Goal: Task Accomplishment & Management: Use online tool/utility

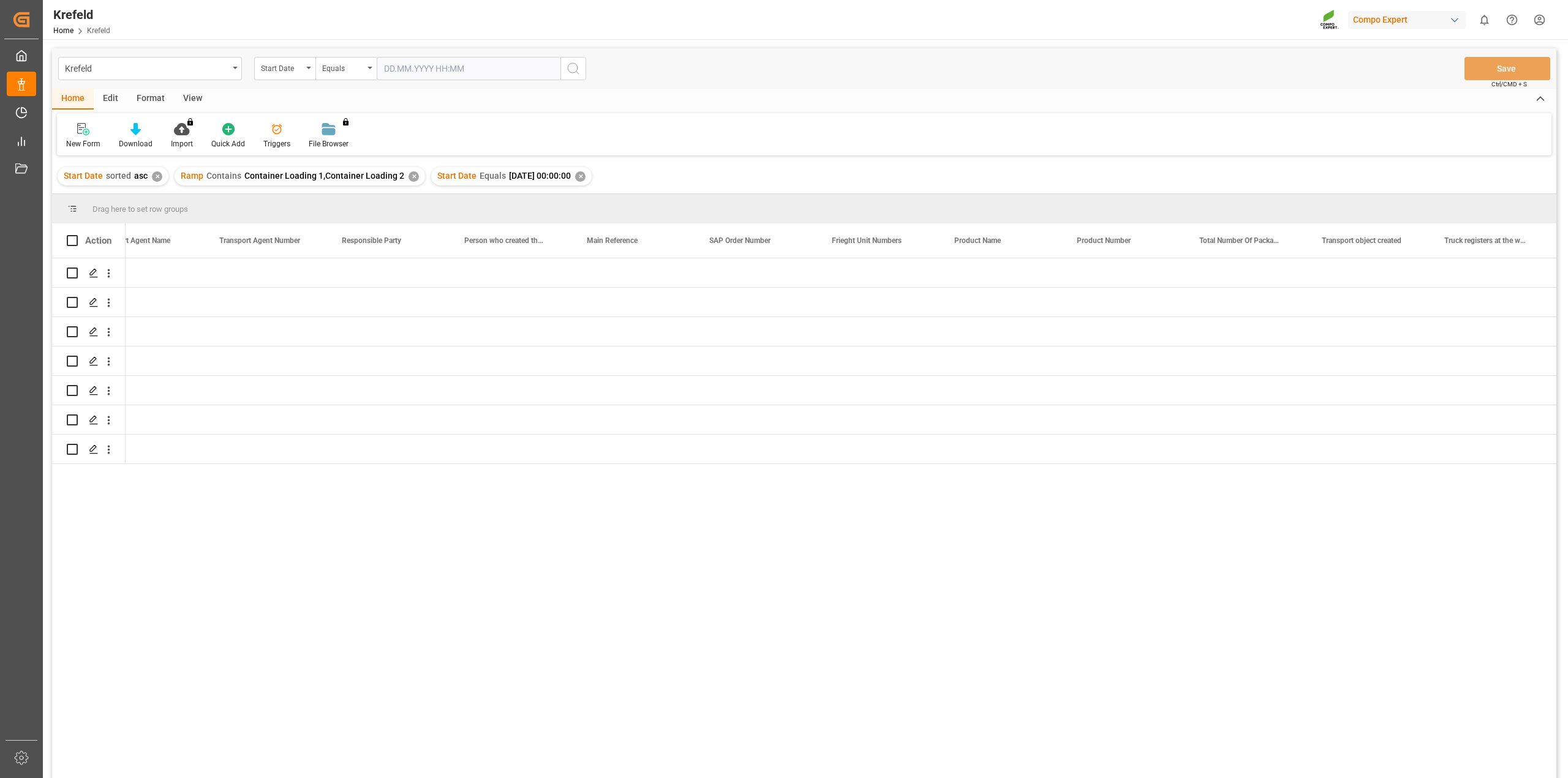
scroll to position [0, 2616]
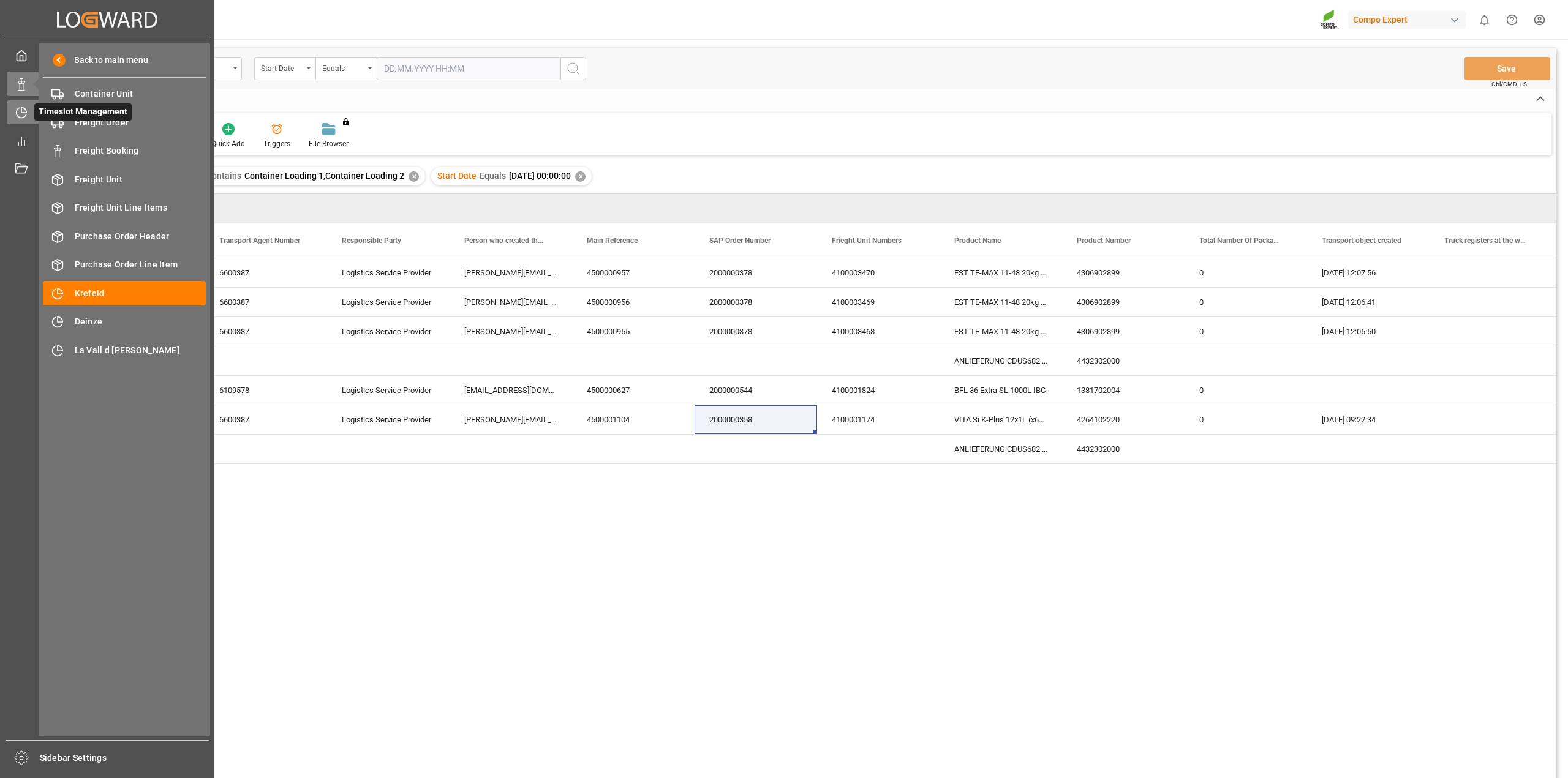
click at [22, 115] on icon at bounding box center [21, 112] width 12 height 12
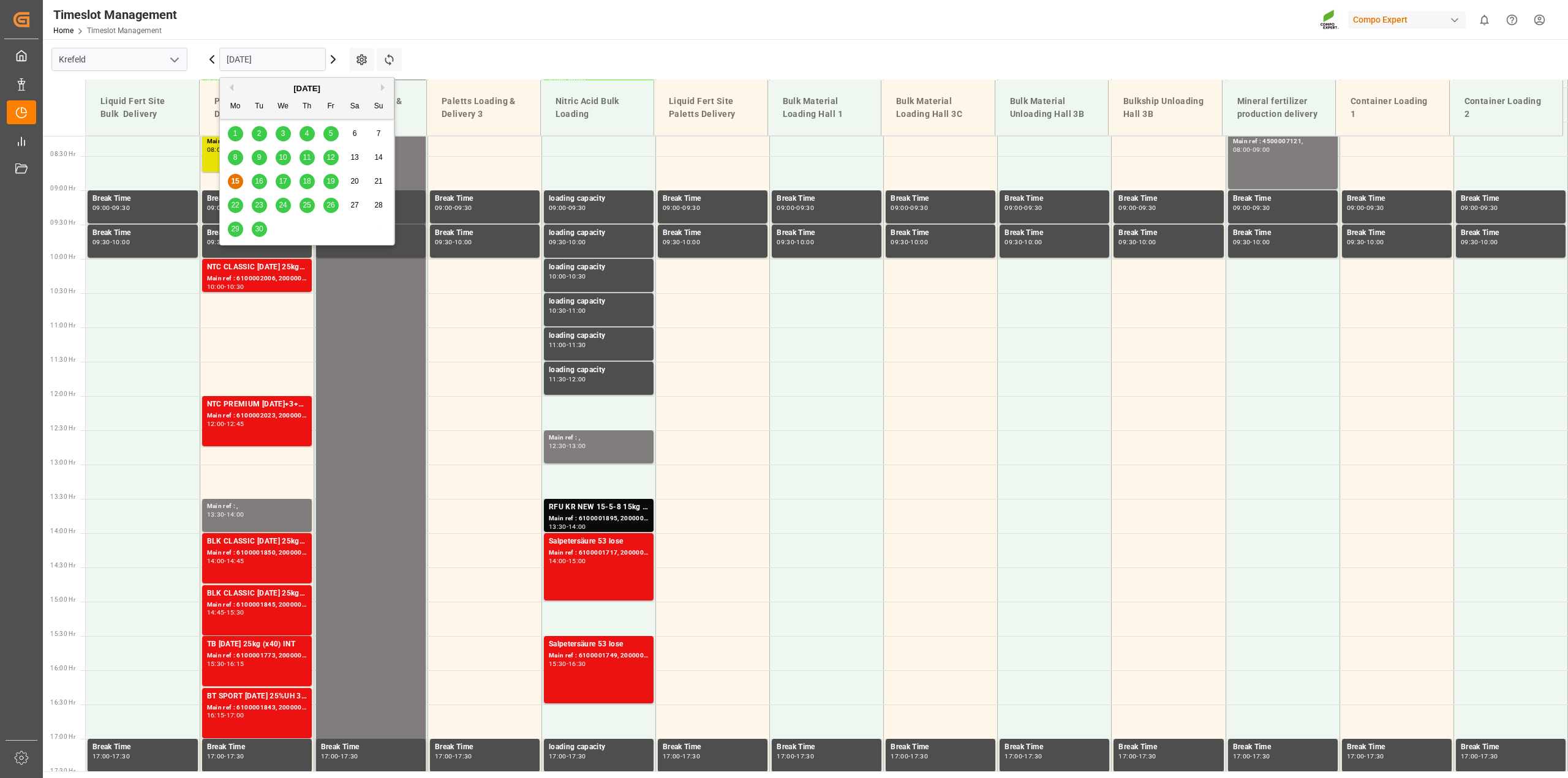
click at [253, 52] on input "[DATE]" at bounding box center [272, 59] width 106 height 24
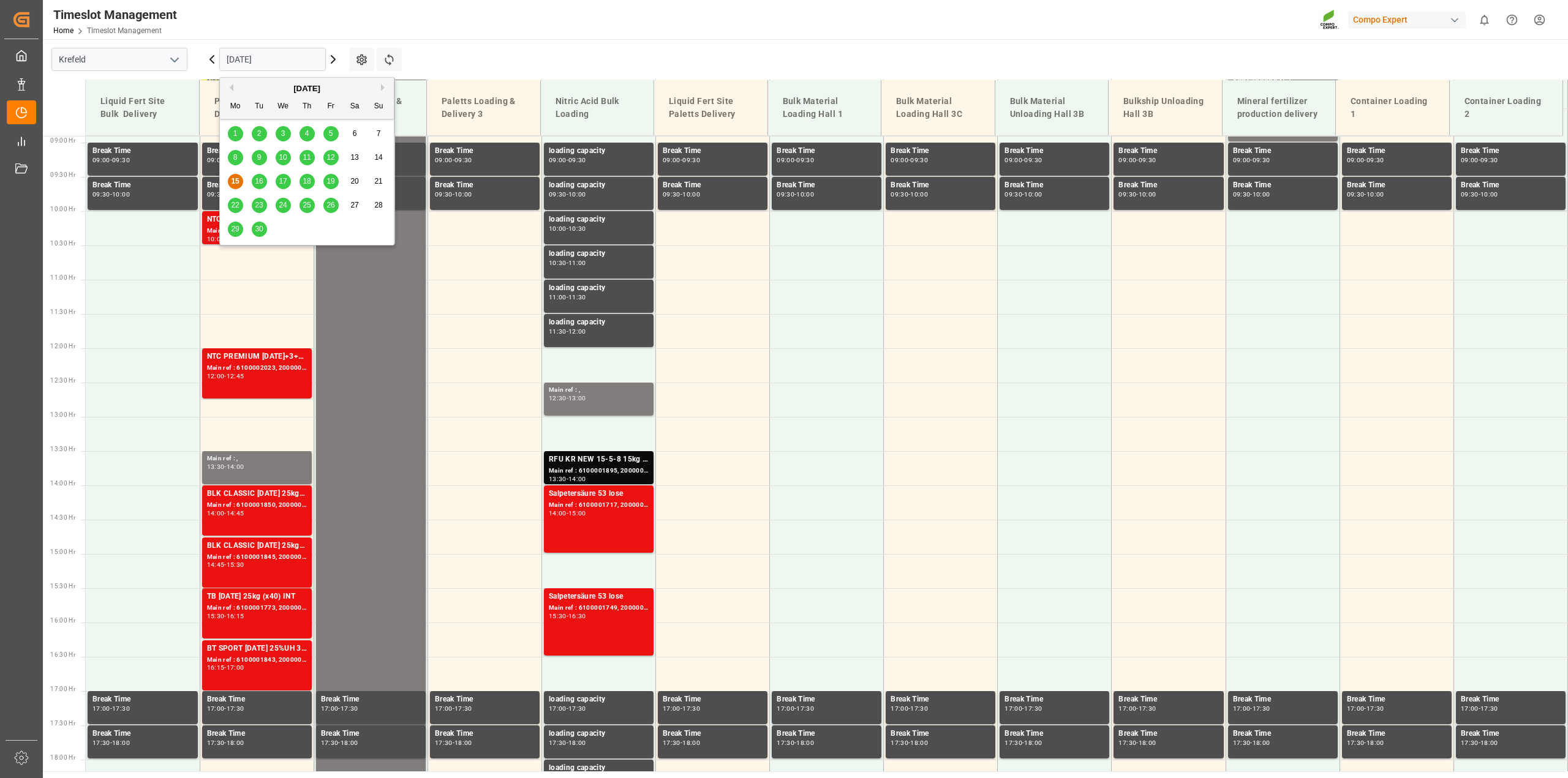
scroll to position [622, 0]
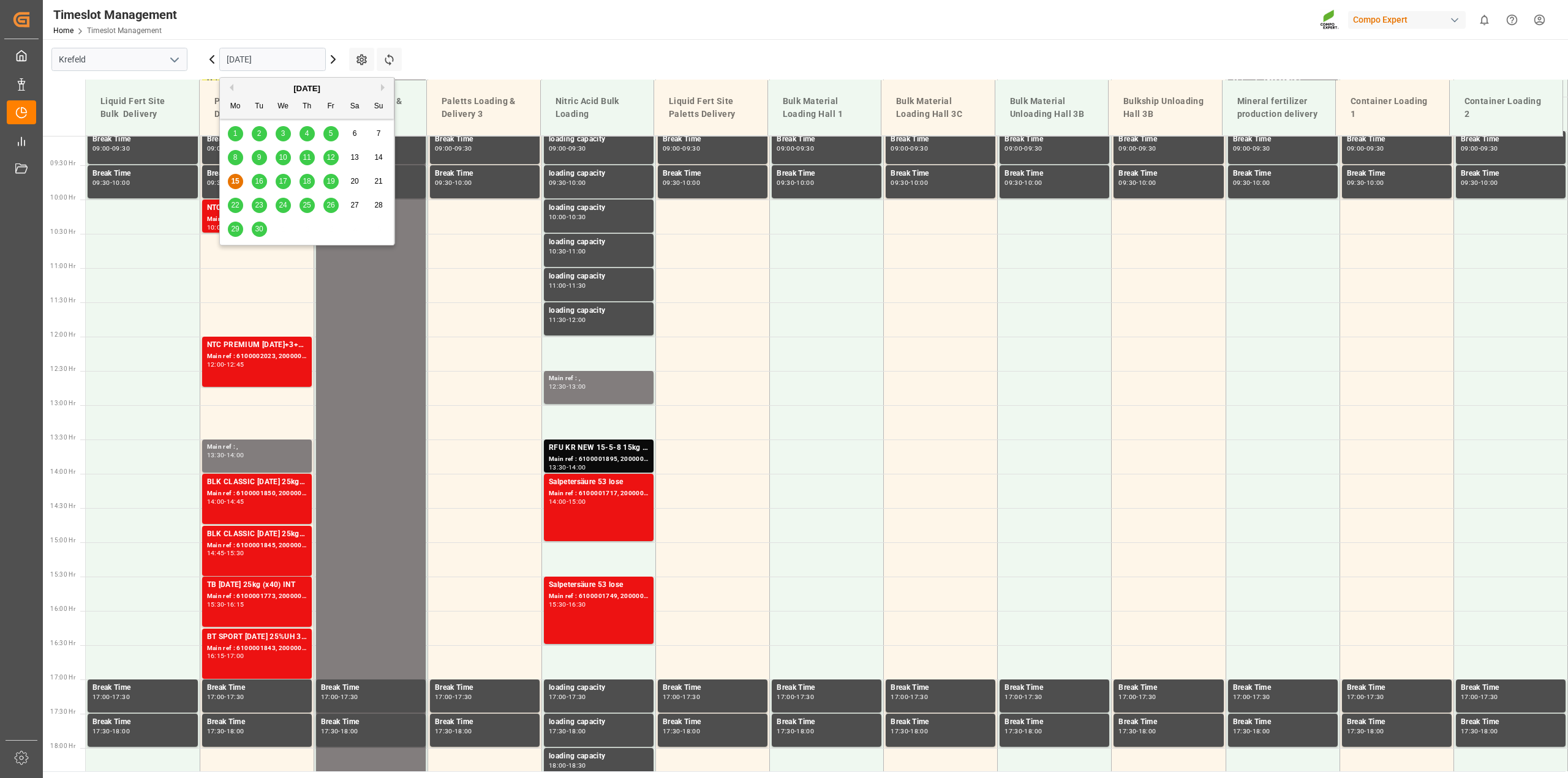
click at [283, 208] on span "24" at bounding box center [283, 205] width 8 height 9
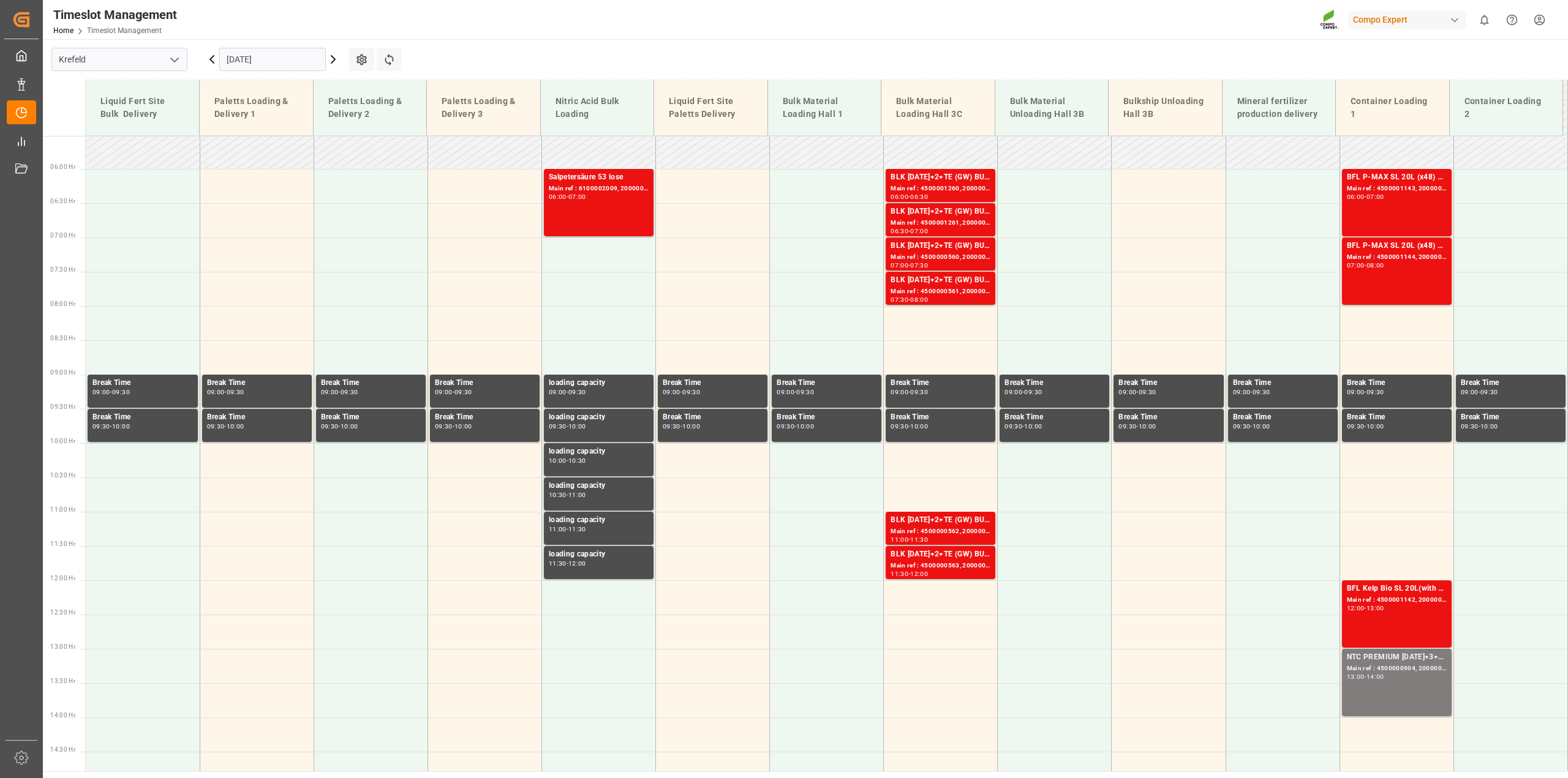
scroll to position [378, 0]
click at [1390, 592] on div "BFL Kelp Bio SL 20L(with B)(x48) EGY MTOBFL KELP BIO SL (with B) 12x1L (x60) EG…" at bounding box center [1397, 589] width 100 height 12
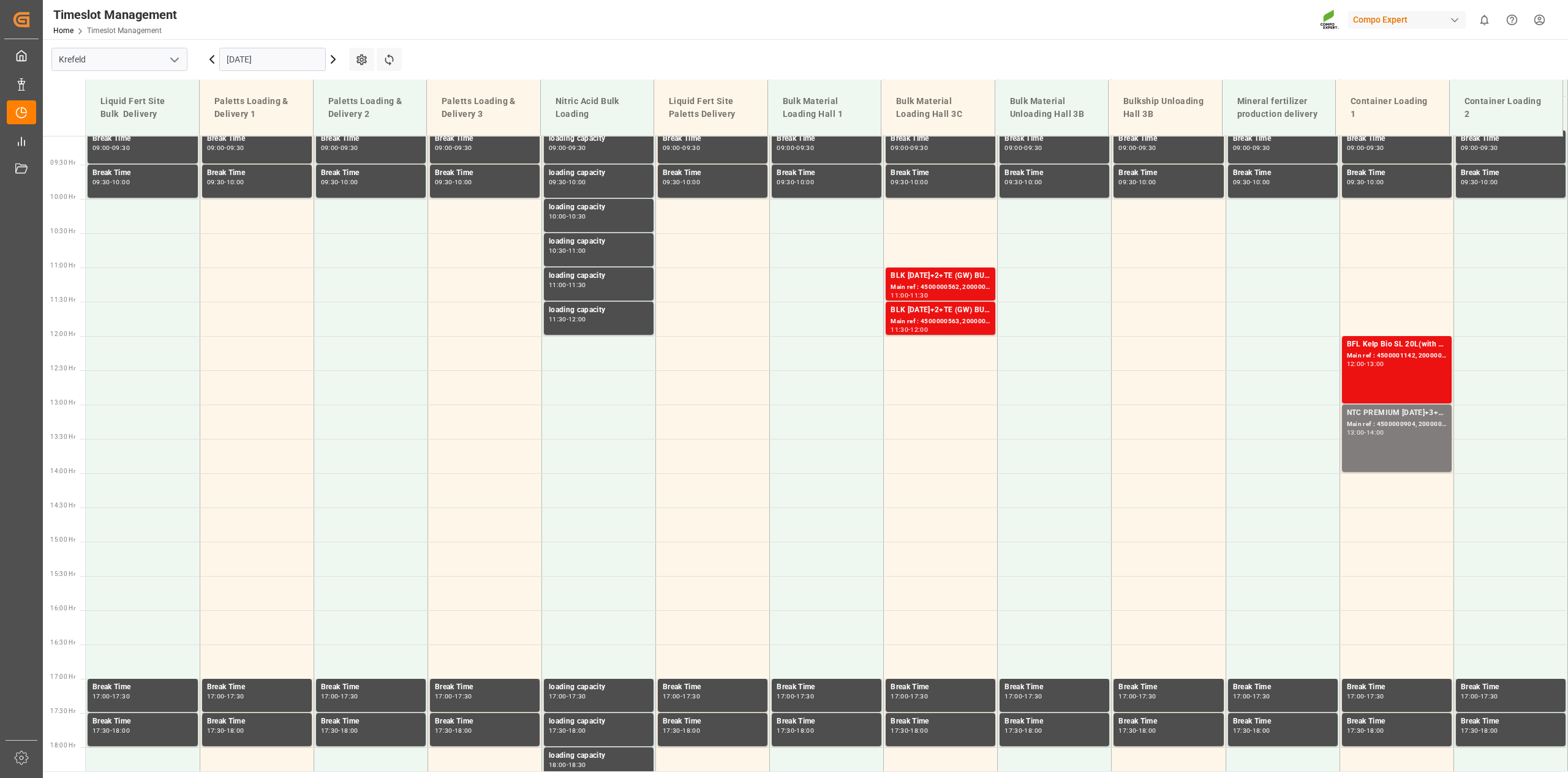
click at [278, 61] on input "[DATE]" at bounding box center [272, 59] width 106 height 24
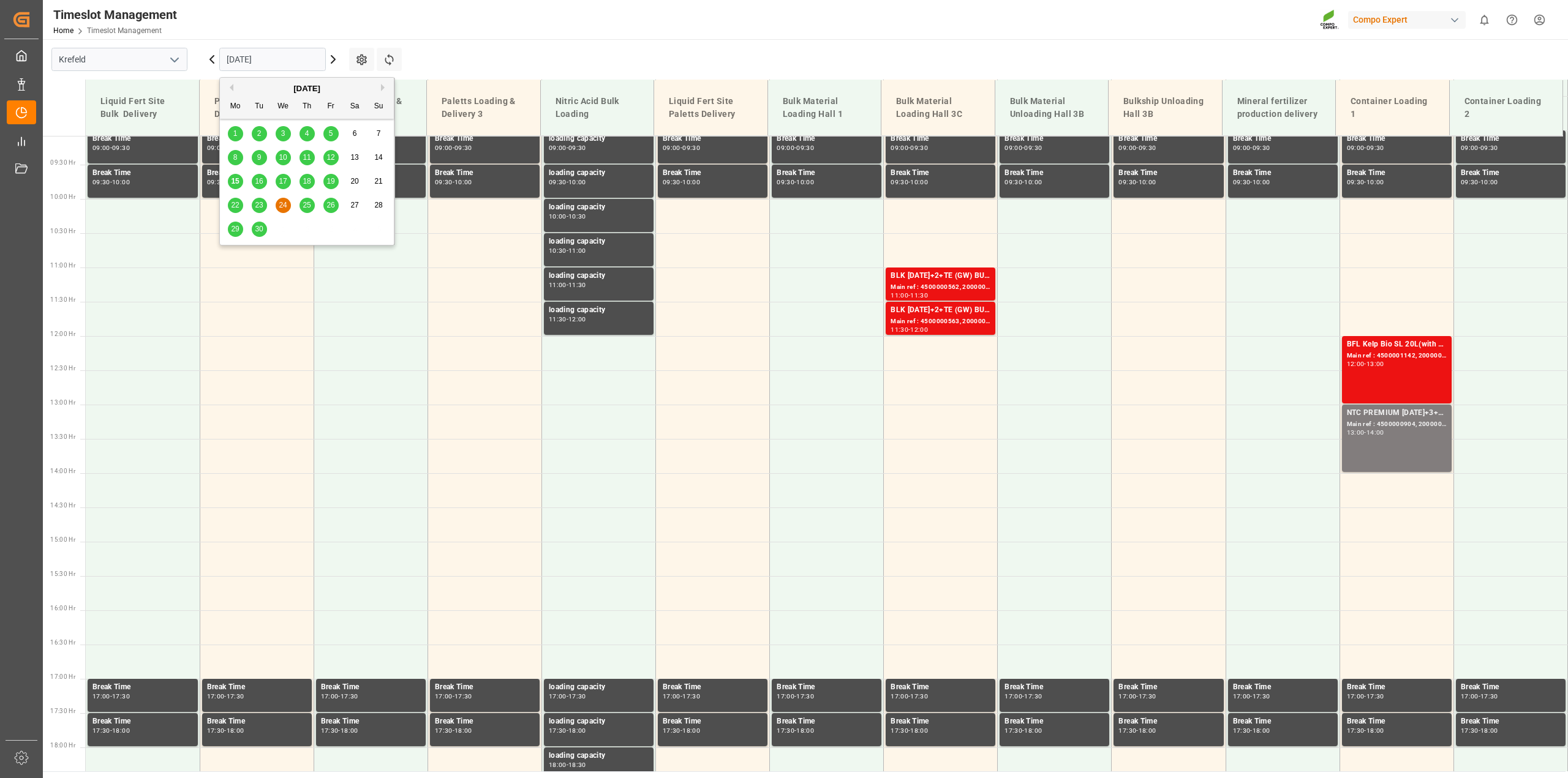
click at [260, 178] on span "16" at bounding box center [259, 181] width 8 height 9
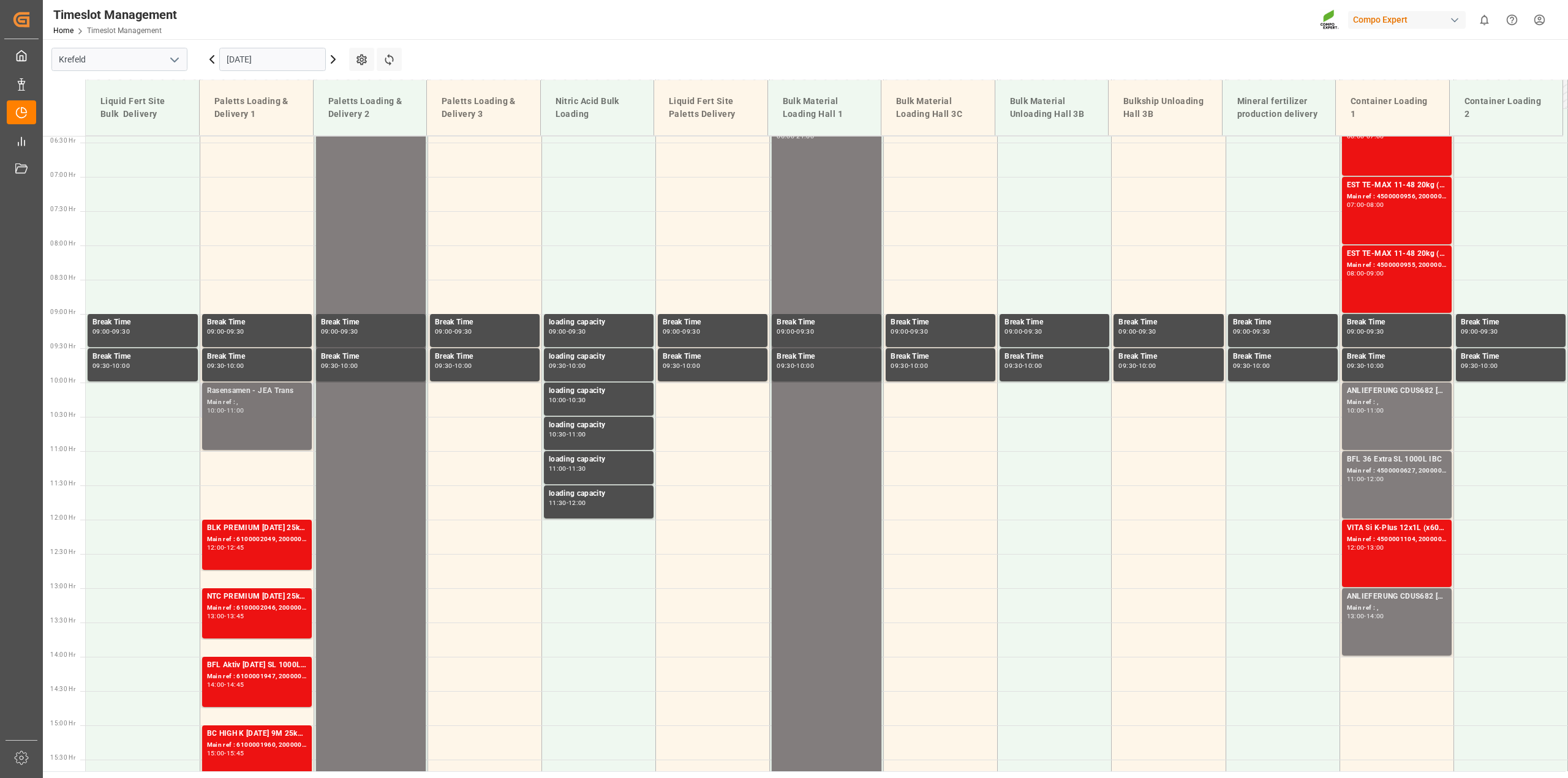
scroll to position [439, 0]
click at [447, 400] on td at bounding box center [484, 400] width 114 height 34
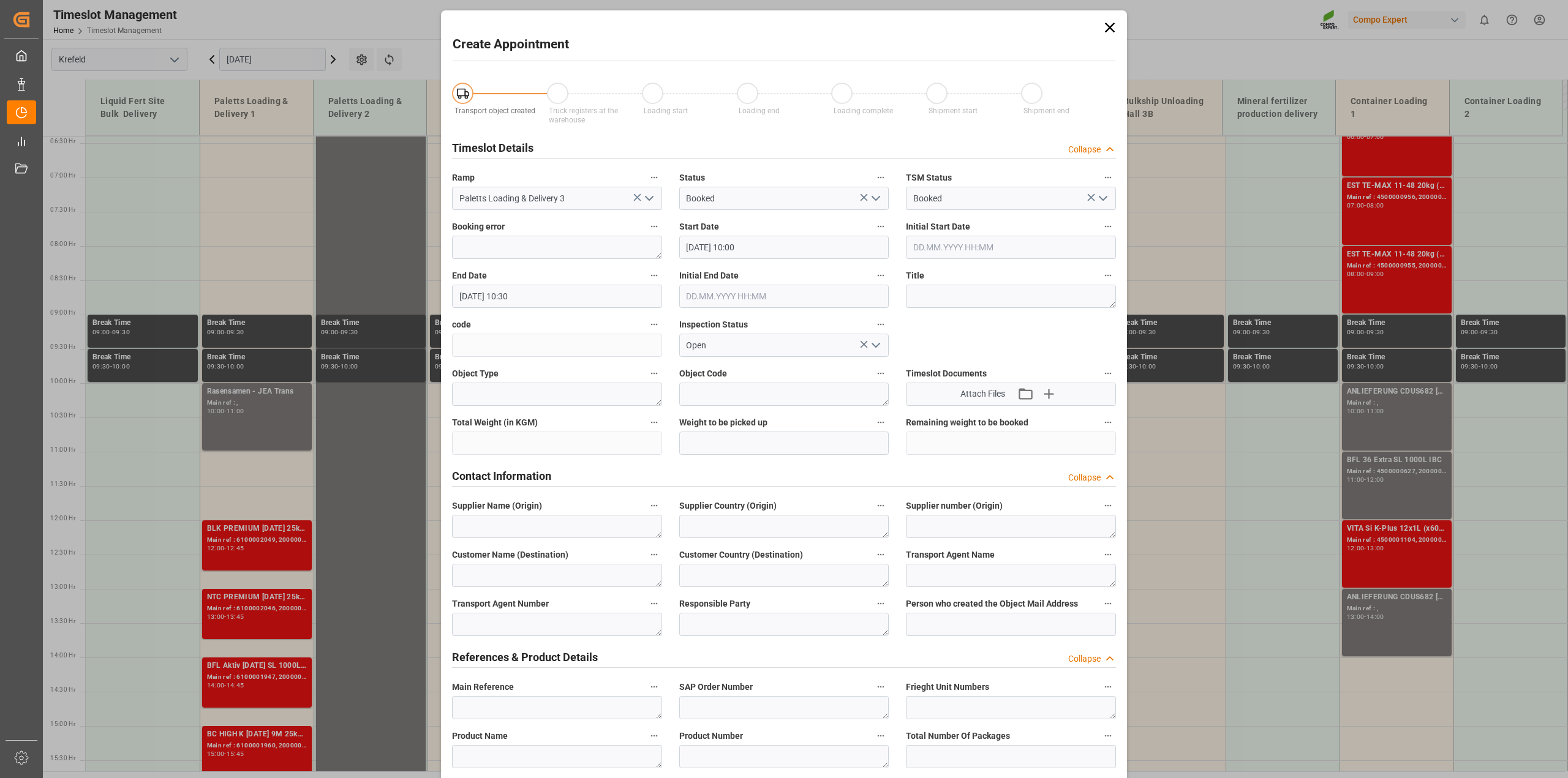
type input "[DATE] 10:00"
type input "[DATE] 10:30"
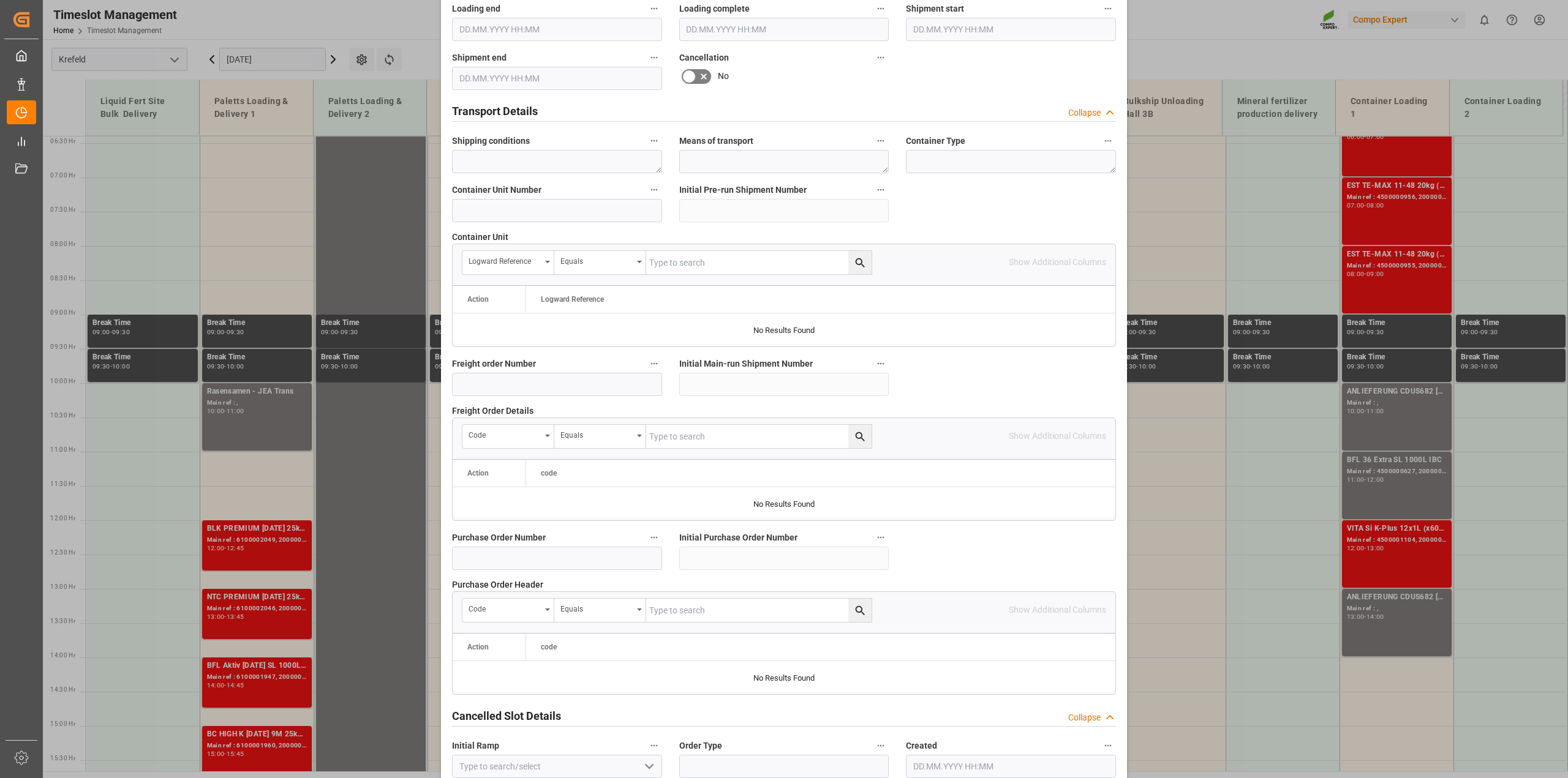
scroll to position [861, 0]
click at [547, 557] on input at bounding box center [557, 557] width 210 height 24
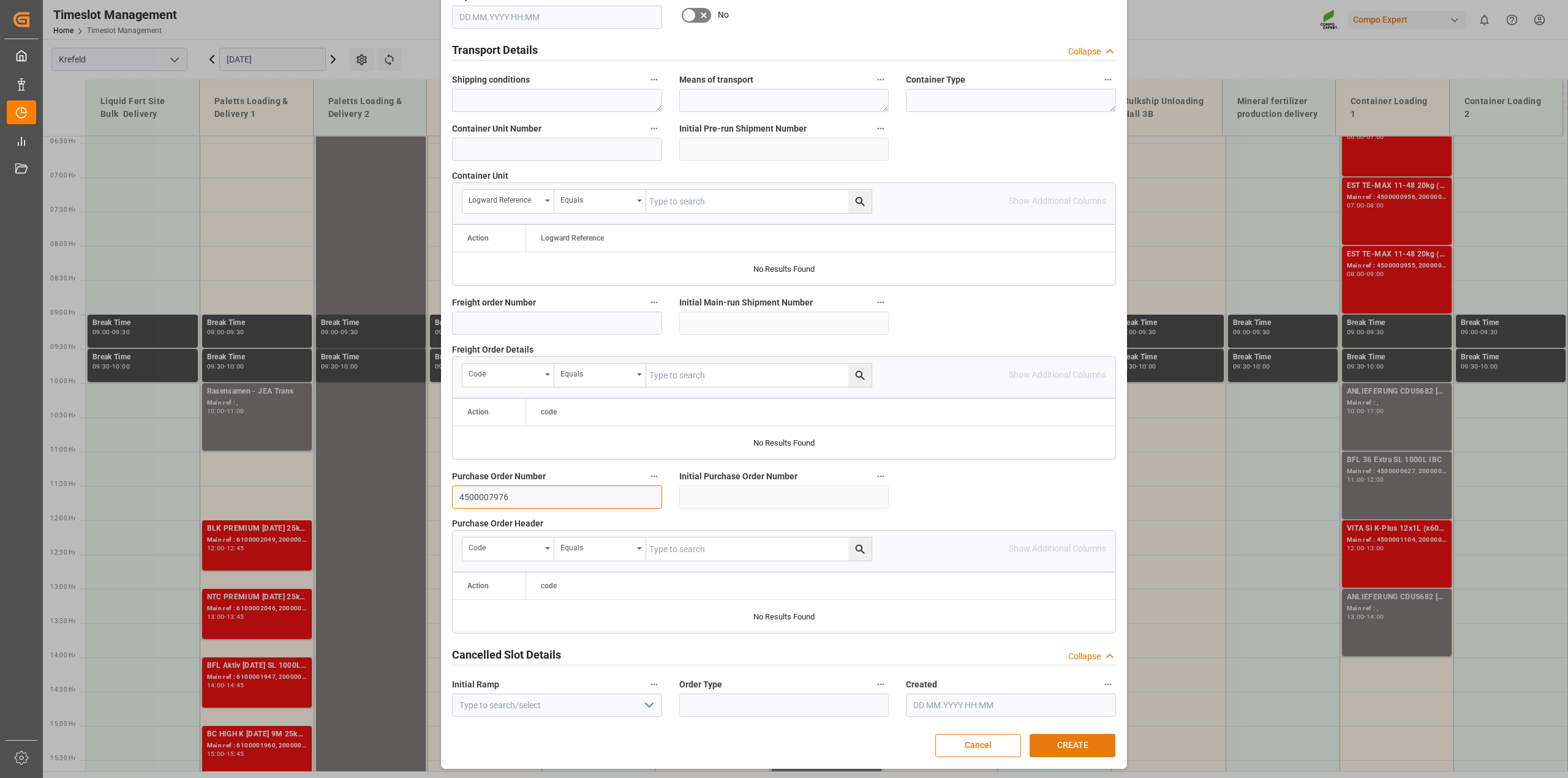
type input "4500007976"
click at [1064, 734] on div "Cancel CREATE" at bounding box center [784, 746] width 663 height 24
click at [1064, 743] on button "CREATE" at bounding box center [1072, 746] width 86 height 24
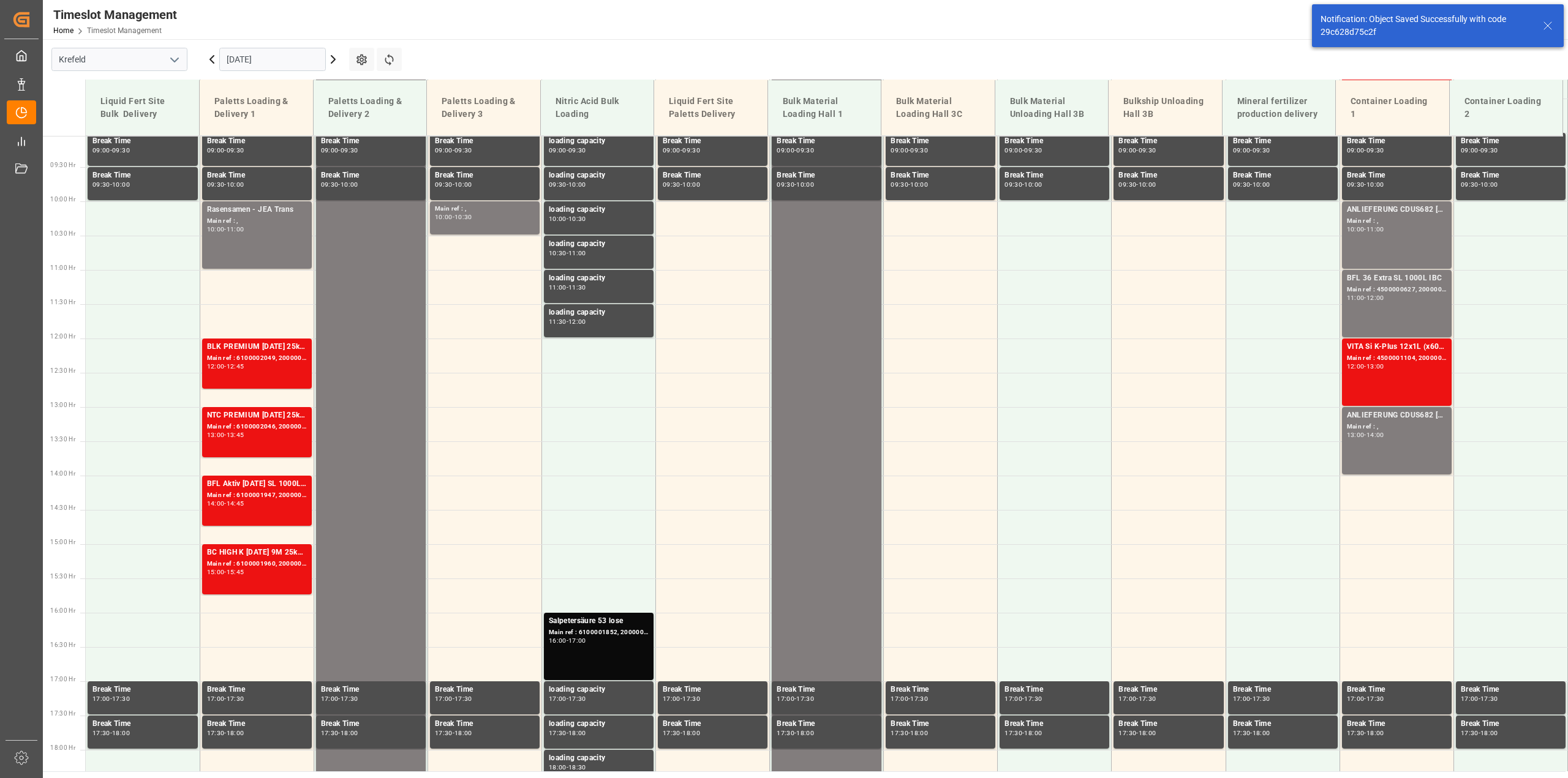
scroll to position [622, 0]
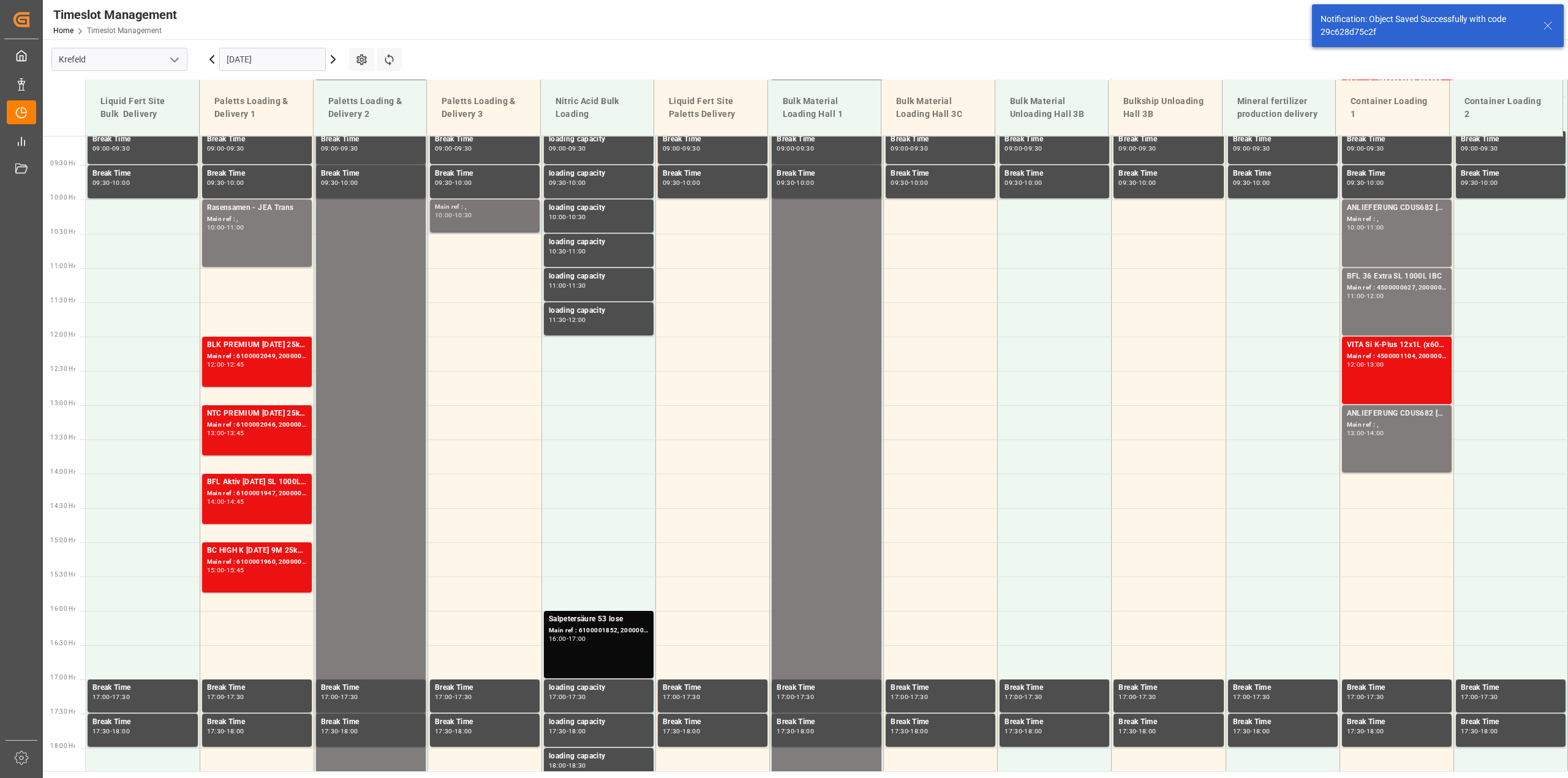
click at [466, 219] on div "Main ref : , 10:00 - 10:30" at bounding box center [484, 216] width 100 height 28
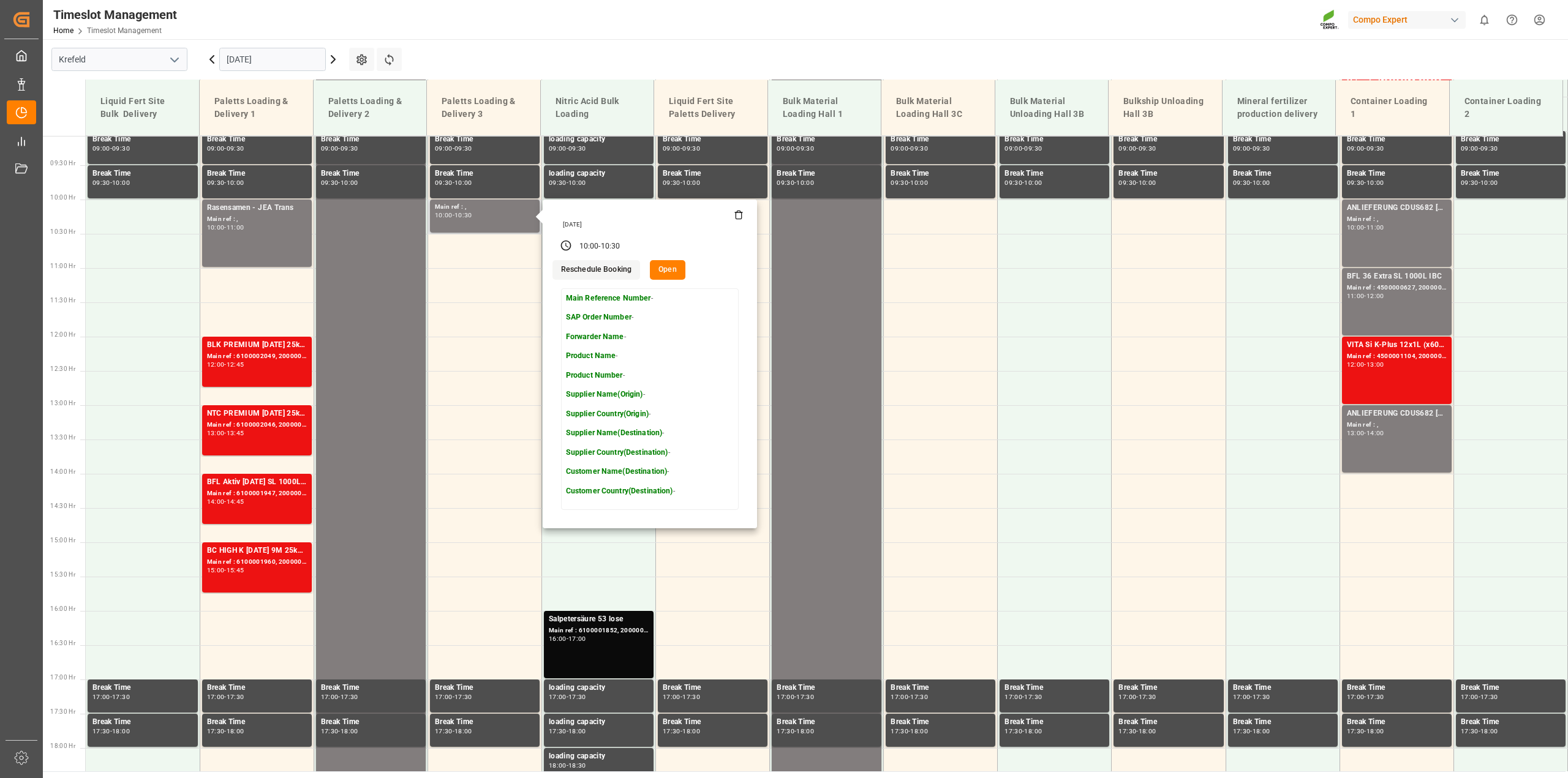
click at [674, 275] on button "Open" at bounding box center [668, 270] width 36 height 19
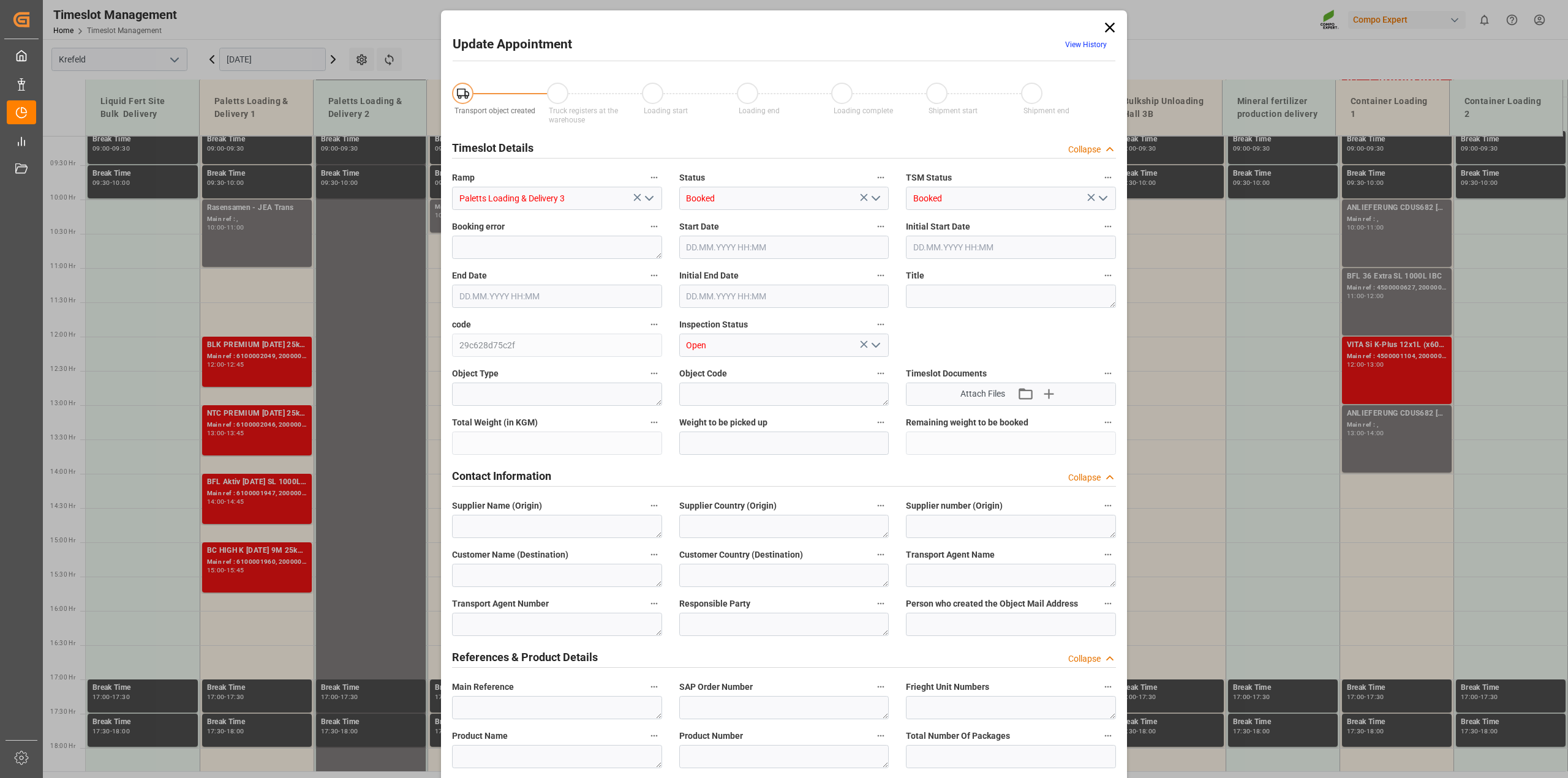
type input "[DATE] 10:00"
type input "[DATE] 10:30"
type input "[DATE] 08:14"
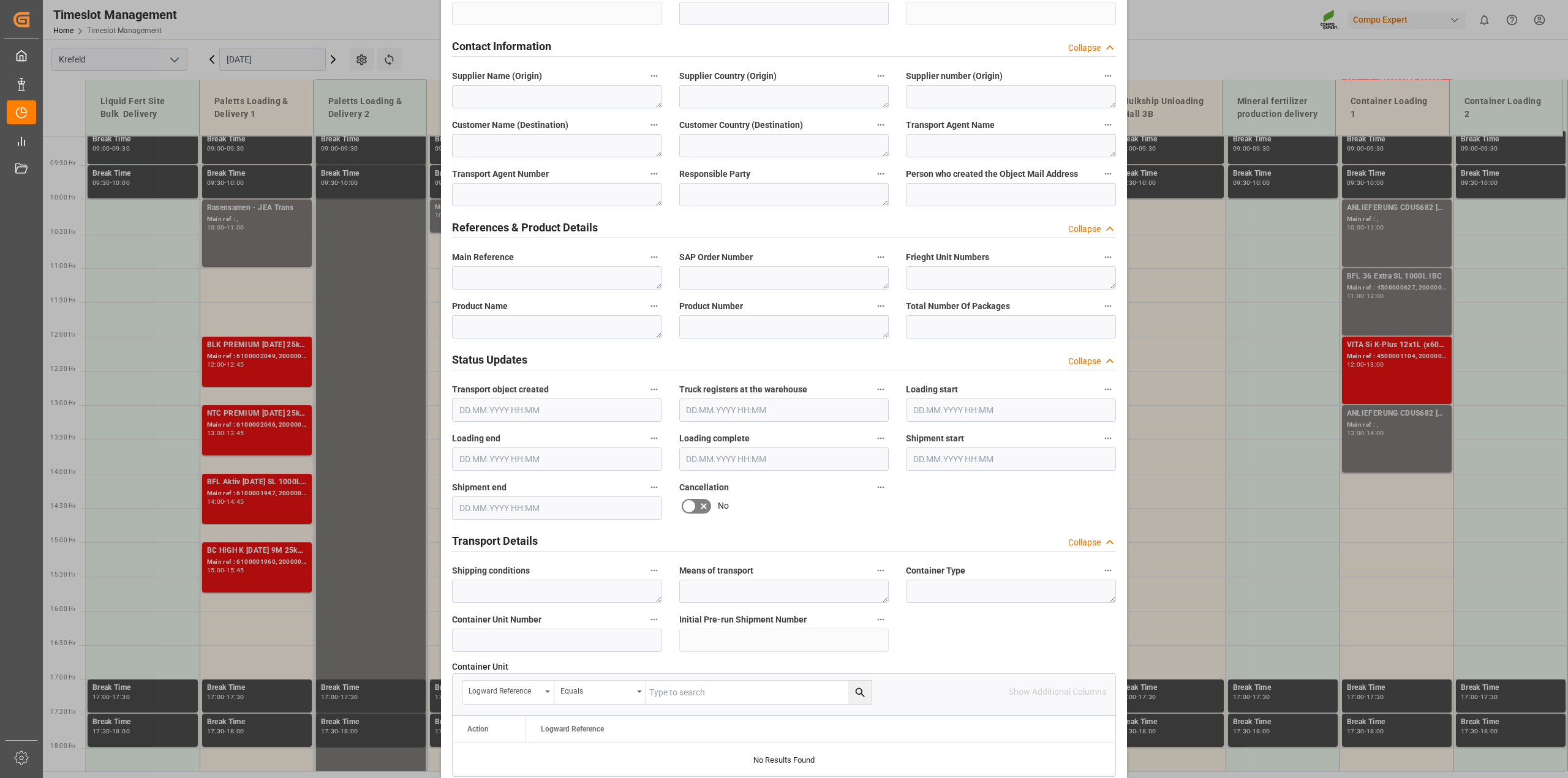
scroll to position [429, 0]
click at [574, 325] on textarea at bounding box center [557, 327] width 210 height 24
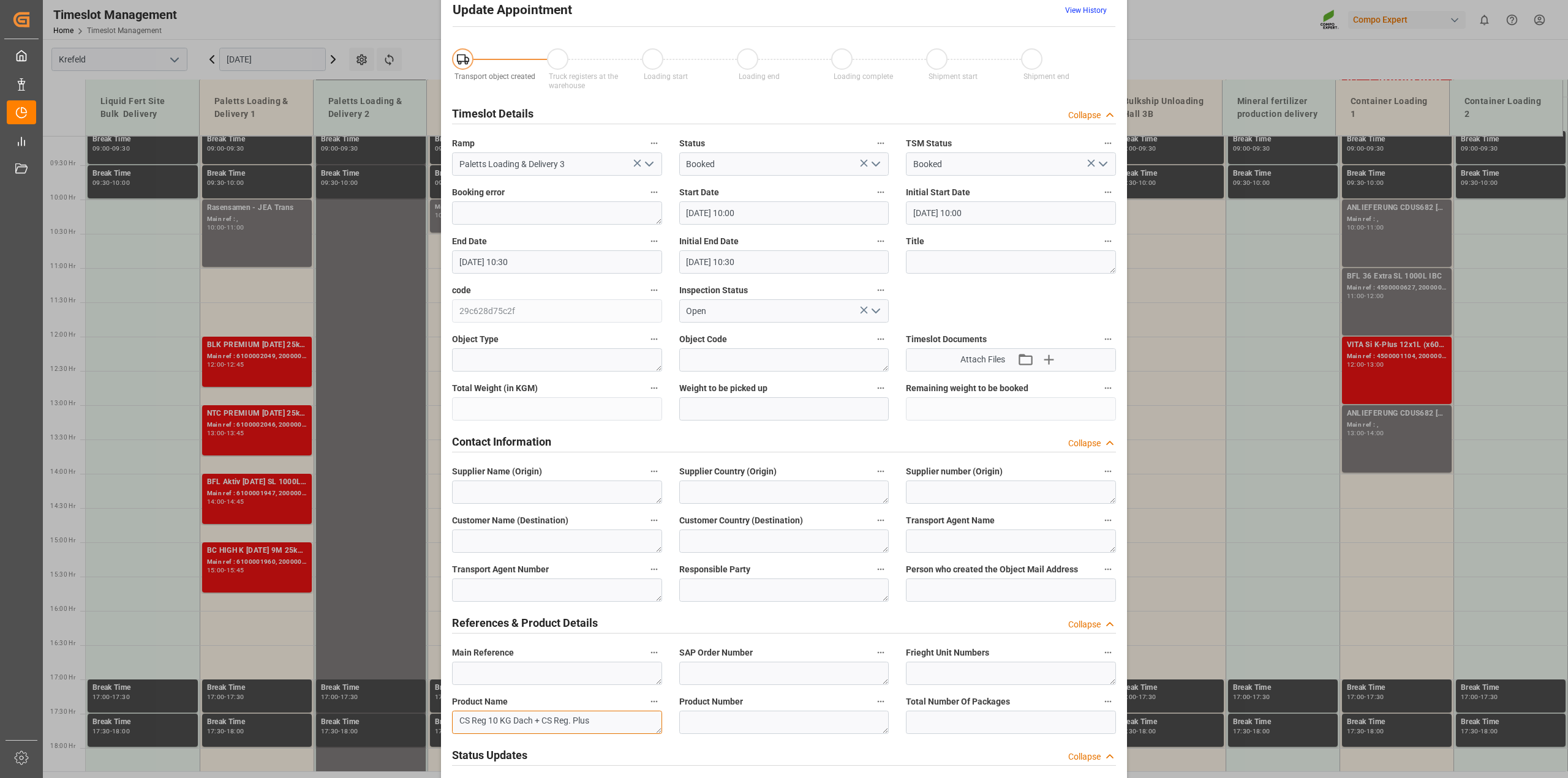
scroll to position [0, 0]
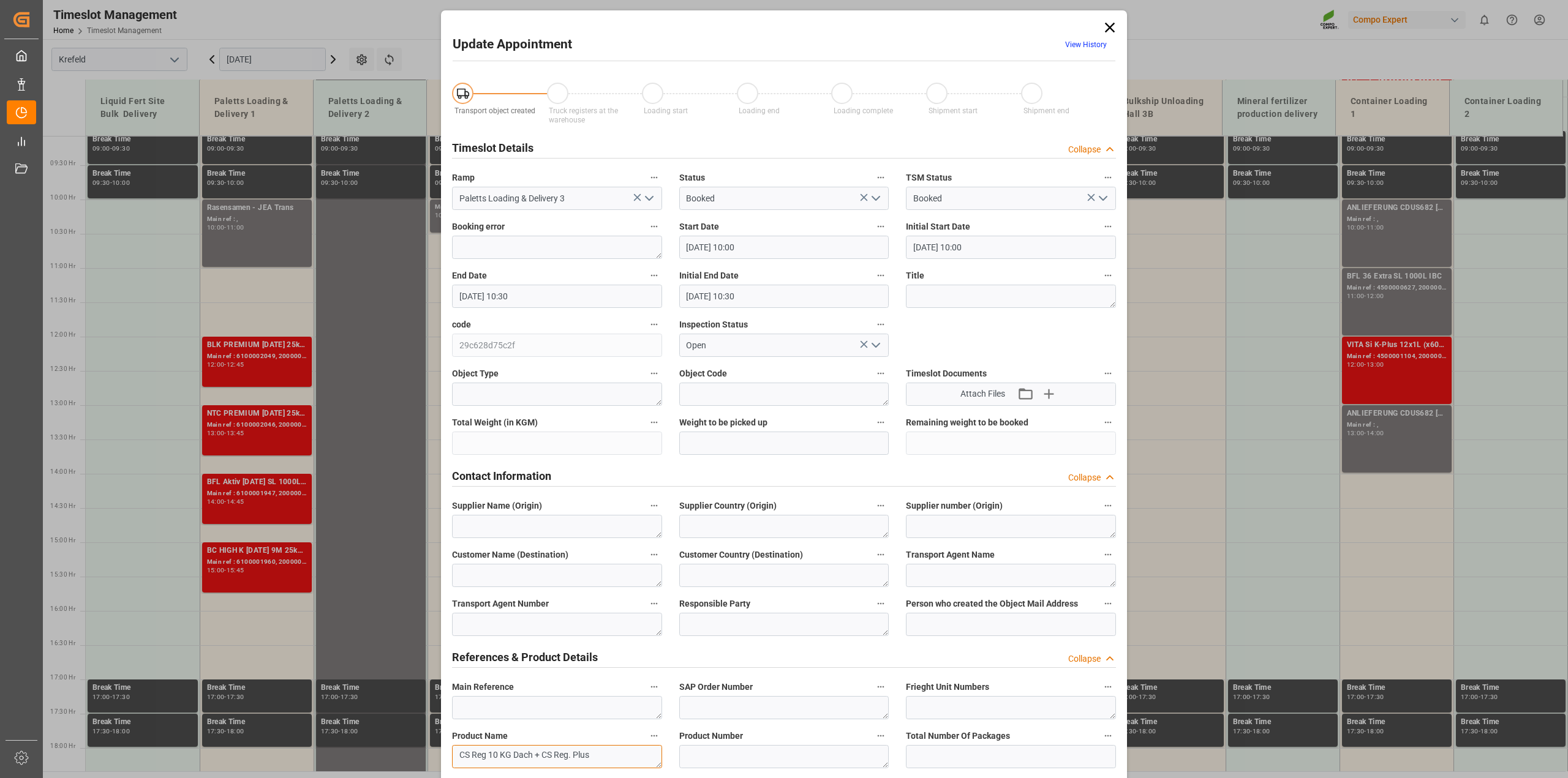
type textarea "CS Reg 10 KG Dach + CS Reg. Plus"
click at [581, 297] on input "[DATE] 10:30" at bounding box center [557, 296] width 210 height 24
click at [490, 416] on span "16" at bounding box center [490, 417] width 8 height 9
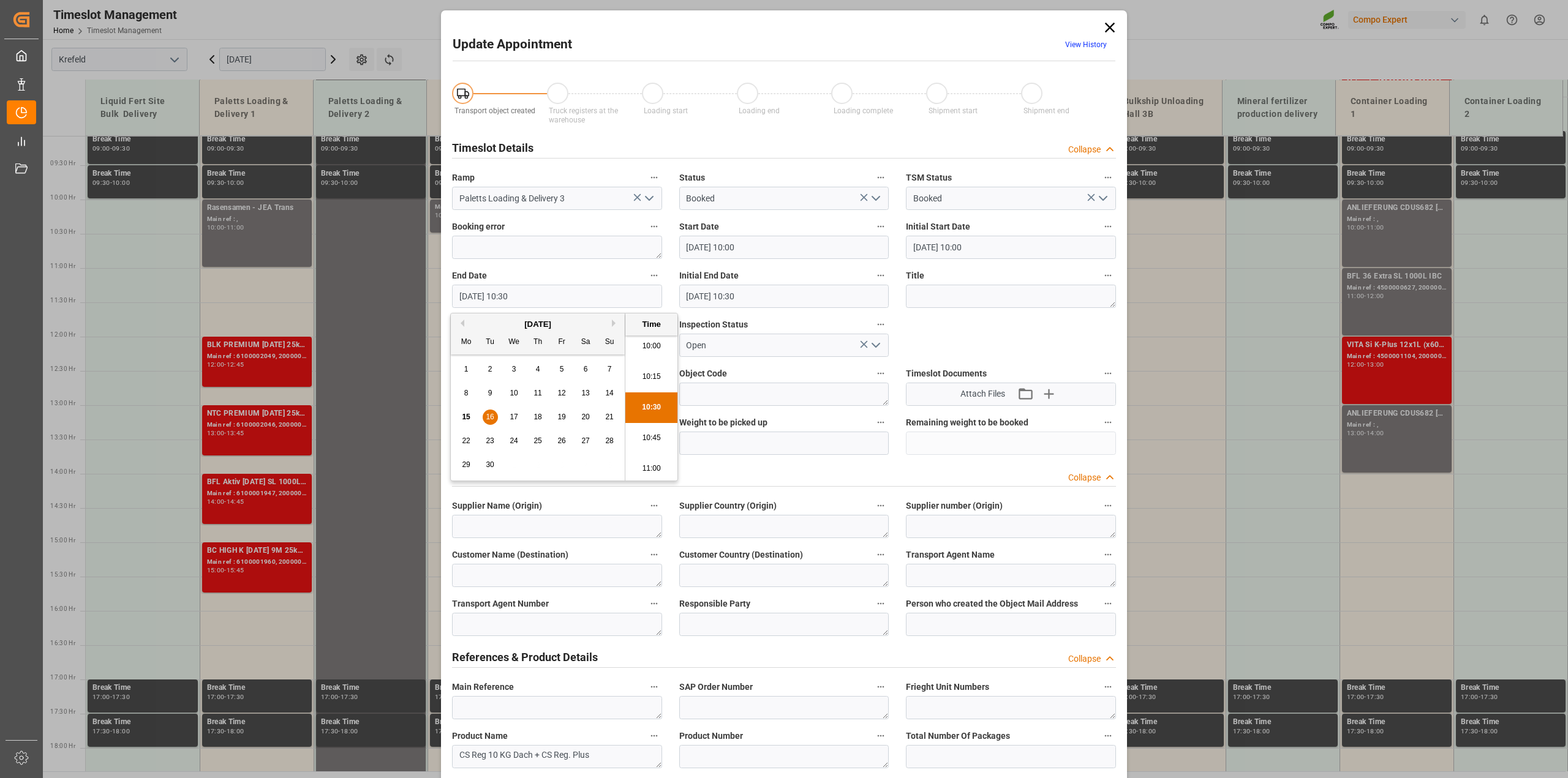
click at [657, 461] on li "11:00" at bounding box center [652, 469] width 52 height 31
type input "[DATE] 11:00"
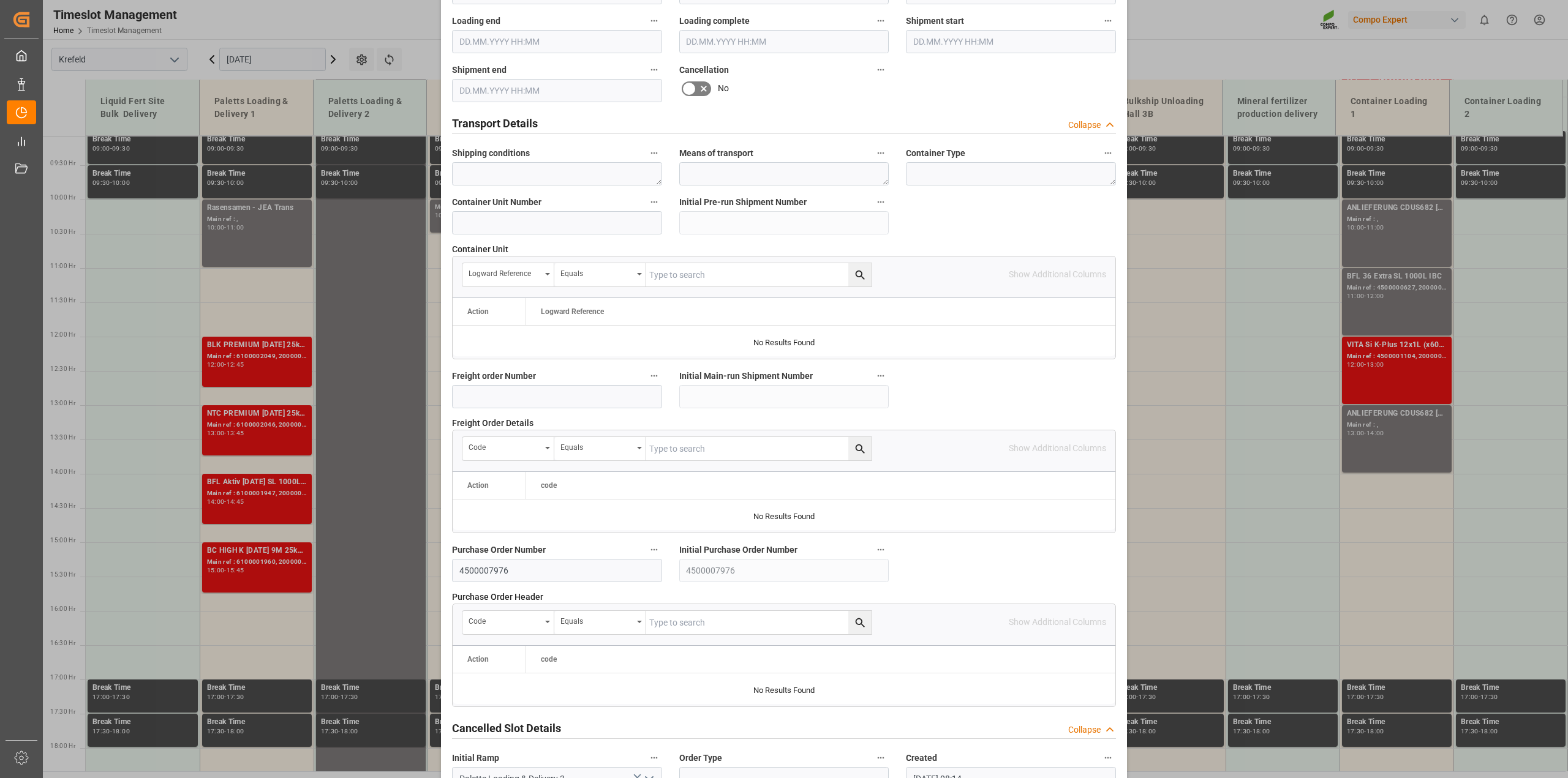
scroll to position [921, 0]
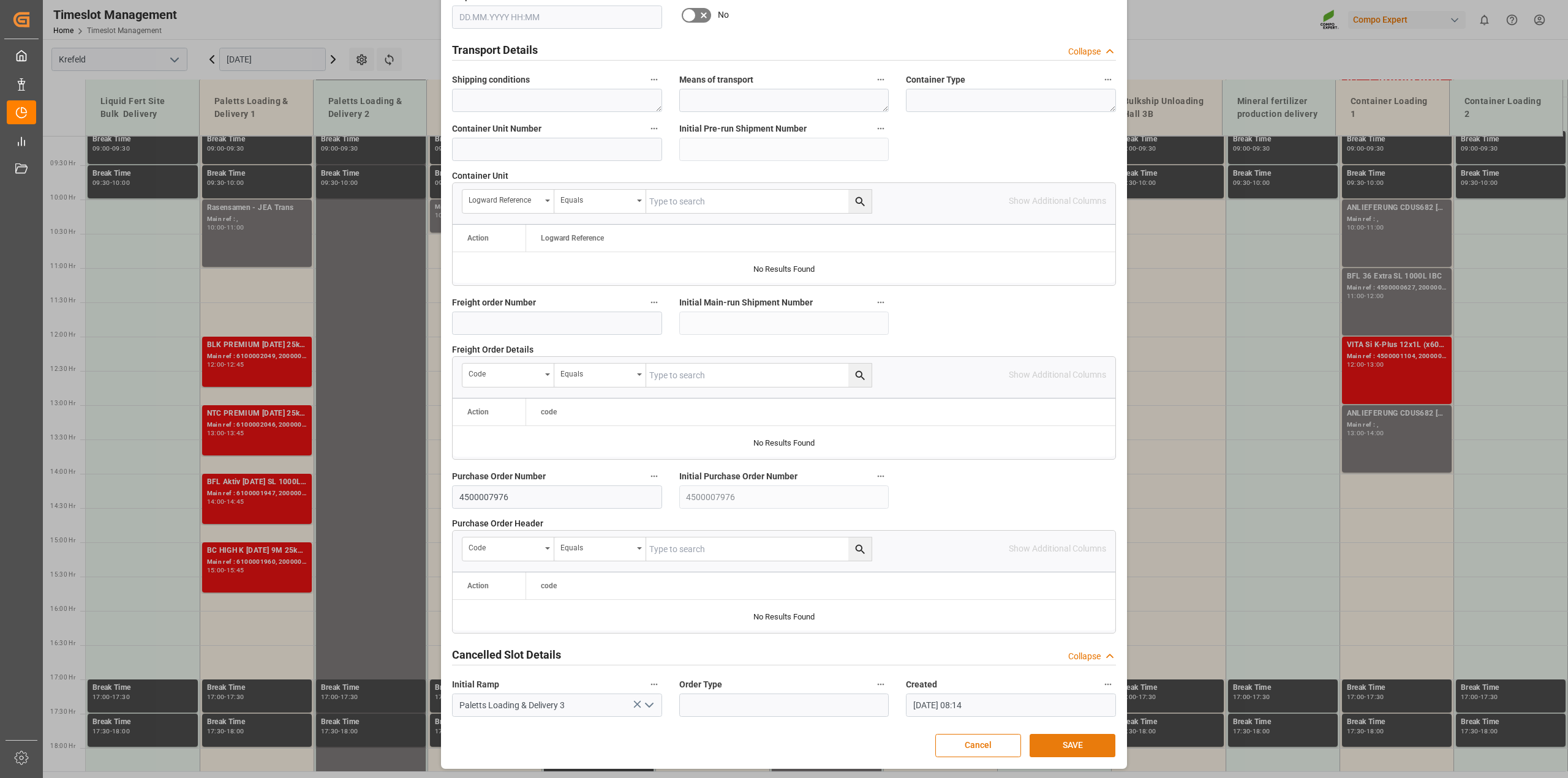
click at [1081, 748] on button "SAVE" at bounding box center [1072, 746] width 86 height 24
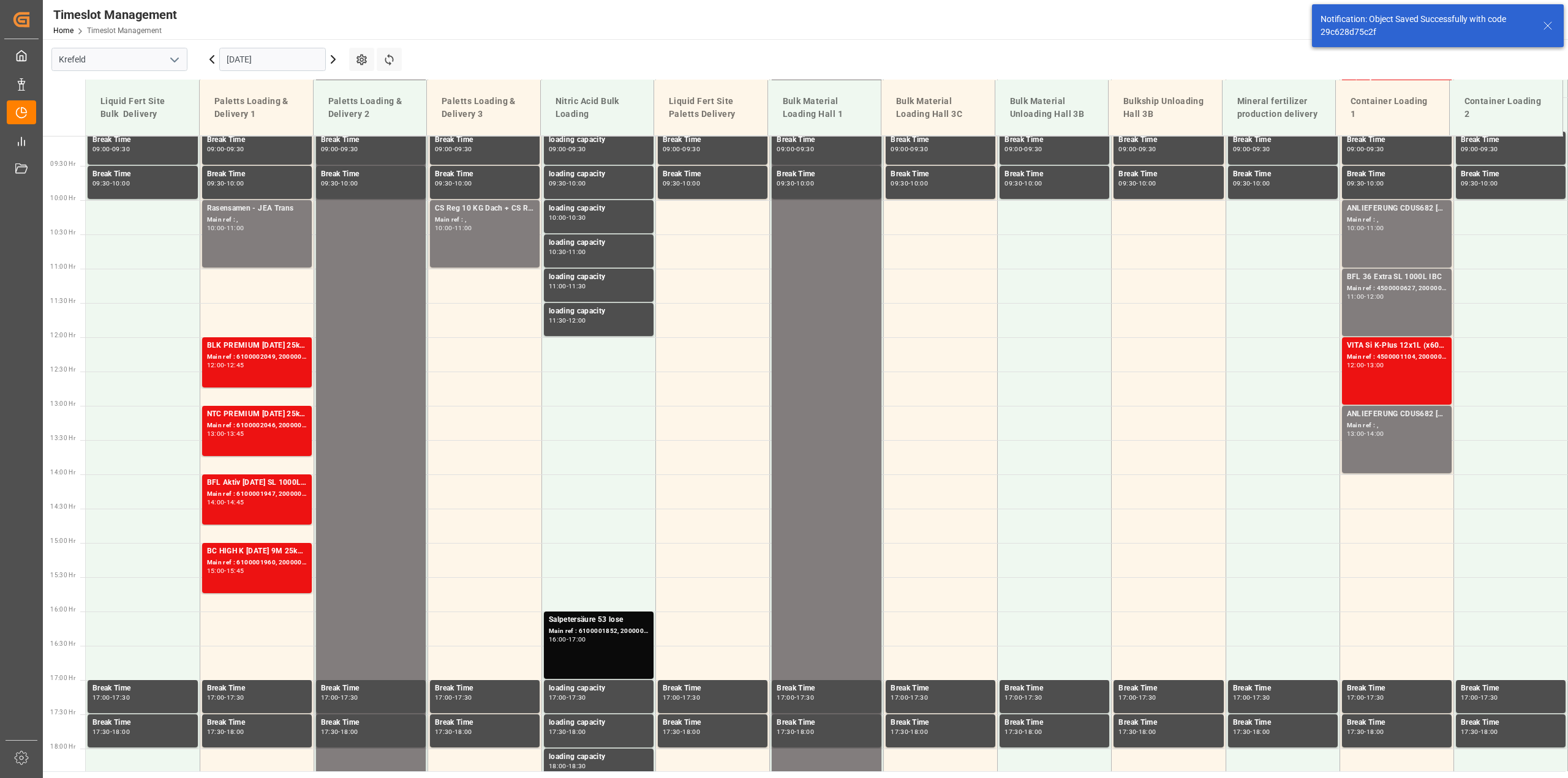
scroll to position [622, 0]
click at [272, 54] on input "[DATE]" at bounding box center [272, 59] width 106 height 24
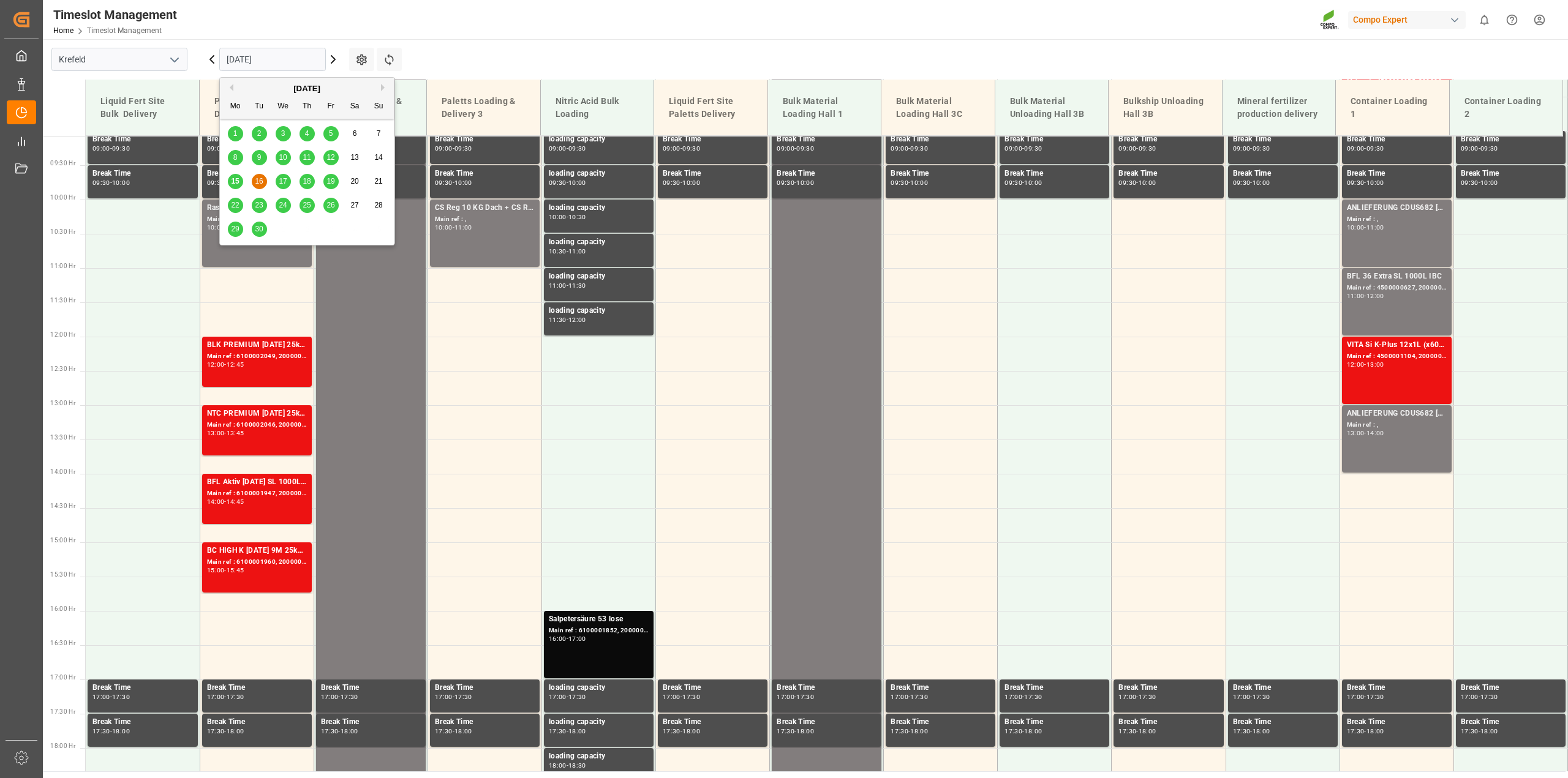
click at [286, 203] on span "24" at bounding box center [283, 205] width 8 height 9
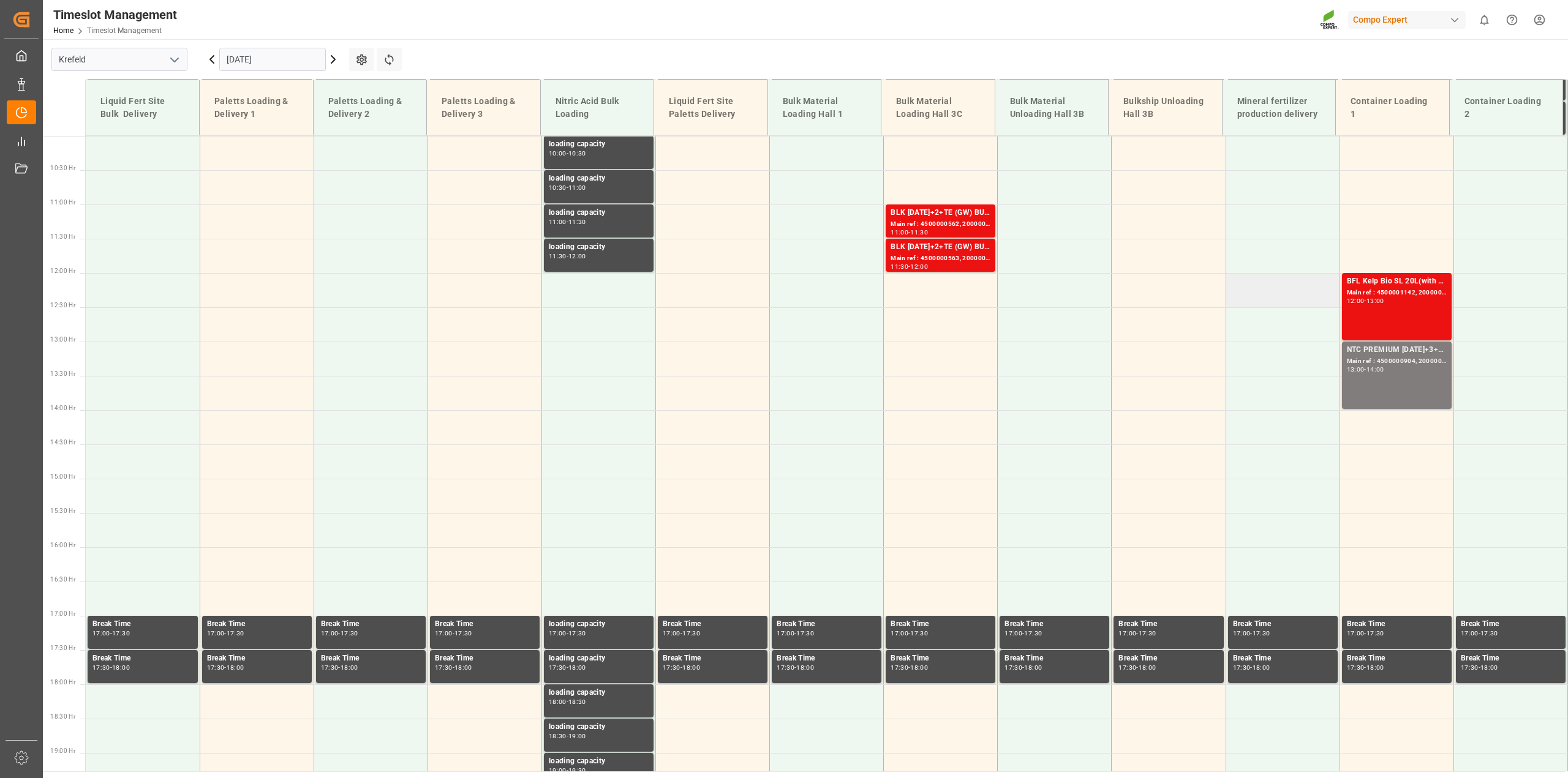
scroll to position [690, 0]
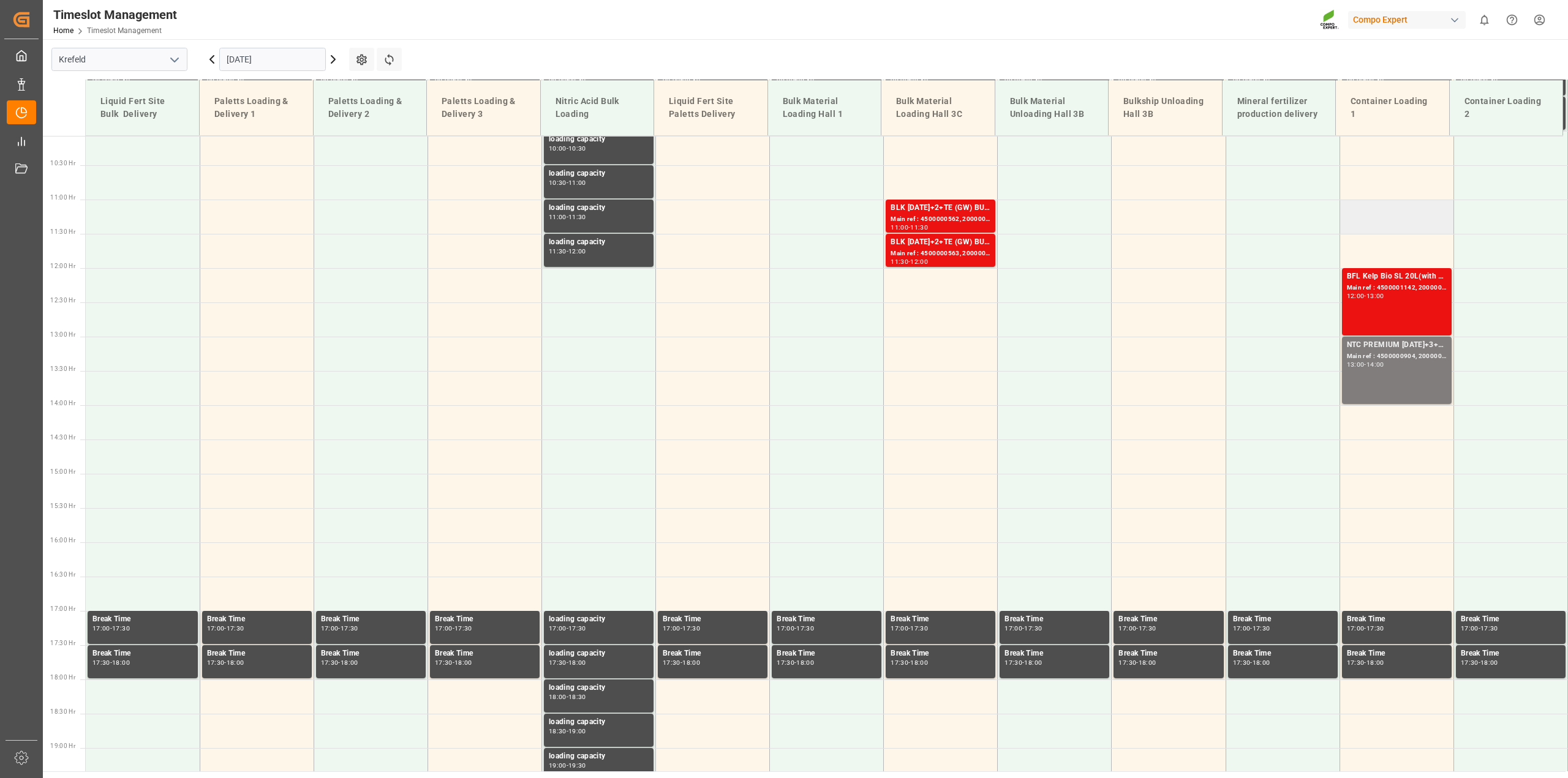
click at [1370, 209] on td at bounding box center [1397, 217] width 114 height 34
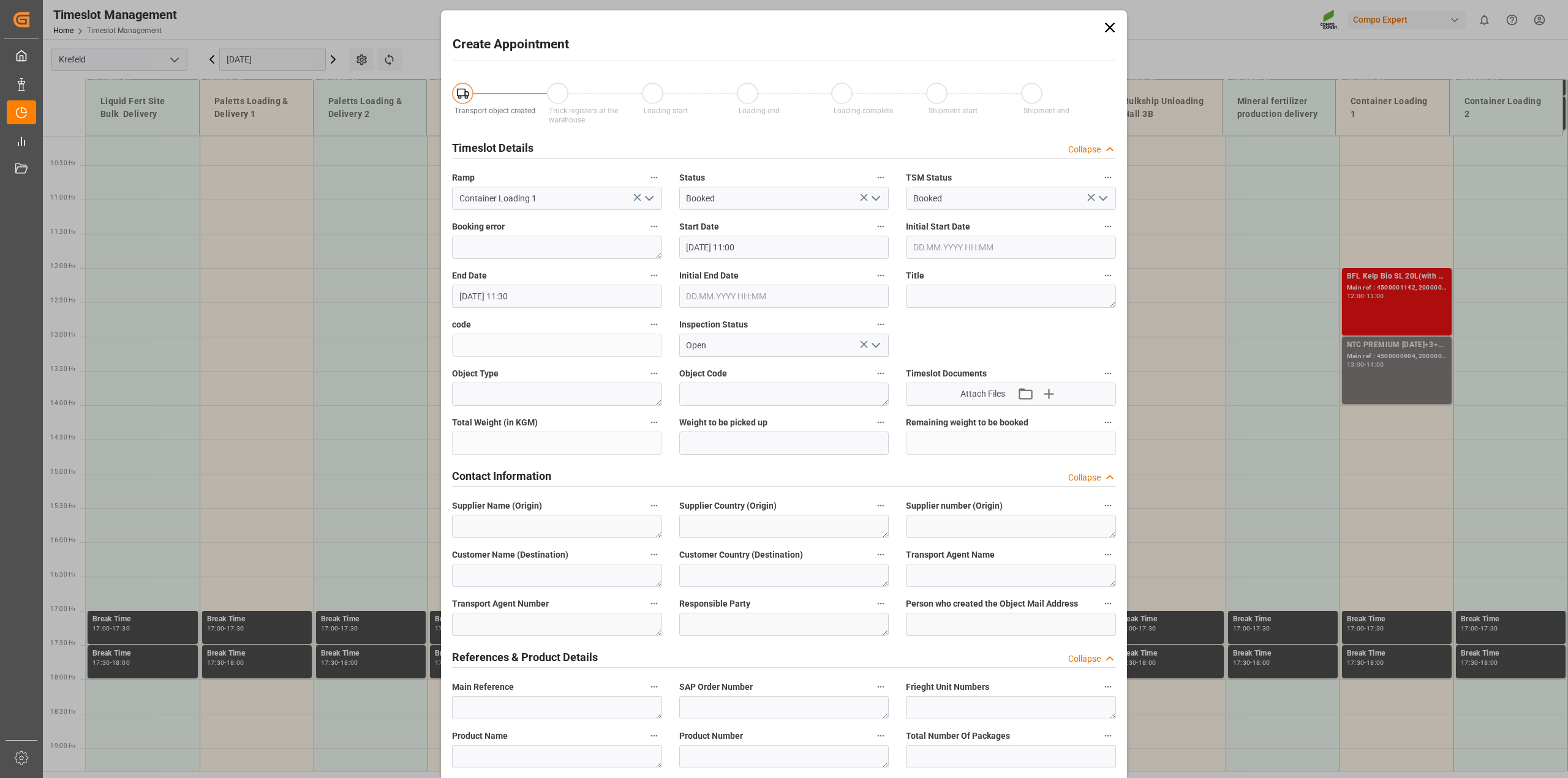
type input "[DATE] 11:00"
type input "[DATE] 11:30"
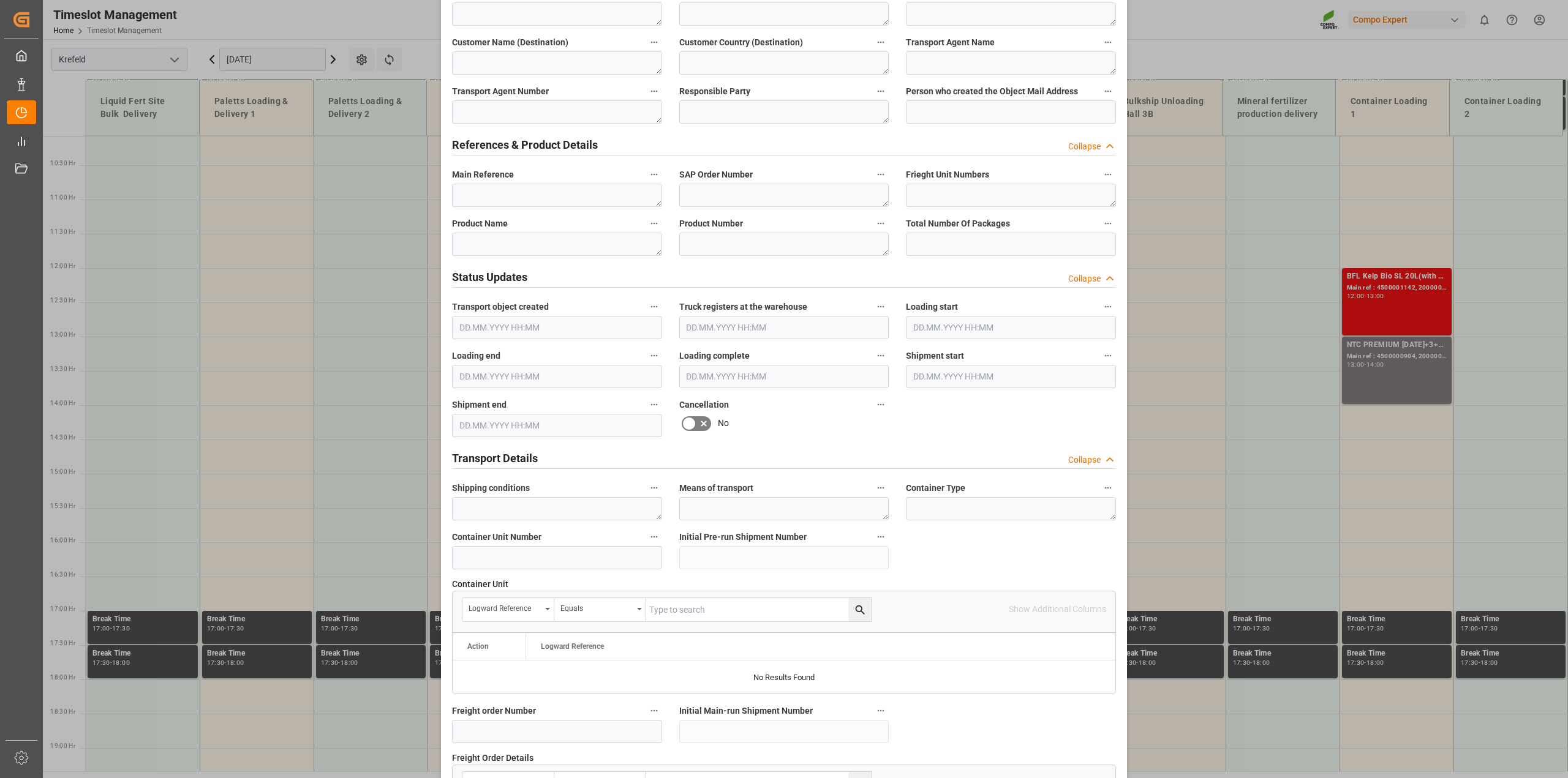
scroll to position [921, 0]
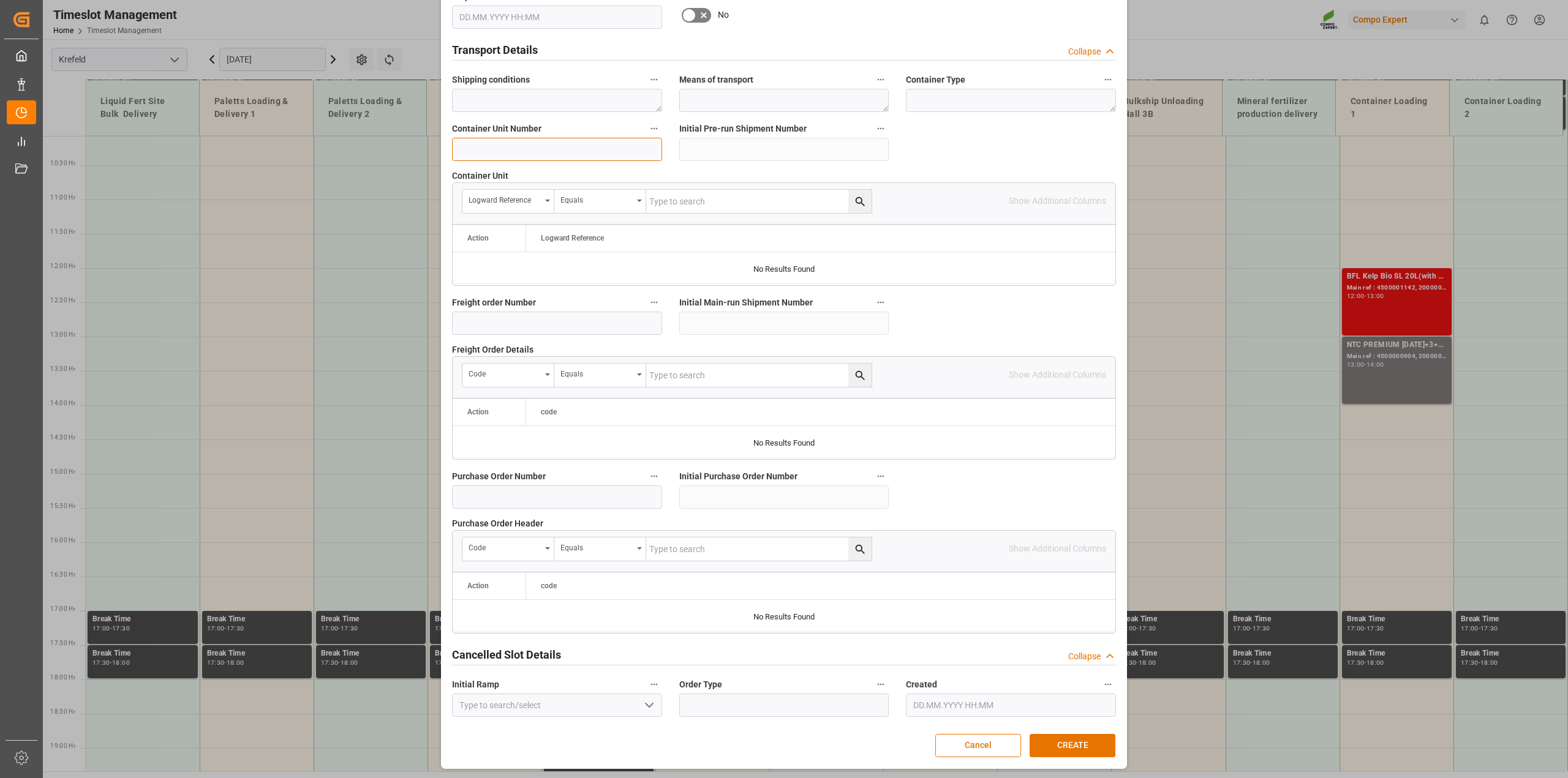
drag, startPoint x: 509, startPoint y: 149, endPoint x: 819, endPoint y: 365, distance: 377.8
click at [509, 149] on input at bounding box center [557, 149] width 210 height 24
paste input "4500001175"
type input "4500001175"
click at [1089, 739] on button "CREATE" at bounding box center [1072, 746] width 86 height 24
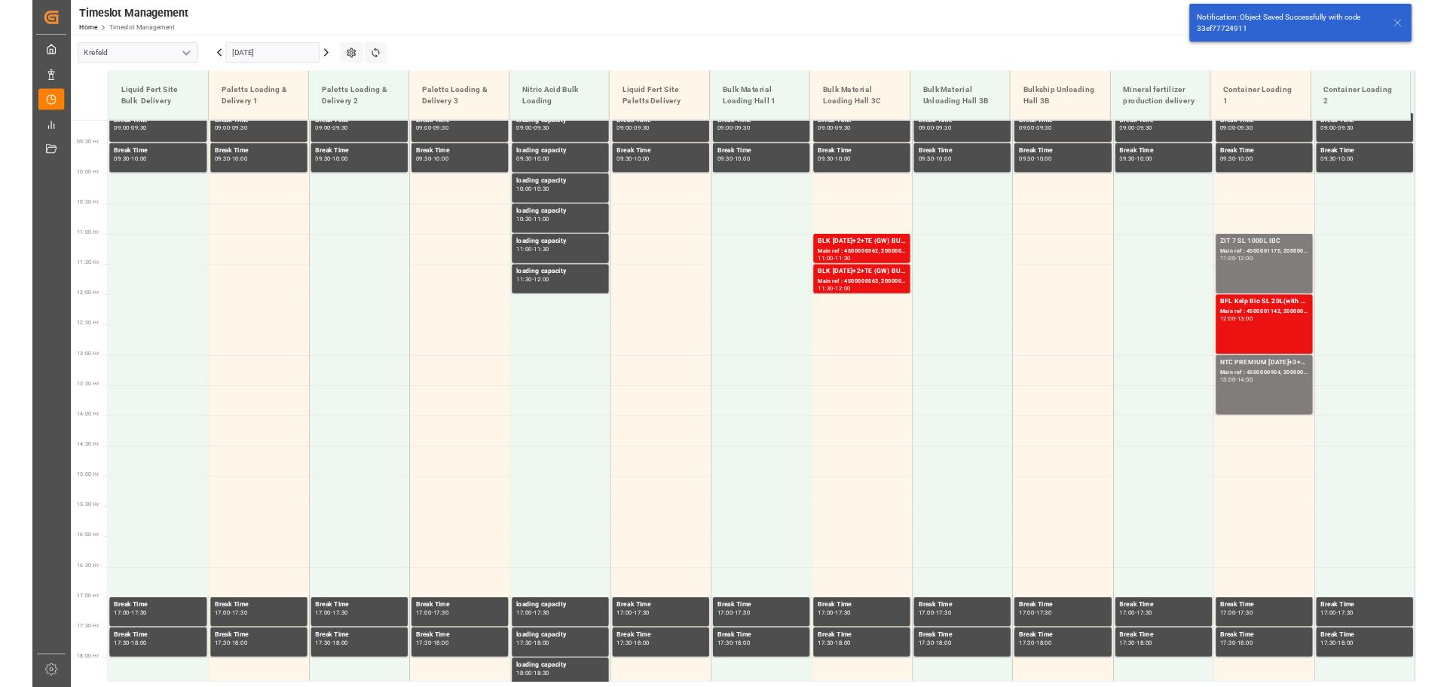
scroll to position [850, 0]
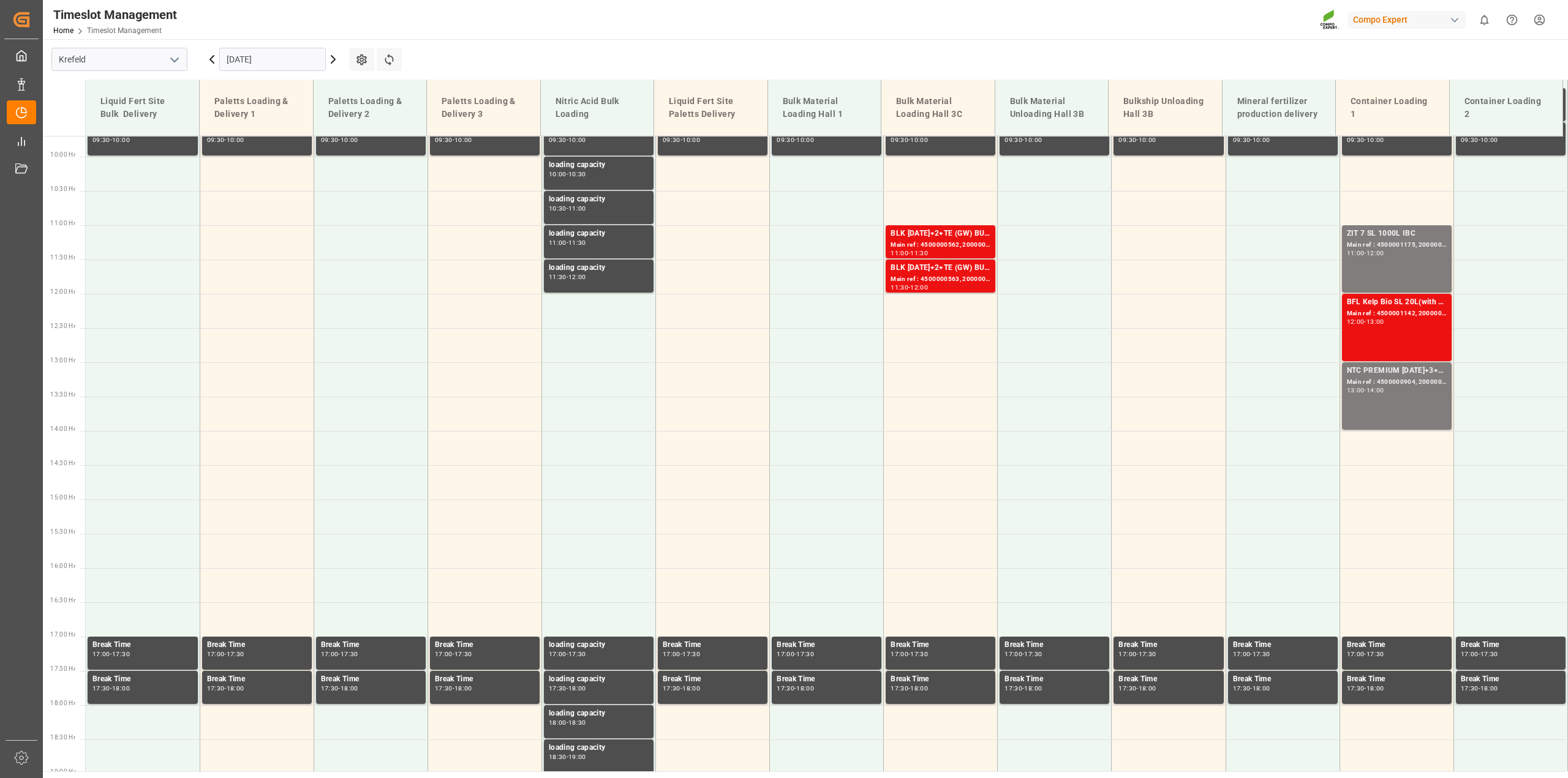
click at [283, 62] on input "[DATE]" at bounding box center [272, 59] width 106 height 24
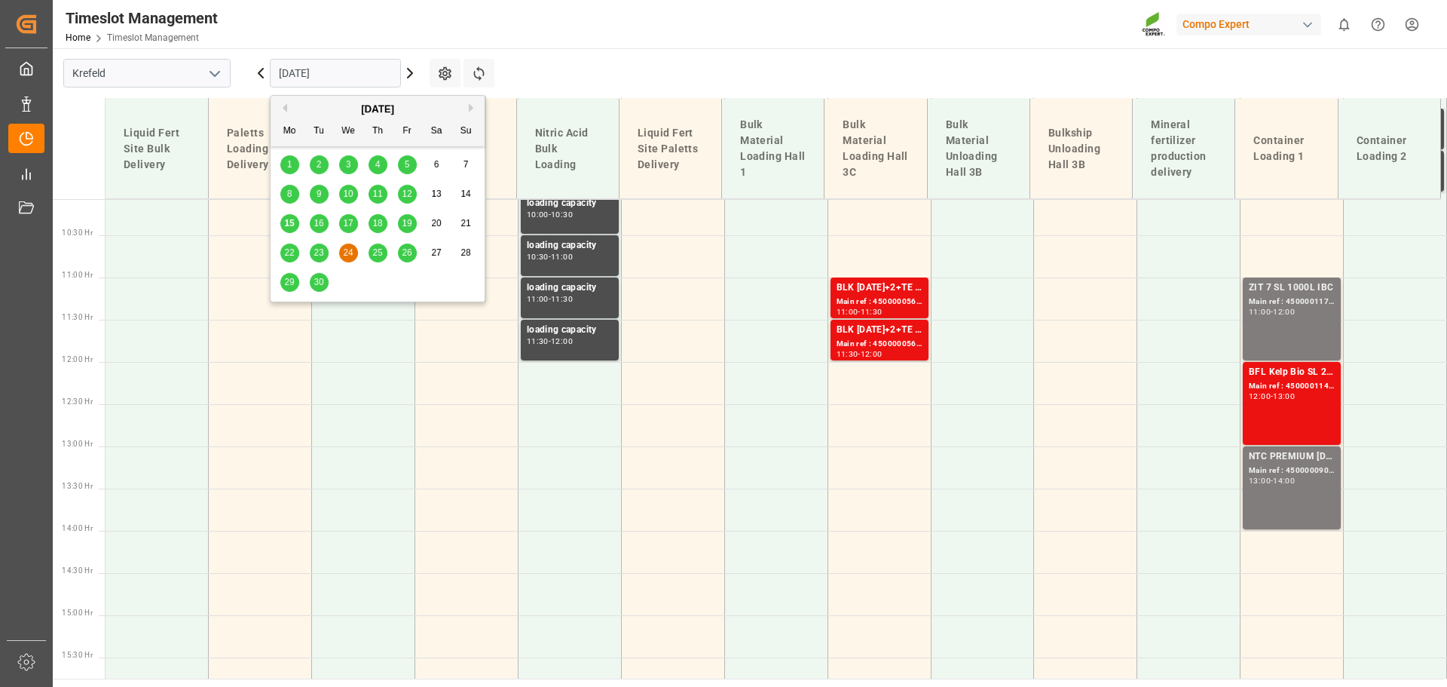
click at [317, 227] on span "16" at bounding box center [319, 223] width 10 height 11
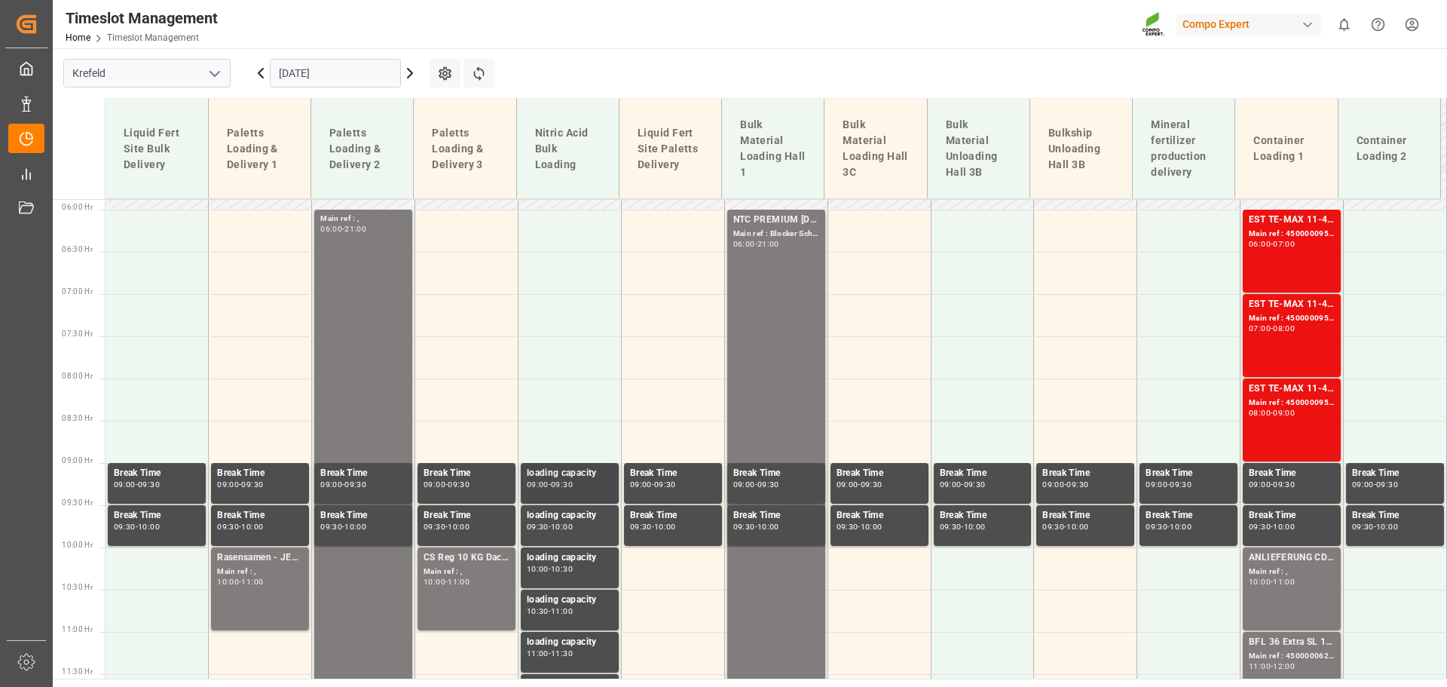
scroll to position [493, 0]
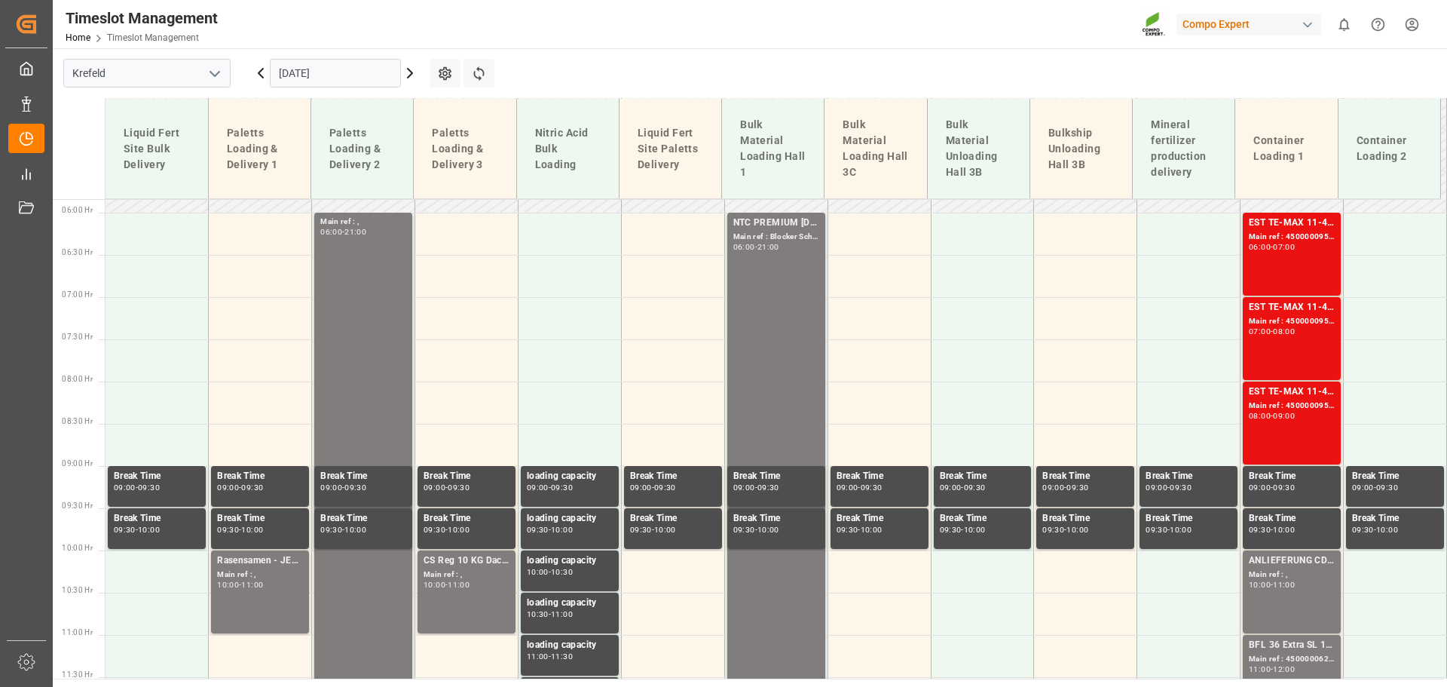
click at [293, 57] on div "[DATE]" at bounding box center [335, 73] width 188 height 50
click at [283, 69] on input "[DATE]" at bounding box center [335, 73] width 131 height 29
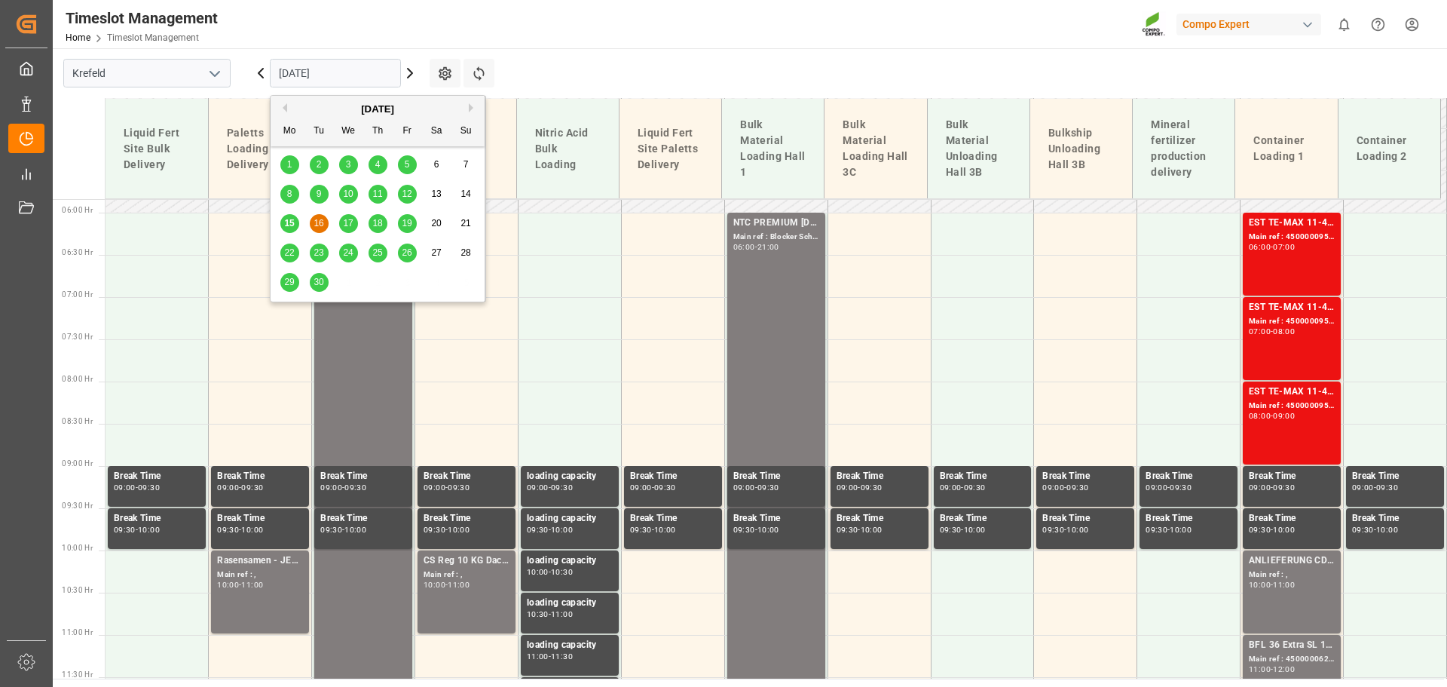
click at [351, 222] on span "17" at bounding box center [348, 223] width 10 height 11
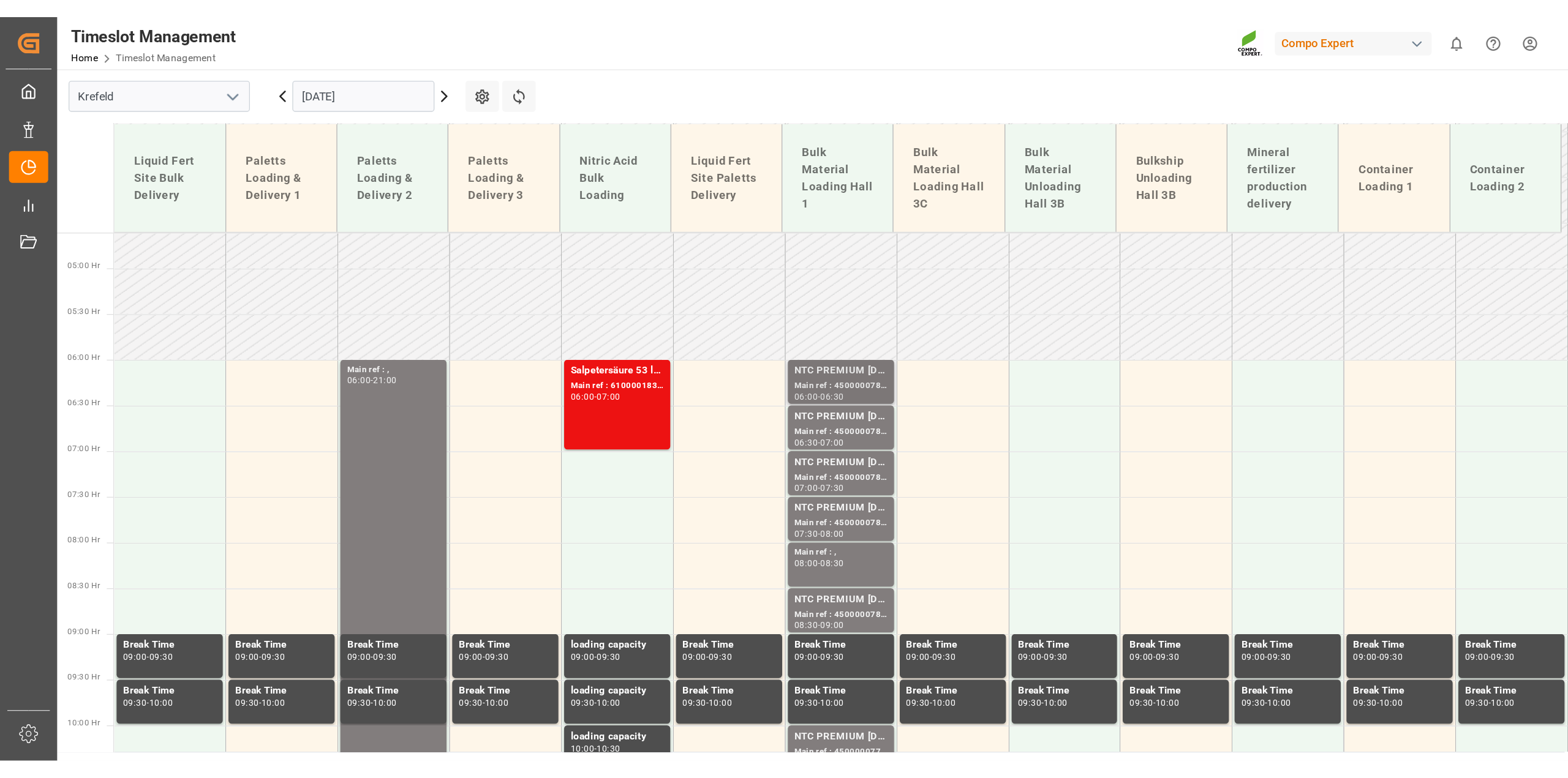
scroll to position [315, 0]
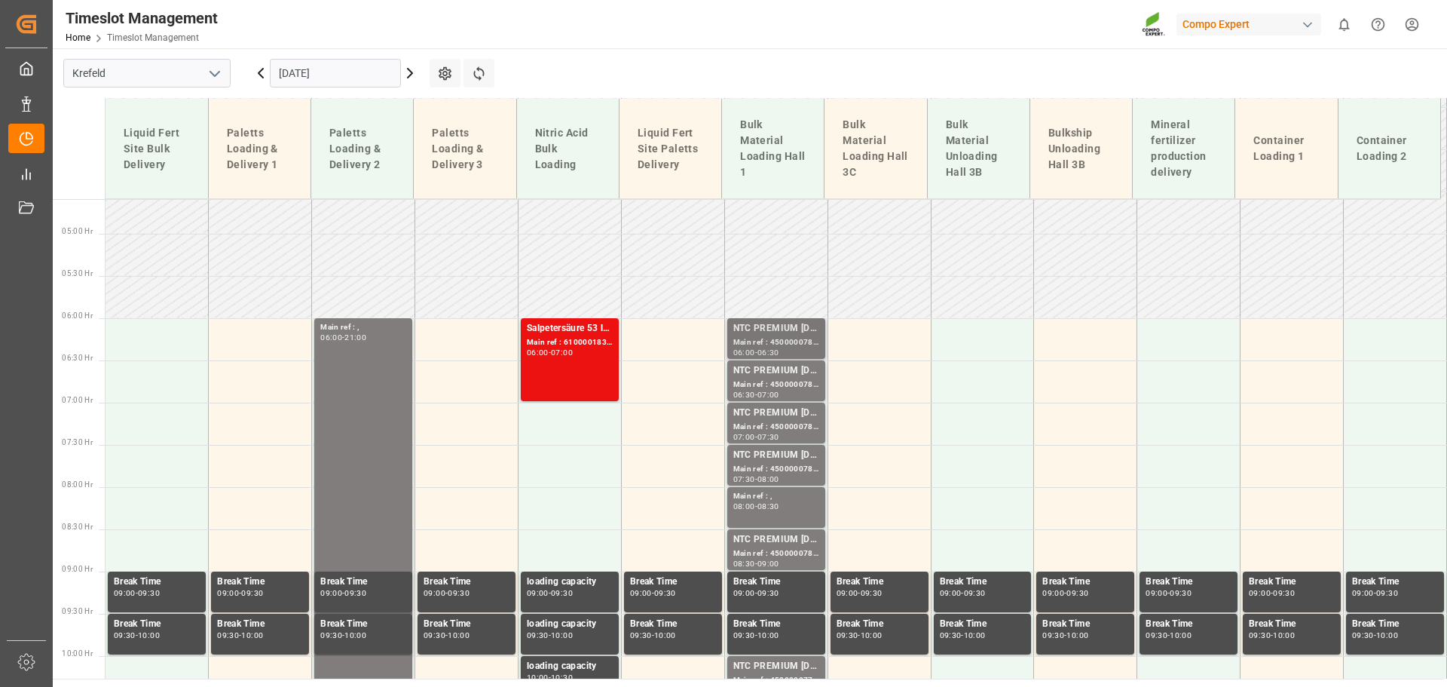
click at [761, 328] on div "NTC PREMIUM [DATE]+3+TE BULK" at bounding box center [777, 328] width 86 height 15
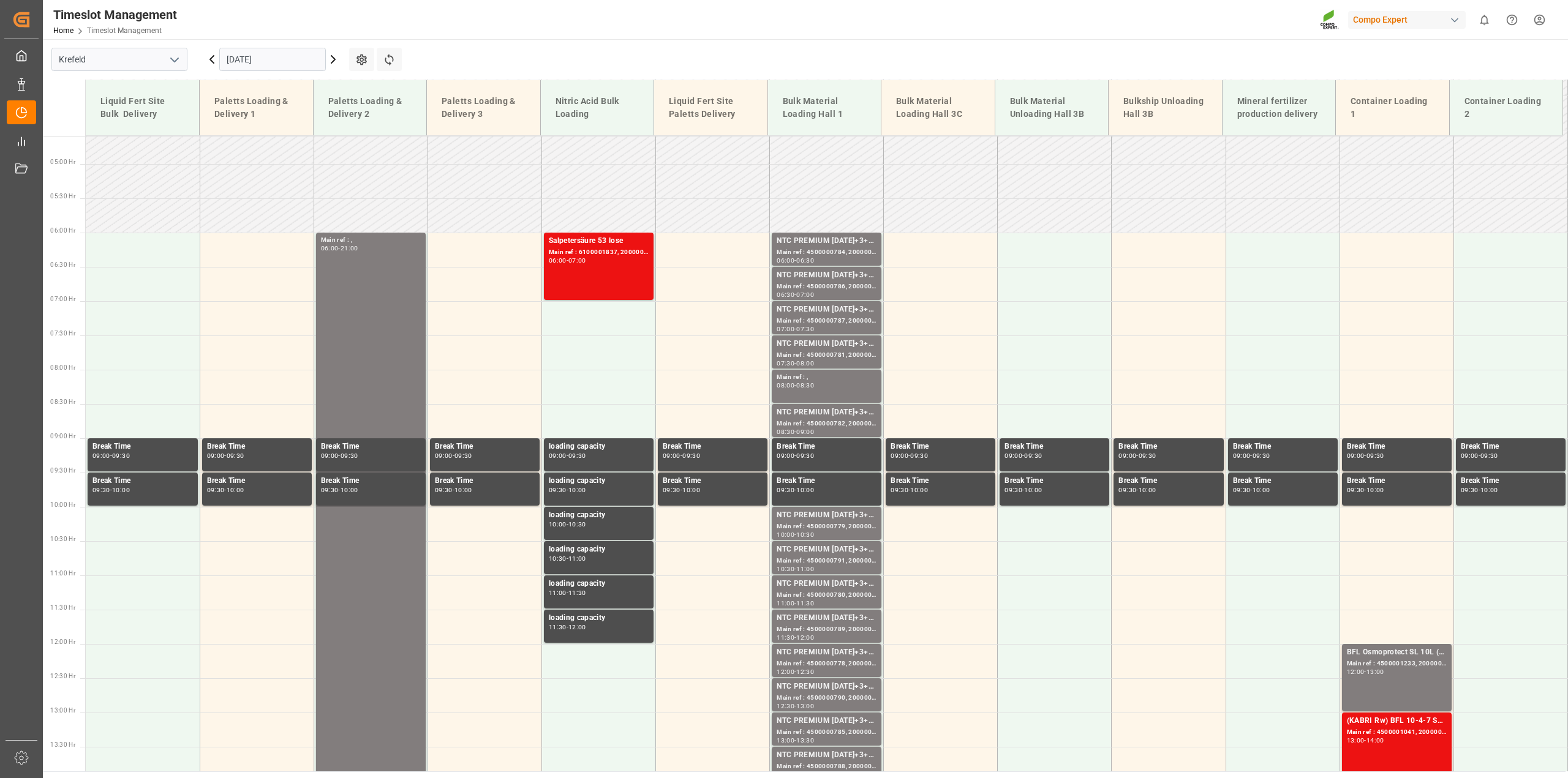
click at [815, 253] on div "Main ref : 4500000784, 2000000504" at bounding box center [826, 253] width 100 height 11
click at [806, 380] on div "Main ref : ," at bounding box center [826, 377] width 100 height 11
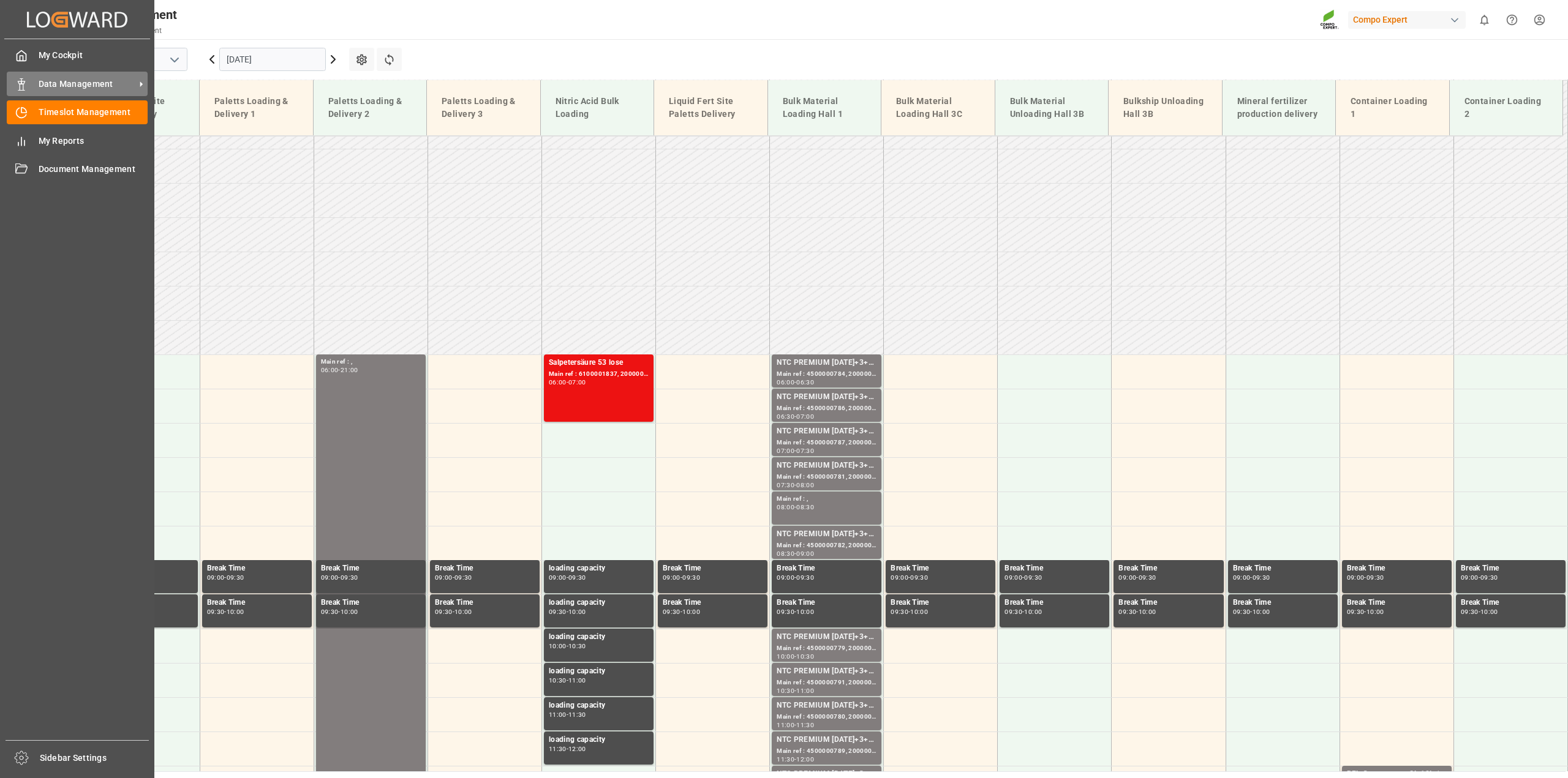
scroll to position [192, 0]
click at [22, 89] on icon at bounding box center [21, 84] width 12 height 12
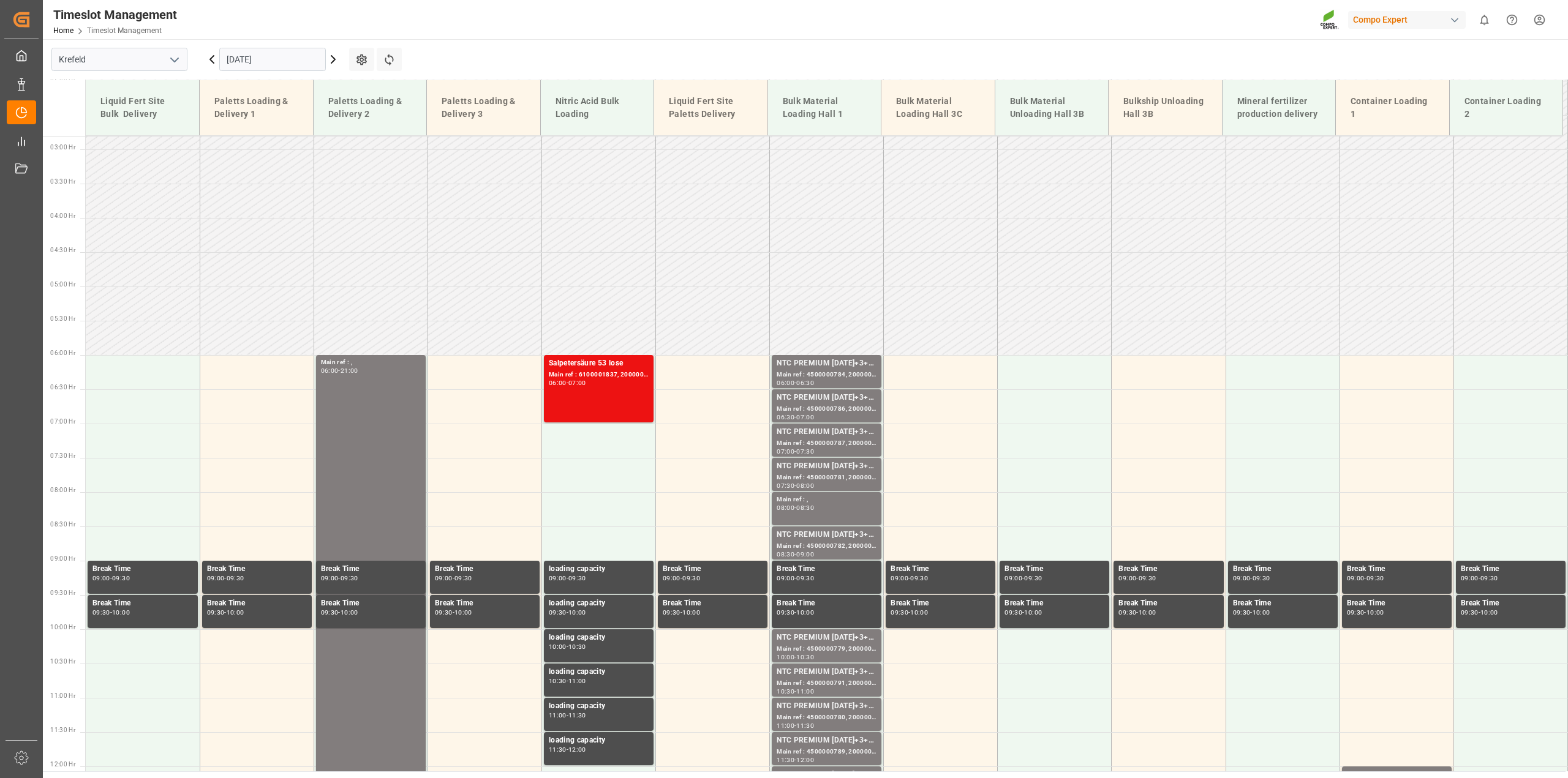
click at [276, 58] on input "[DATE]" at bounding box center [272, 59] width 106 height 24
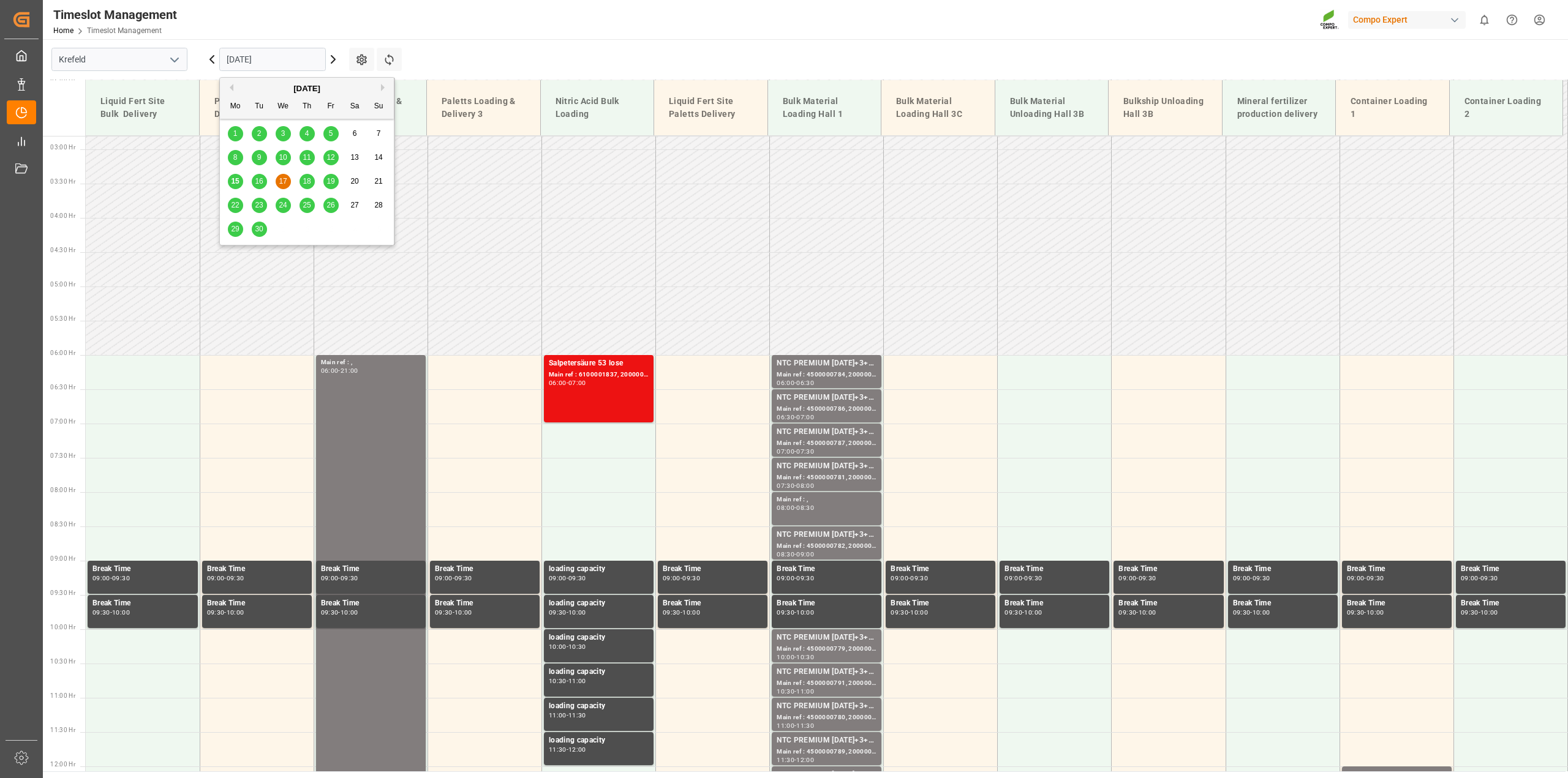
click at [303, 180] on span "18" at bounding box center [306, 181] width 8 height 9
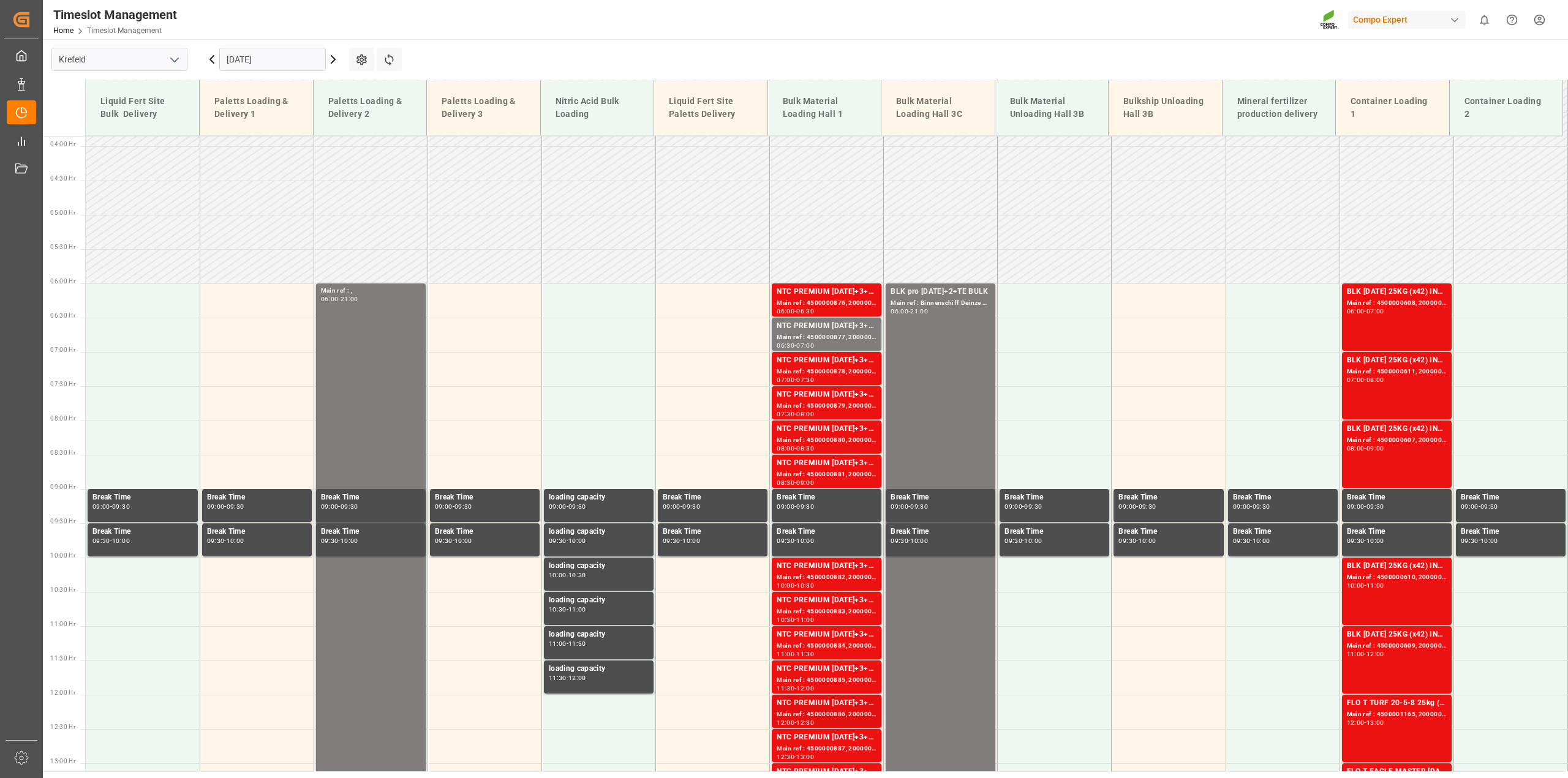
scroll to position [262, 0]
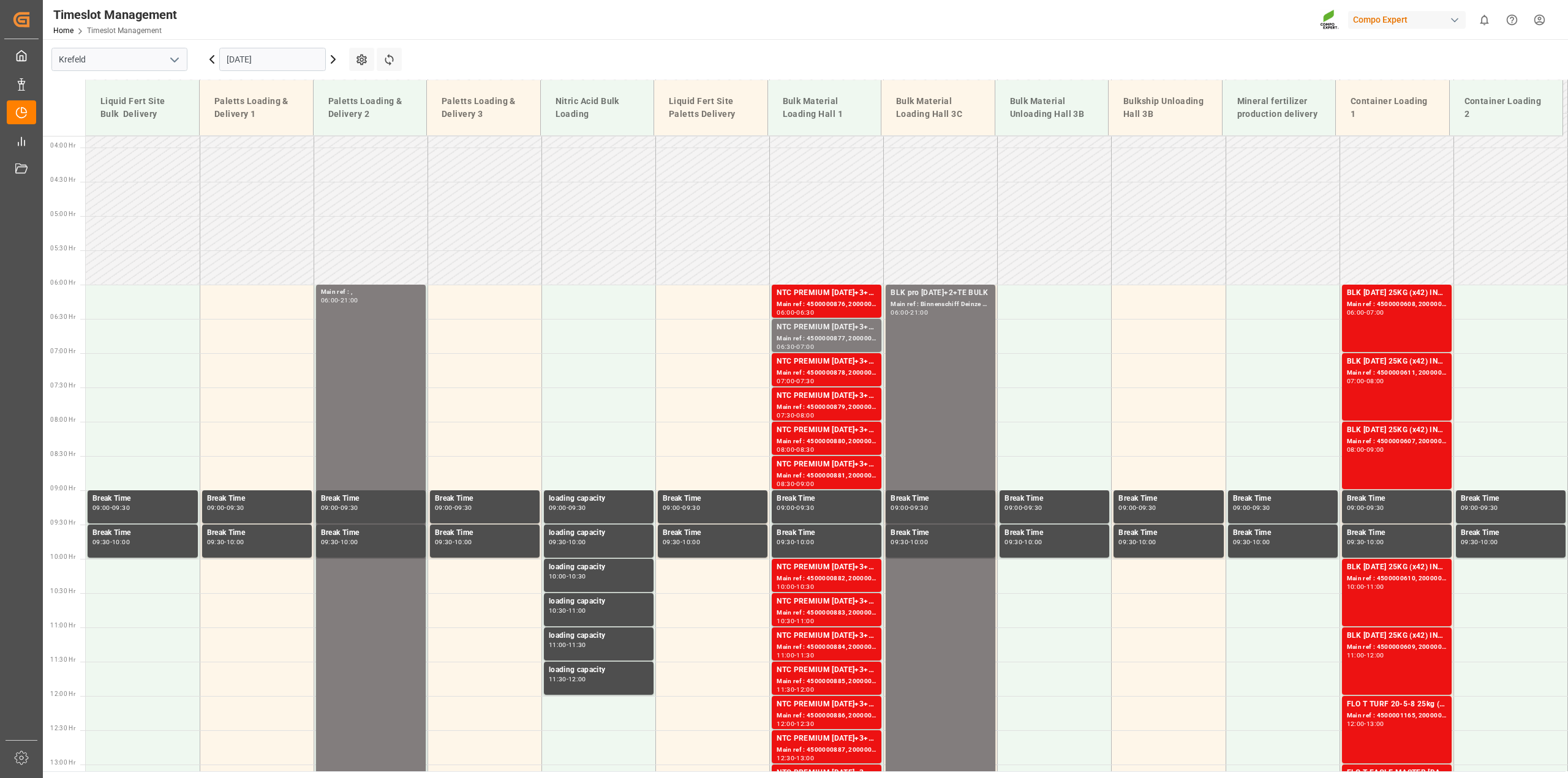
click at [247, 66] on input "[DATE]" at bounding box center [272, 59] width 106 height 24
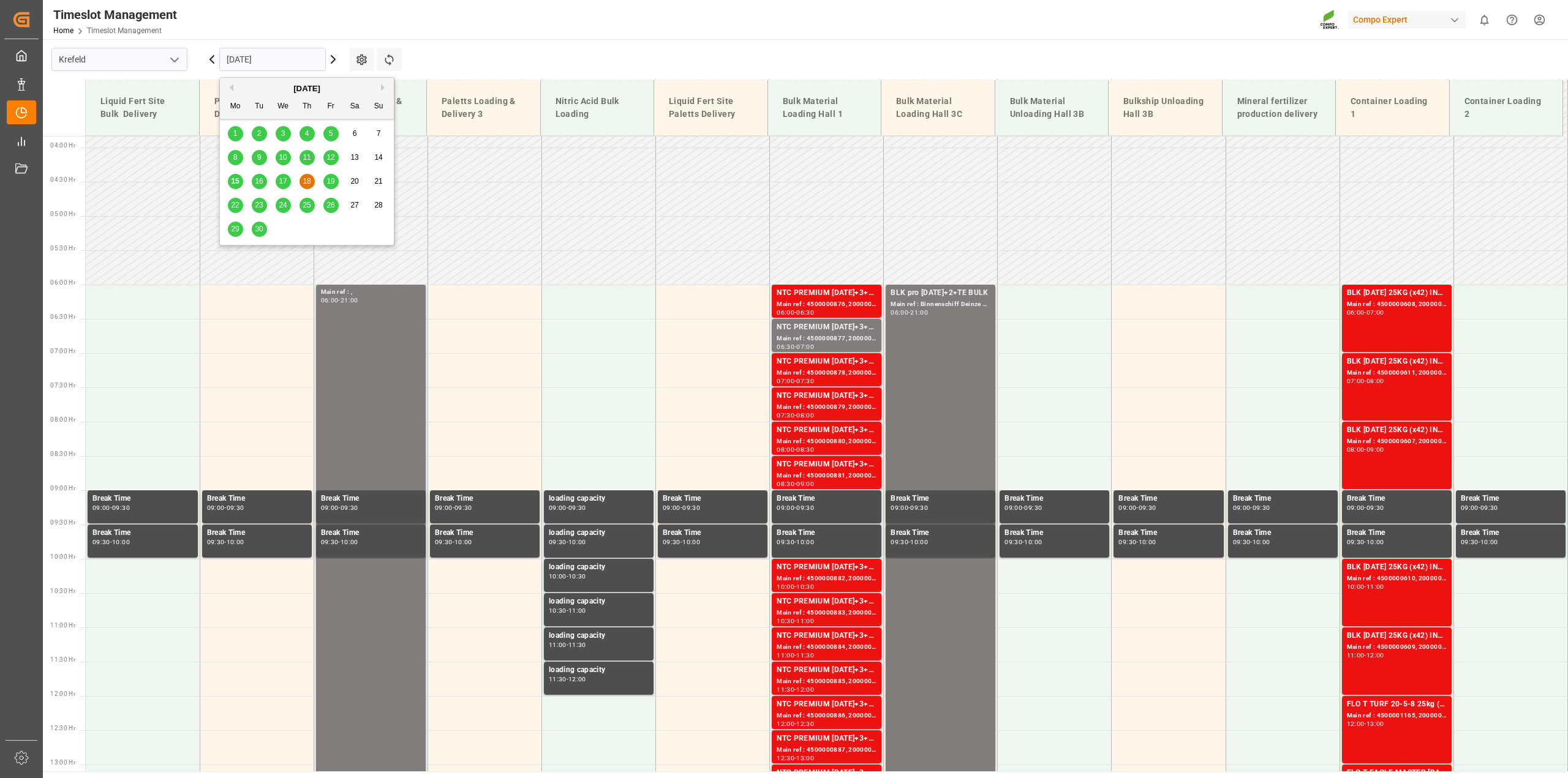
click at [330, 182] on span "19" at bounding box center [331, 181] width 8 height 9
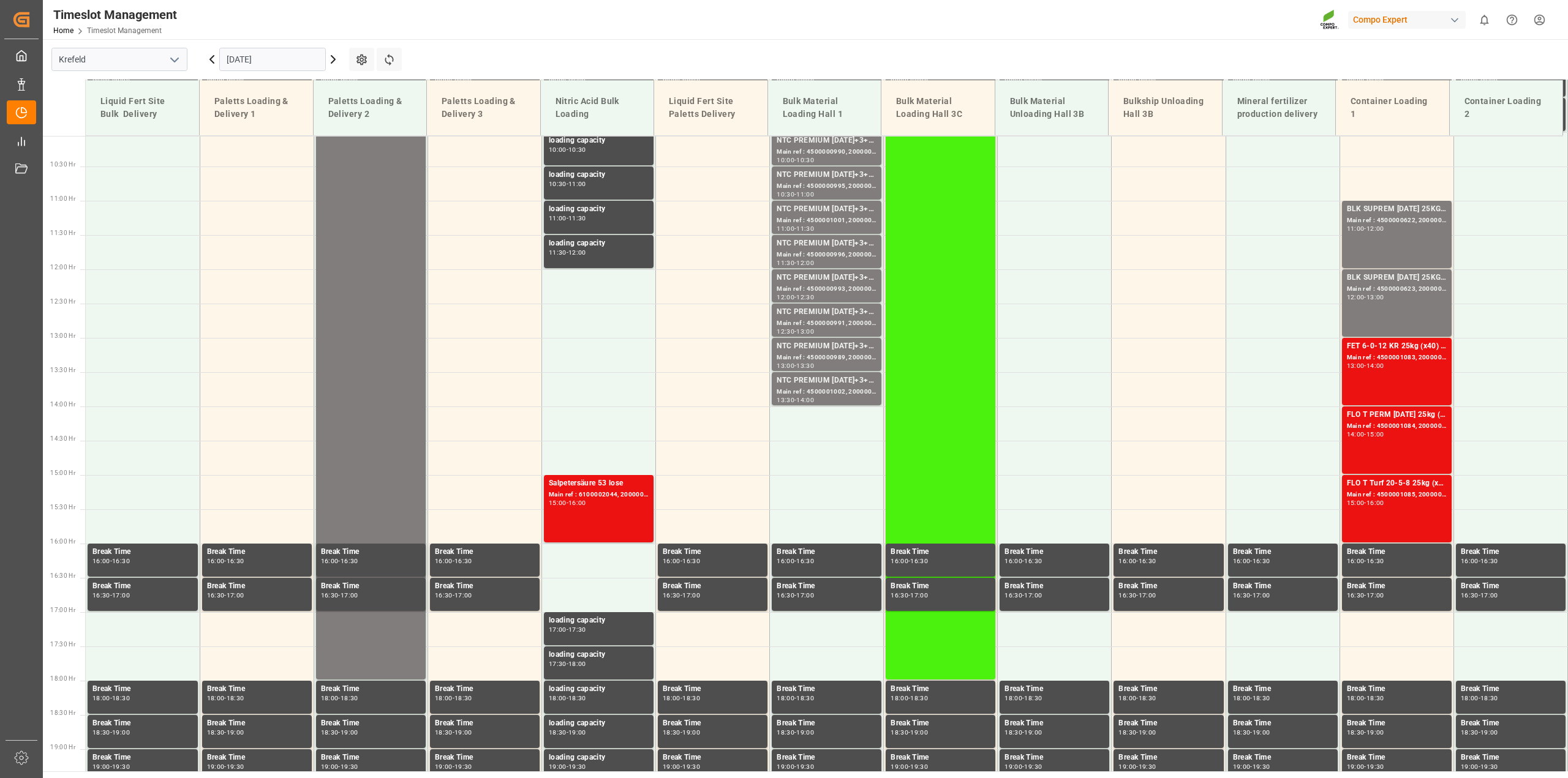
scroll to position [690, 0]
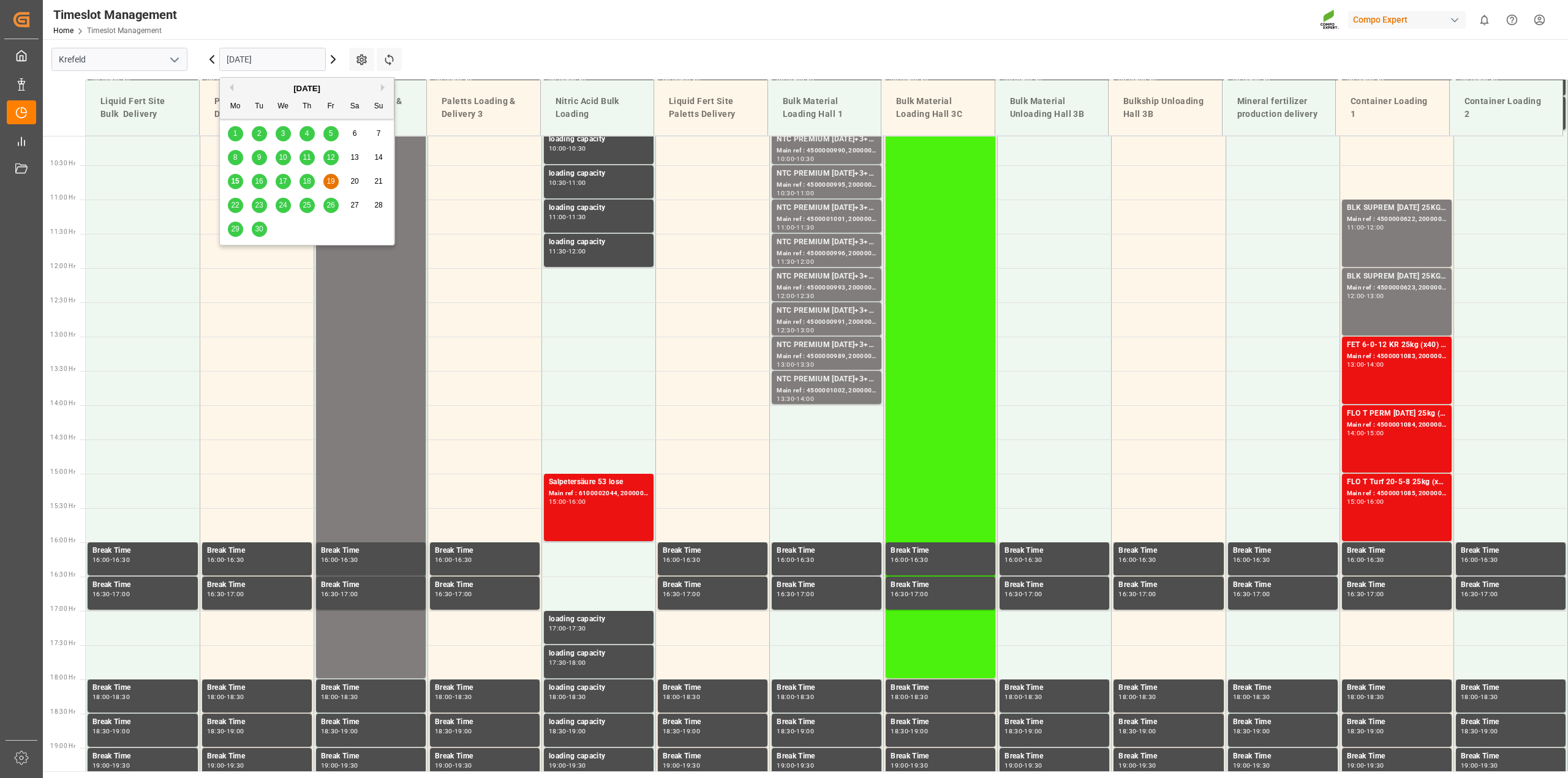
click at [284, 61] on input "[DATE]" at bounding box center [272, 59] width 106 height 24
click at [235, 180] on span "15" at bounding box center [235, 181] width 8 height 9
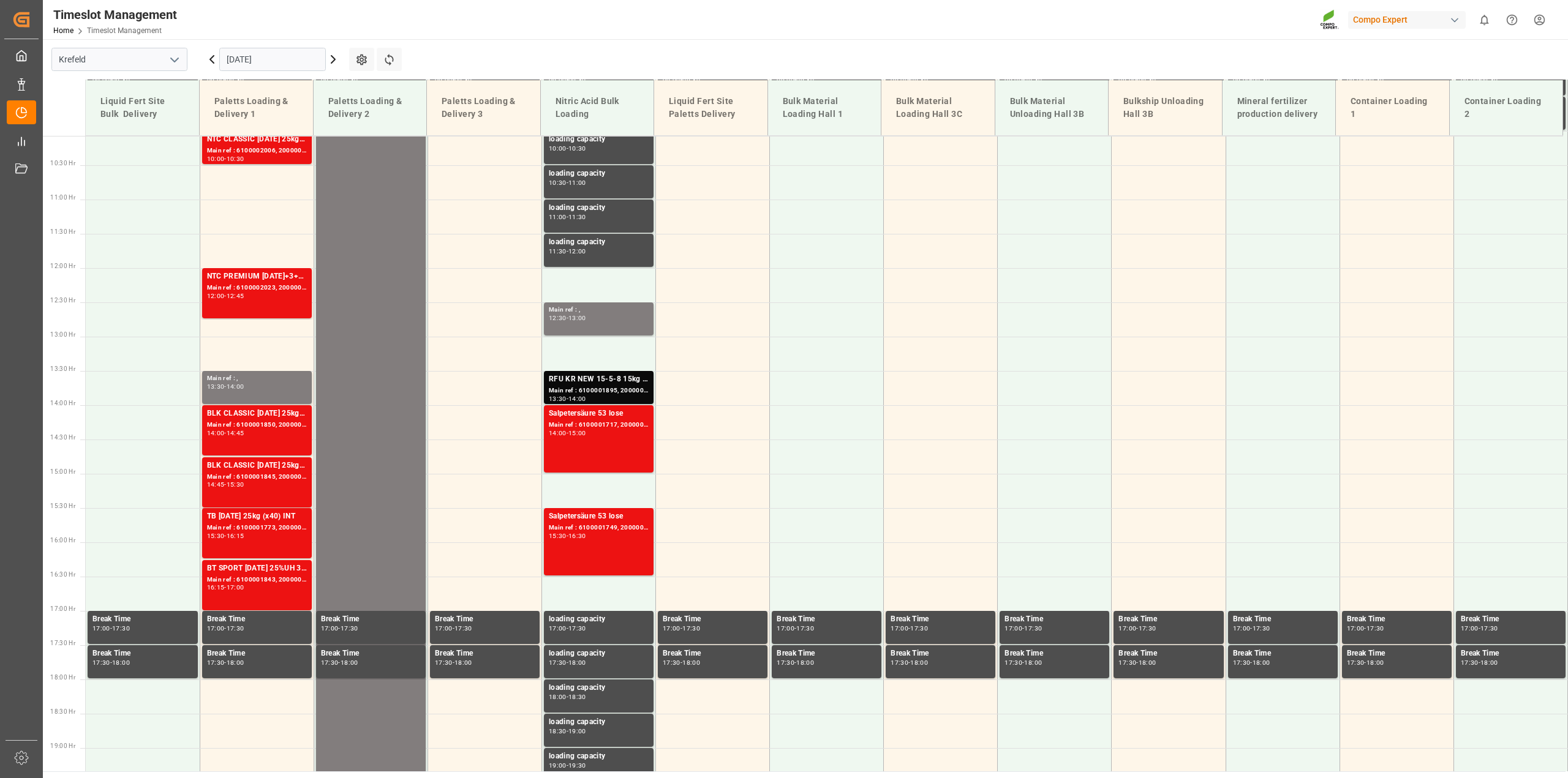
click at [275, 56] on input "[DATE]" at bounding box center [272, 59] width 106 height 24
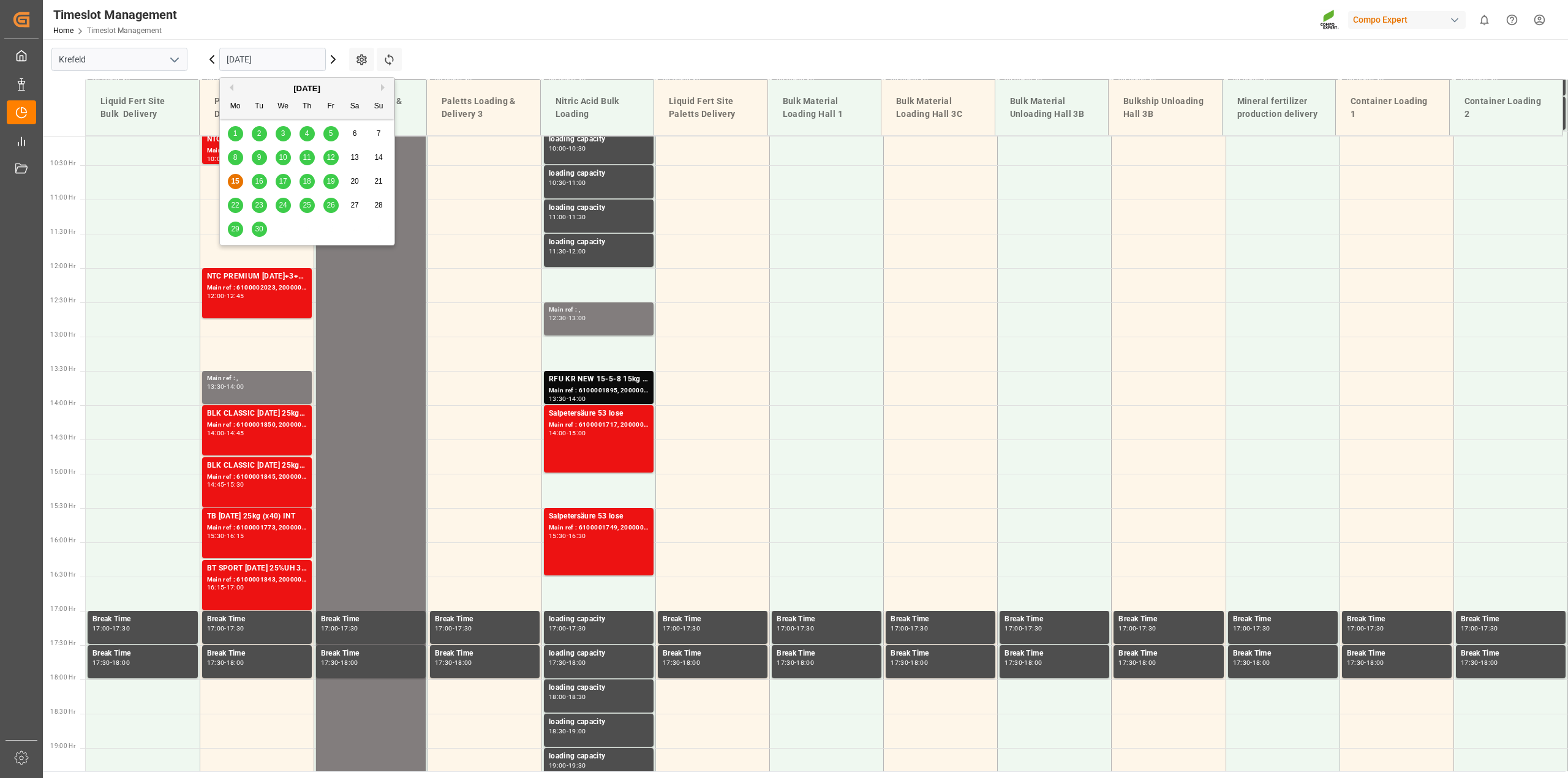
click at [282, 183] on span "17" at bounding box center [283, 181] width 8 height 9
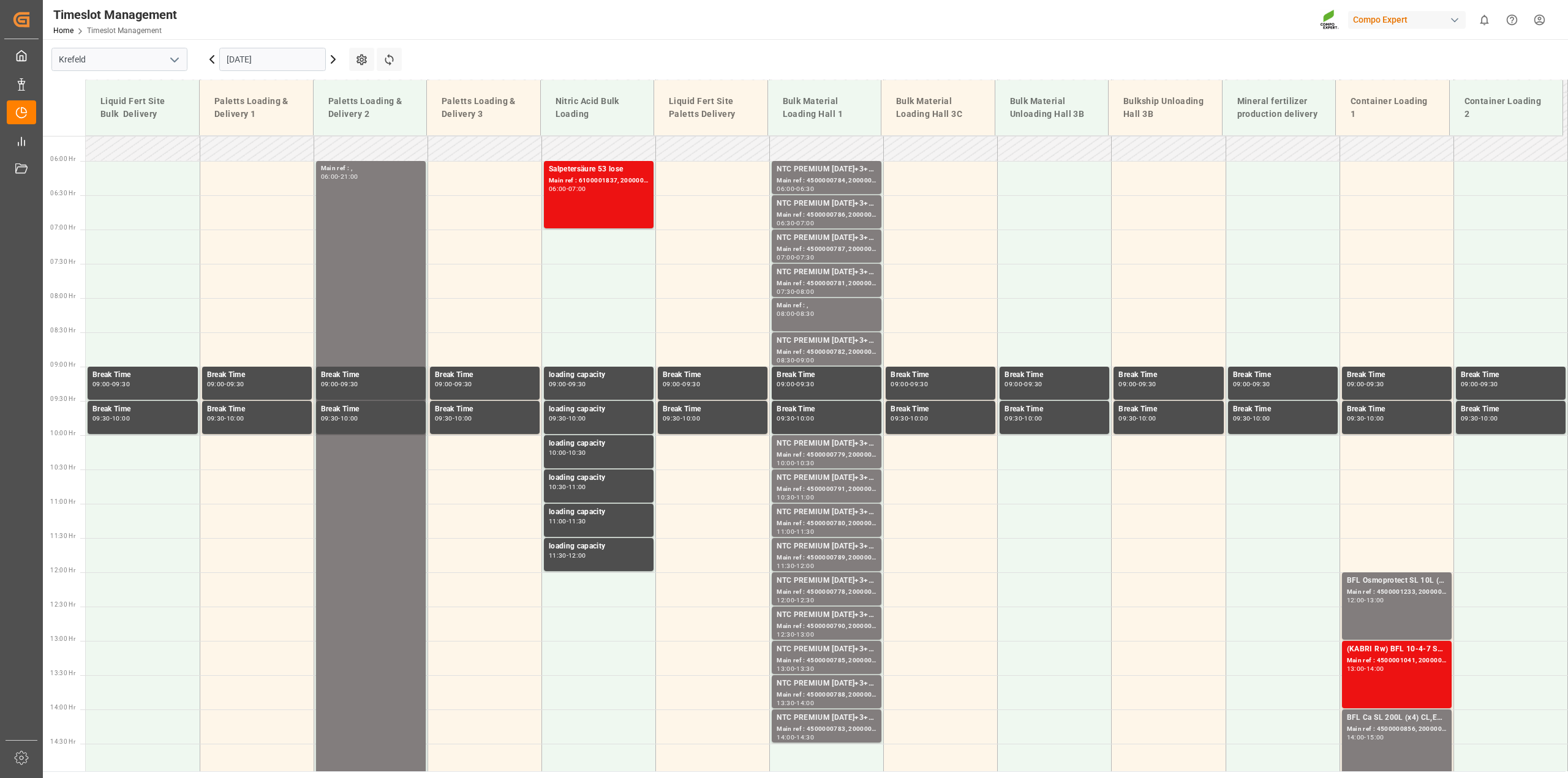
scroll to position [386, 0]
click at [1397, 452] on td at bounding box center [1397, 453] width 114 height 34
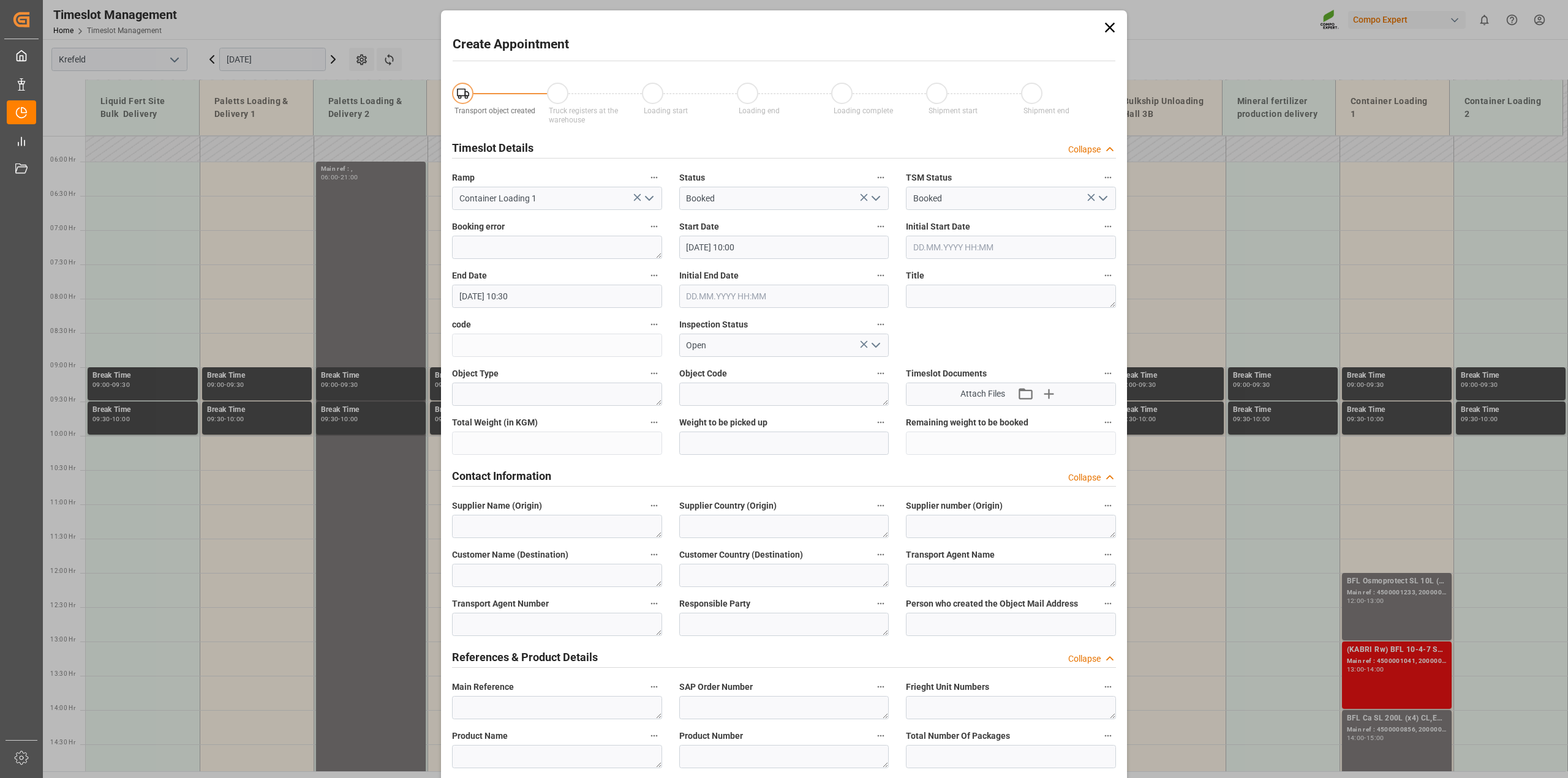
type input "[DATE] 10:00"
type input "[DATE] 10:30"
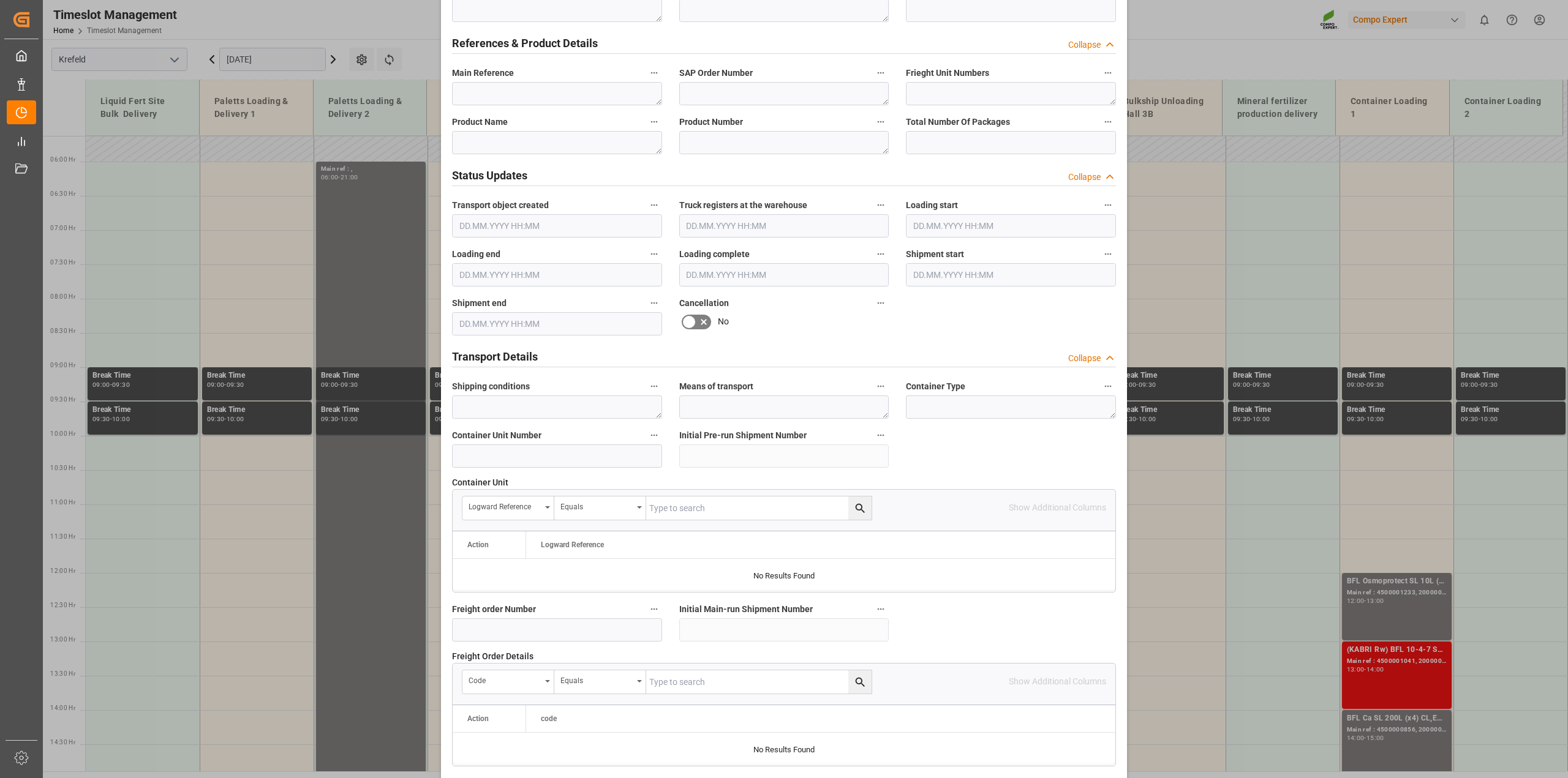
scroll to position [921, 0]
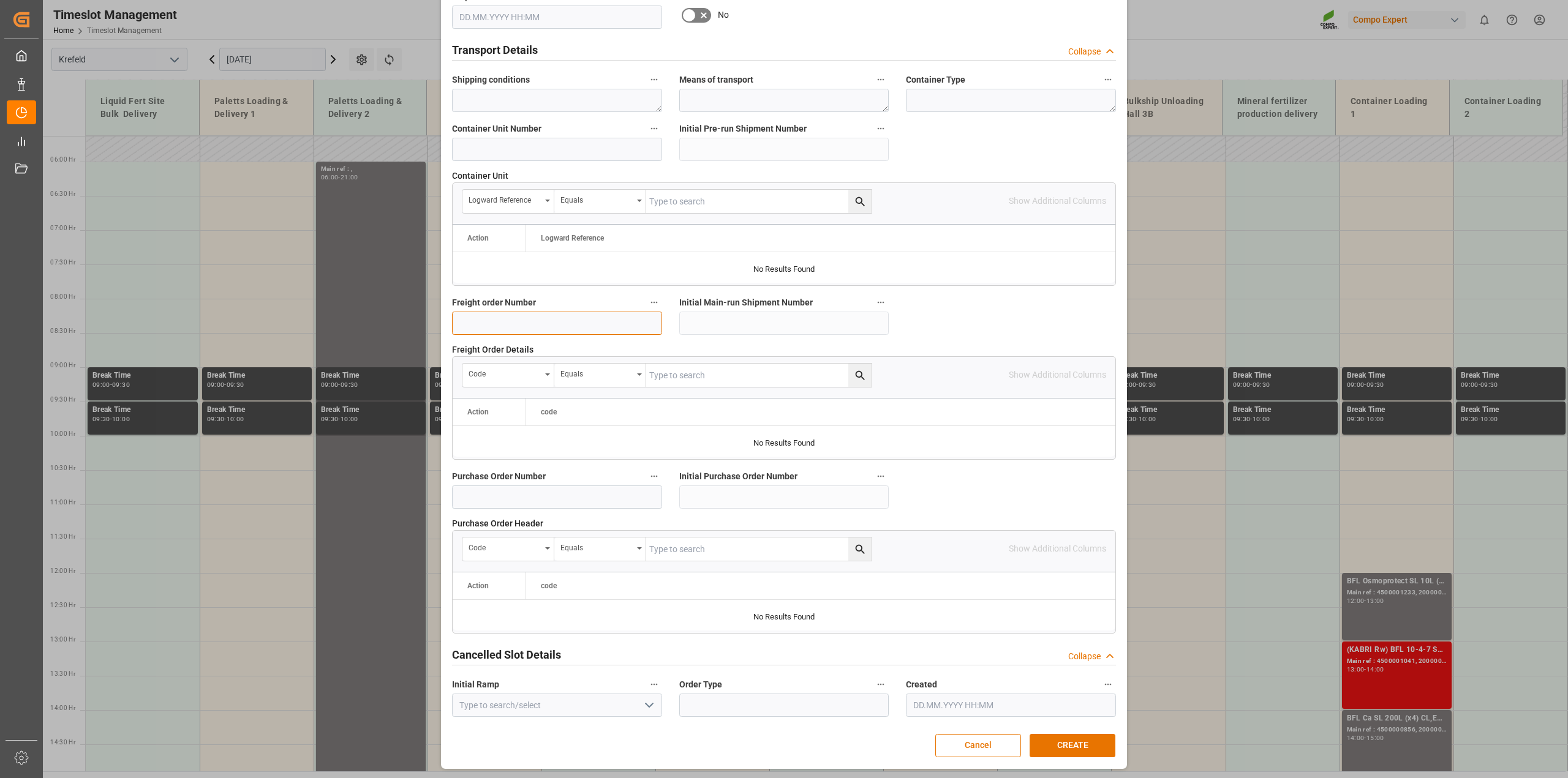
click at [625, 327] on input at bounding box center [557, 323] width 210 height 24
type input "610001653"
click at [1056, 738] on button "CREATE" at bounding box center [1072, 746] width 86 height 24
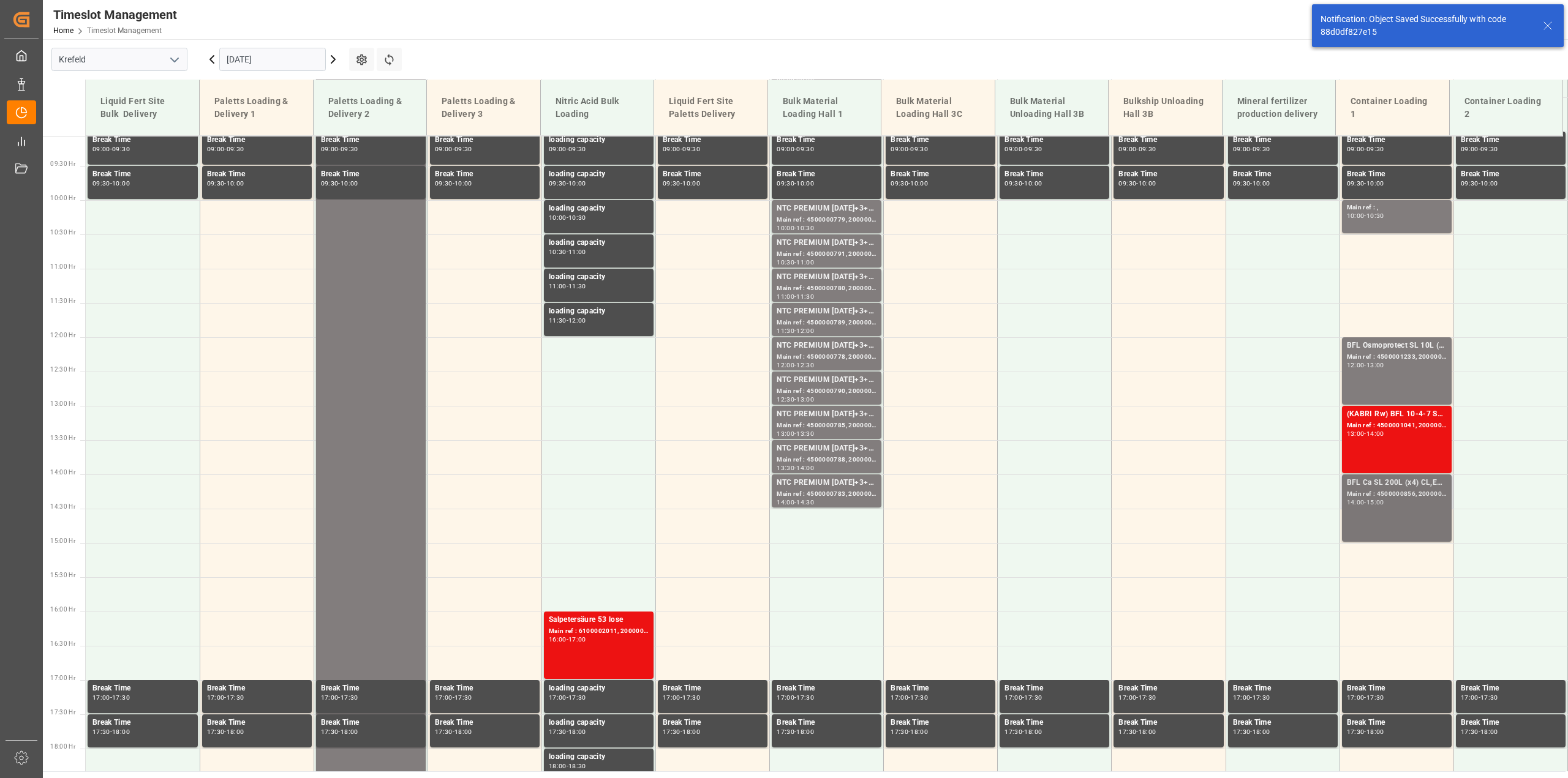
scroll to position [622, 0]
click at [1390, 223] on div "Main ref : , 10:00 - 10:30" at bounding box center [1397, 216] width 100 height 28
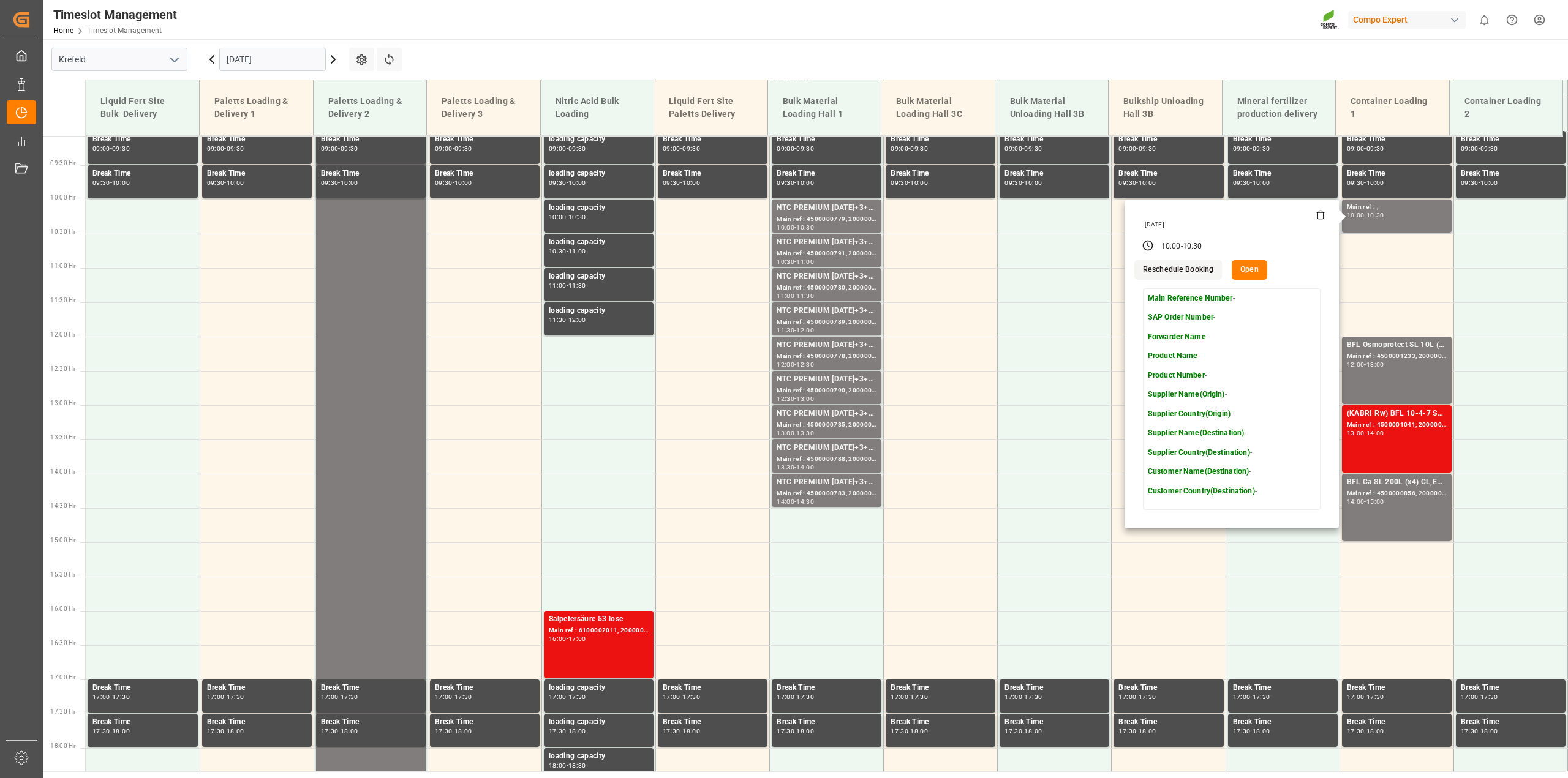
click at [1254, 275] on button "Open" at bounding box center [1250, 270] width 36 height 19
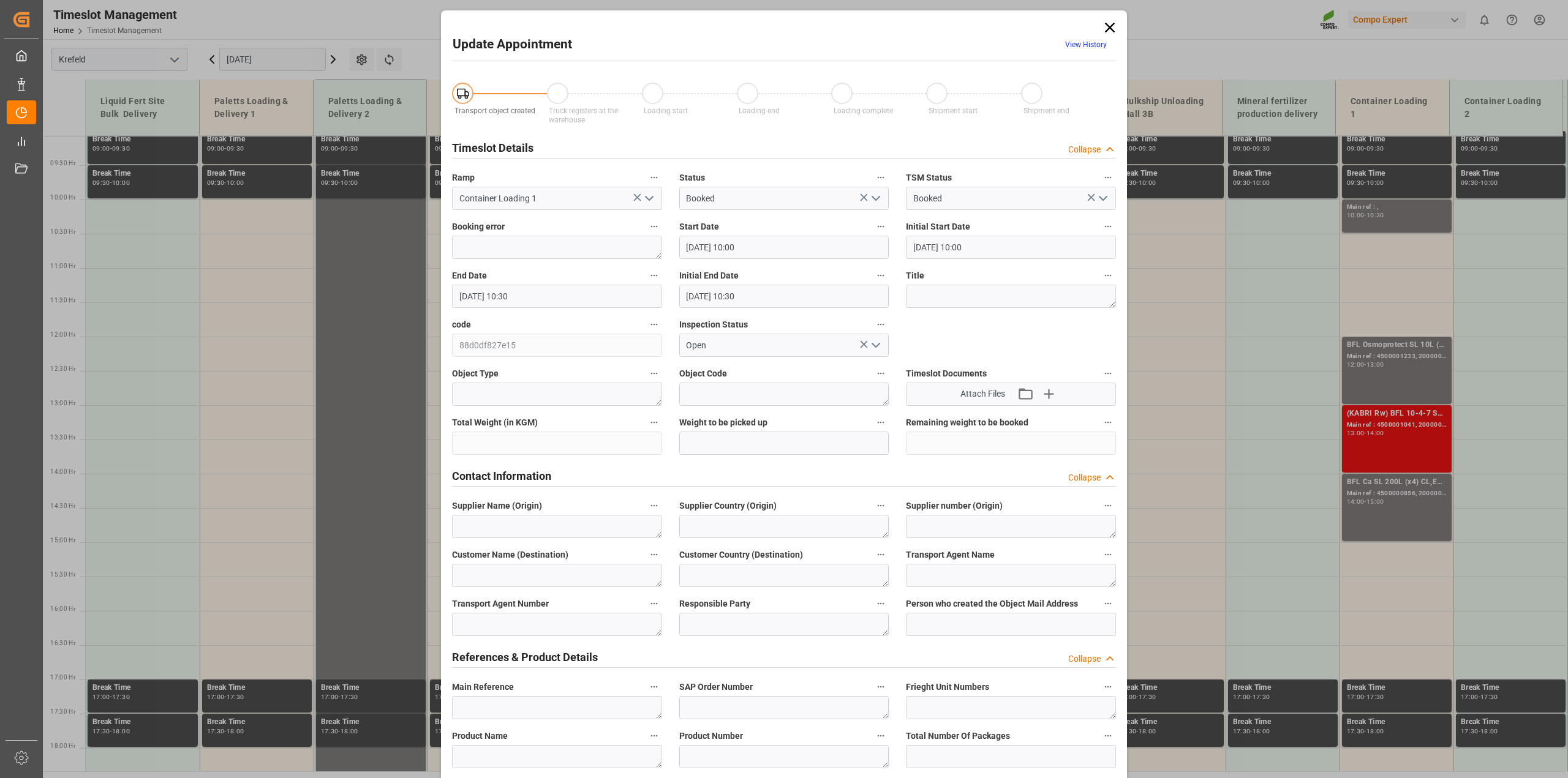
type input "[DATE] 10:00"
type input "[DATE] 10:30"
type input "[DATE] 09:08"
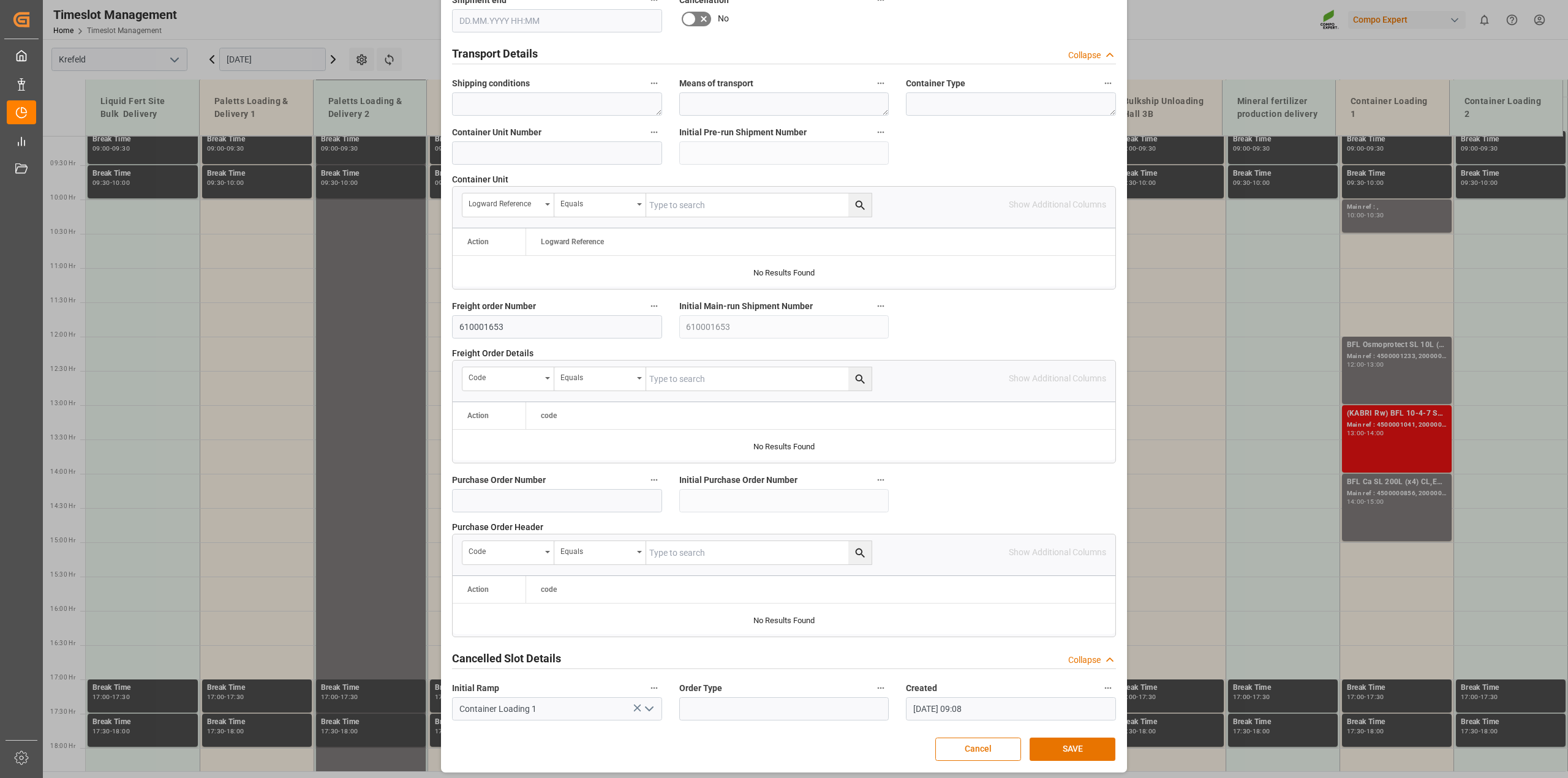
scroll to position [918, 0]
click at [470, 323] on input "610001653" at bounding box center [557, 326] width 210 height 24
type input "6100001653"
click at [1051, 746] on button "SAVE" at bounding box center [1072, 749] width 86 height 24
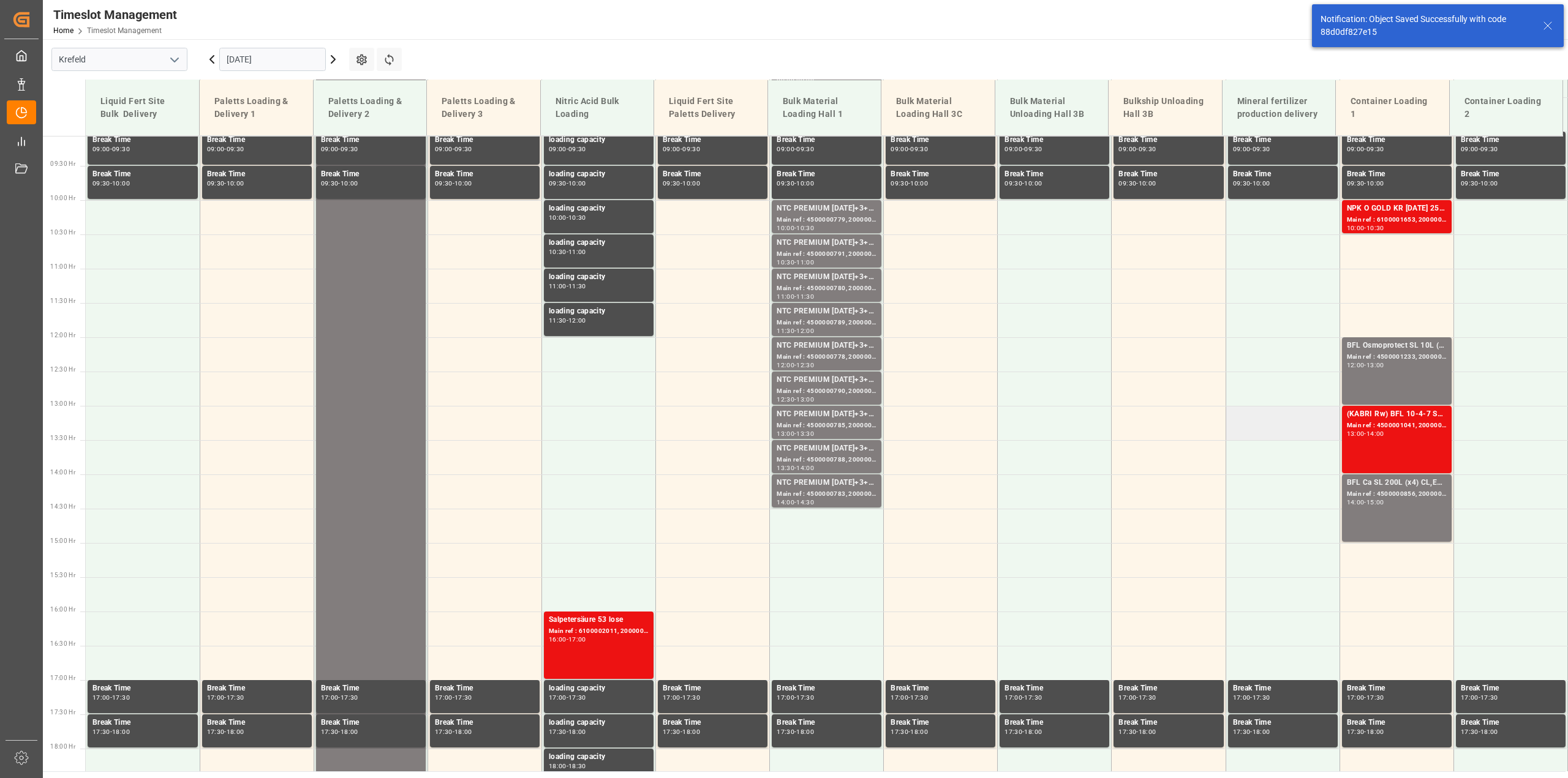
scroll to position [622, 0]
click at [1391, 217] on div "Main ref : 6100001653, 2000001326" at bounding box center [1397, 219] width 100 height 11
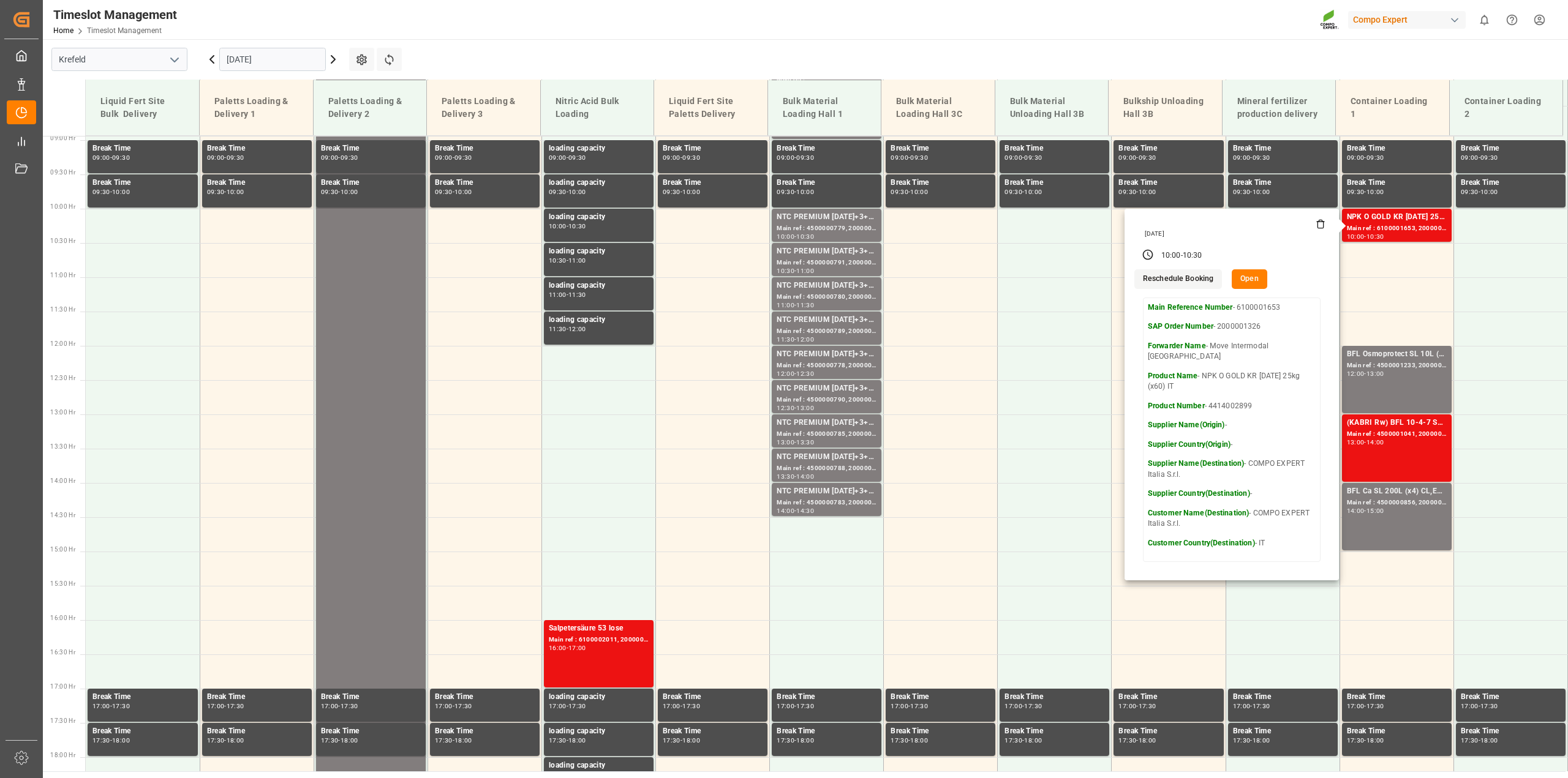
scroll to position [612, 0]
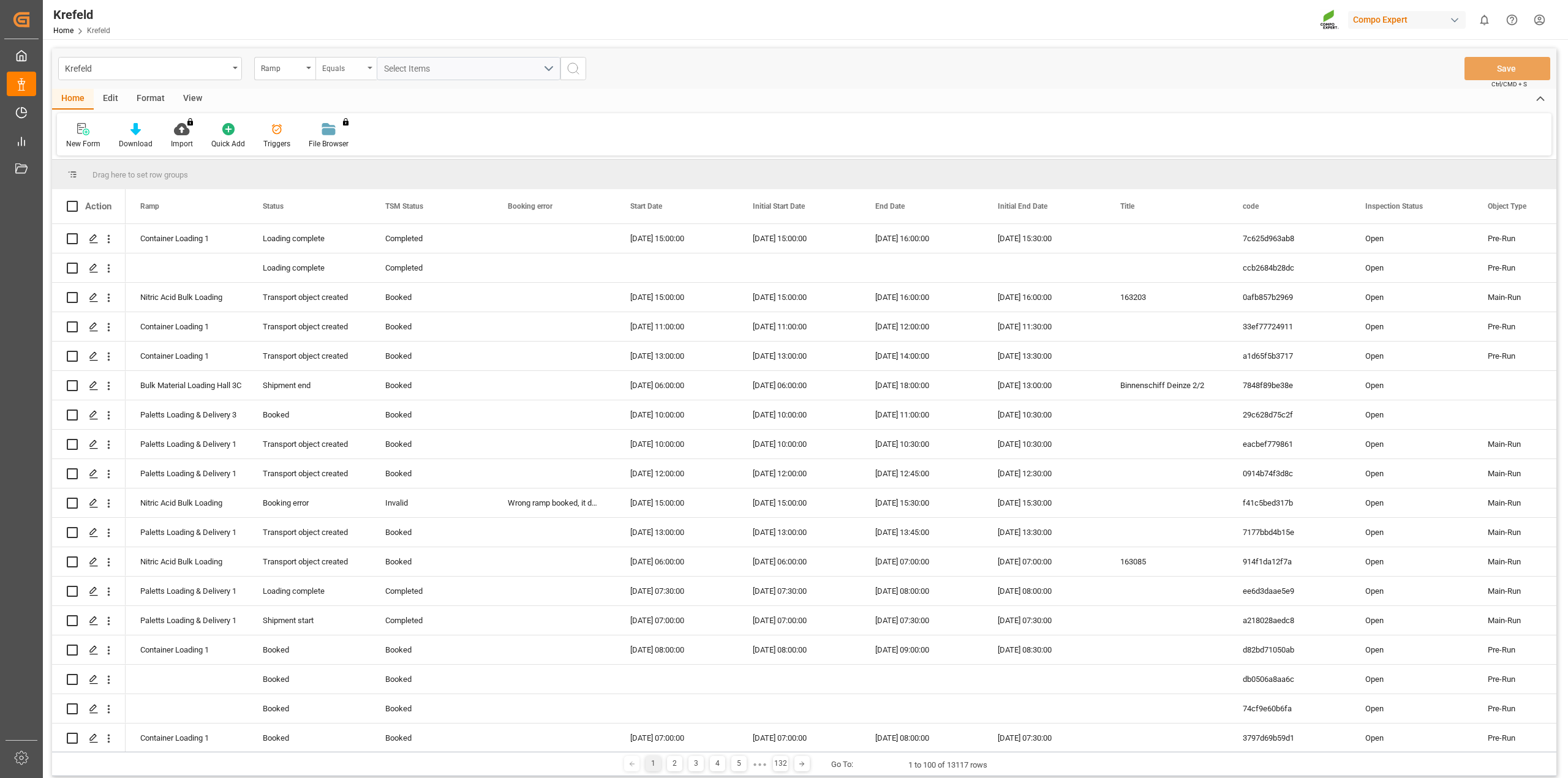
click at [344, 68] on div "Equals" at bounding box center [343, 67] width 41 height 14
click at [345, 171] on div "Contains" at bounding box center [407, 176] width 183 height 26
click at [424, 66] on span "Select Items" at bounding box center [410, 68] width 52 height 10
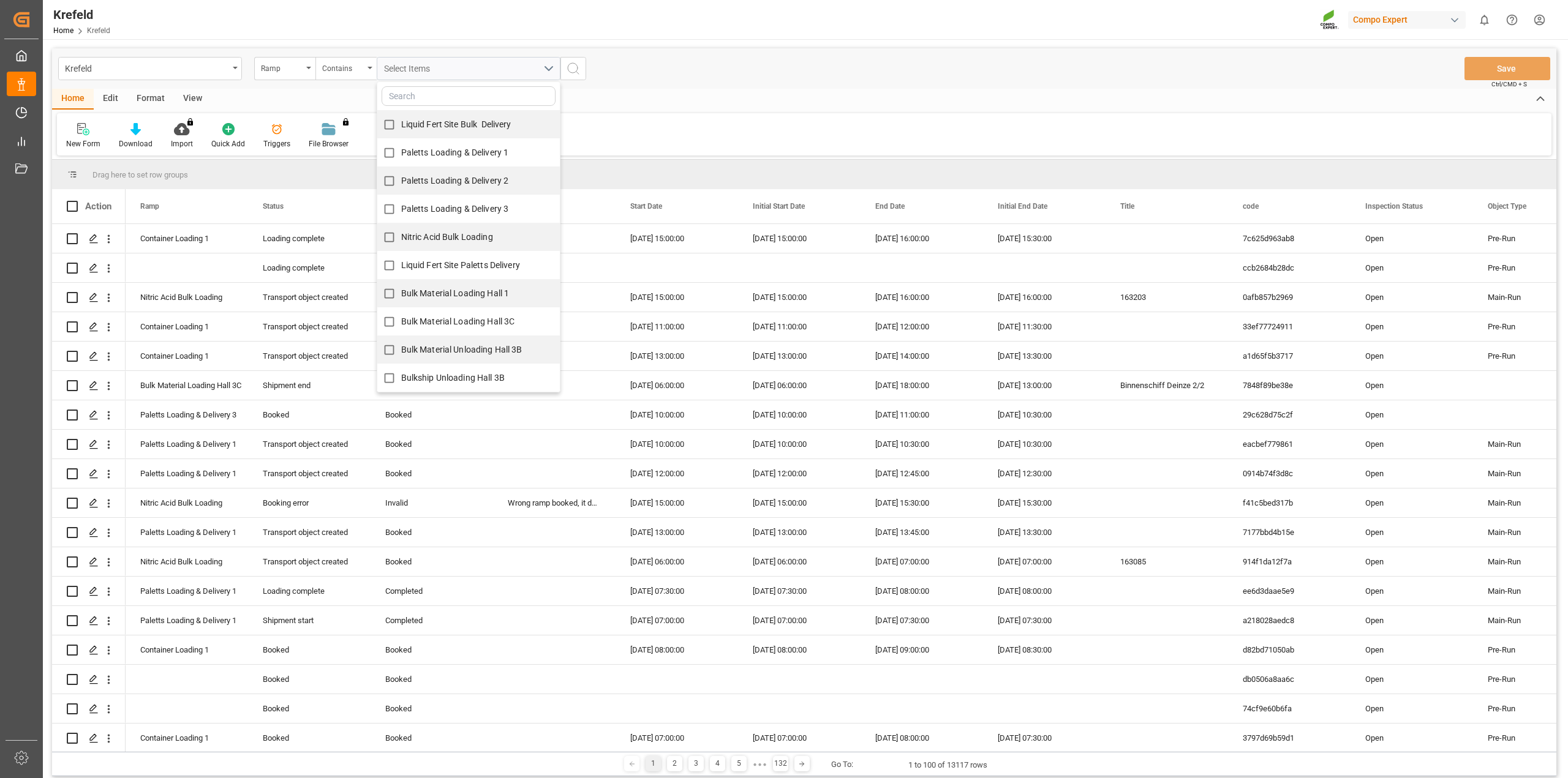
click at [452, 298] on span "Bulk Material Loading Hall 1" at bounding box center [455, 293] width 108 height 10
click at [401, 298] on input "Bulk Material Loading Hall 1" at bounding box center [388, 293] width 24 height 24
checkbox input "true"
click at [734, 124] on div "New Form Download Import You don't have permission for this feature. Contact ad…" at bounding box center [804, 134] width 1495 height 42
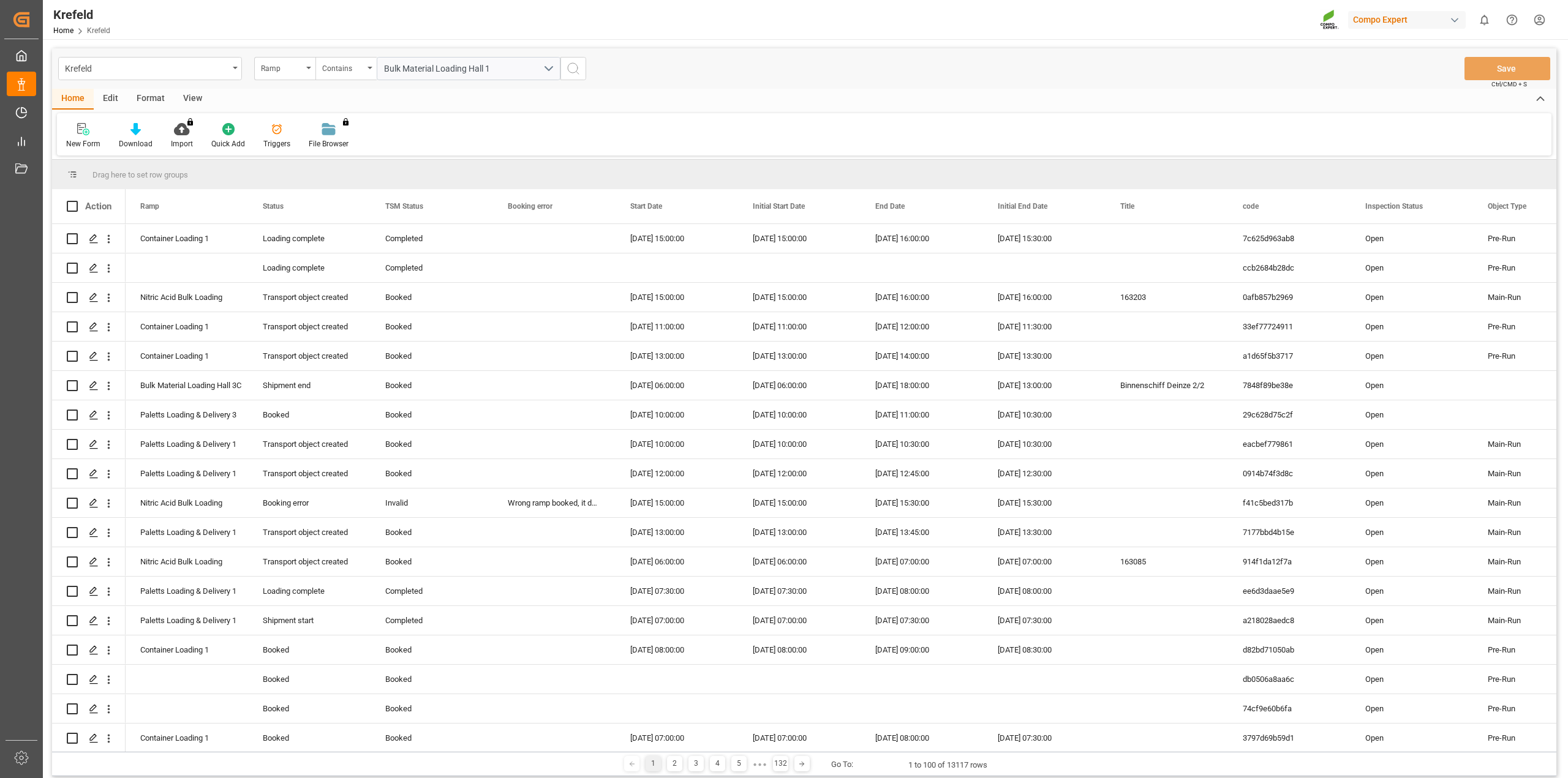
click at [572, 65] on icon "search button" at bounding box center [574, 68] width 15 height 15
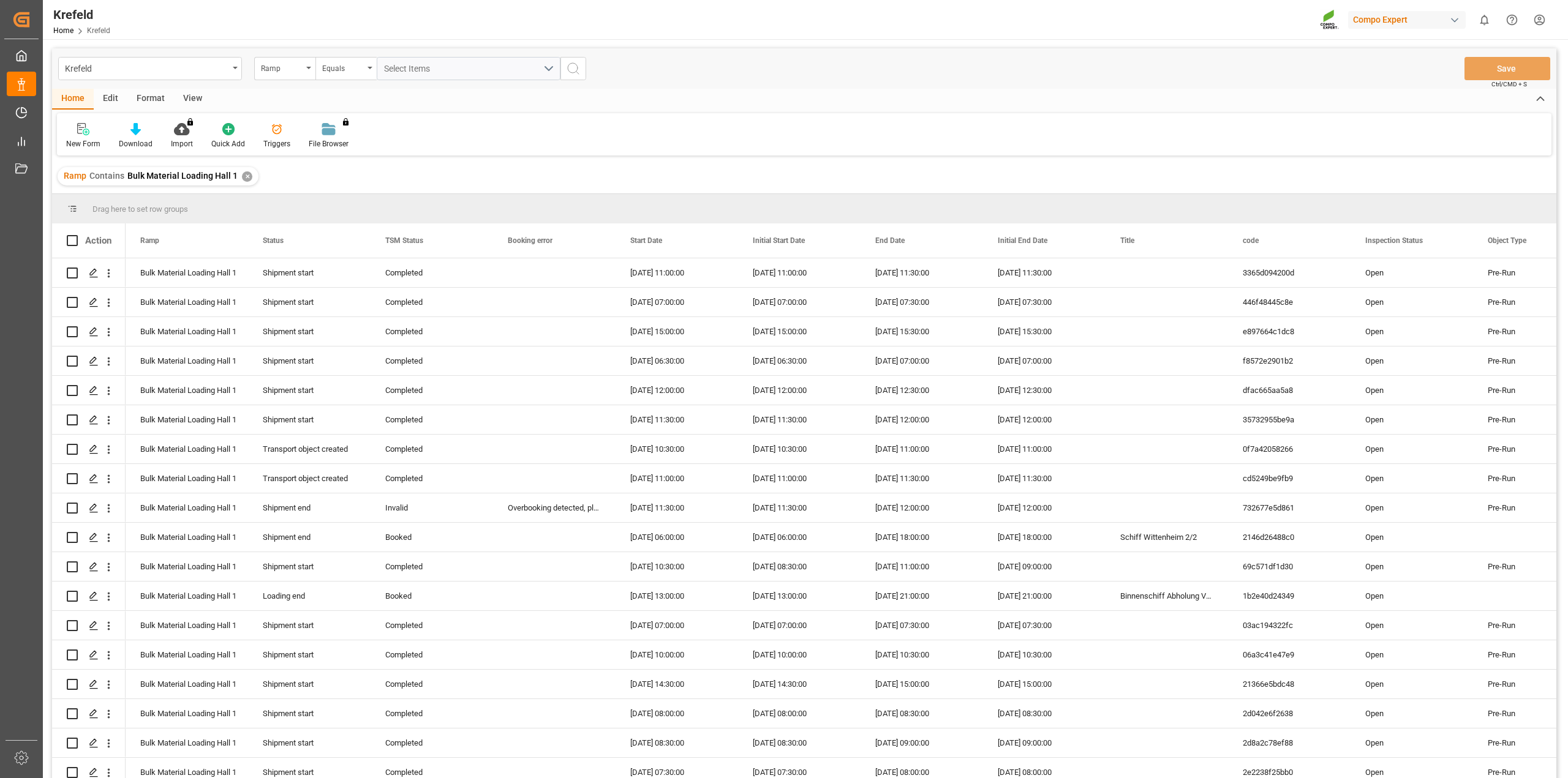
click at [266, 66] on div "Ramp" at bounding box center [281, 67] width 41 height 14
click at [305, 229] on div "Start Date" at bounding box center [346, 228] width 183 height 26
click at [423, 84] on div "Krefeld Start Date Equals Save Ctrl/CMD + S" at bounding box center [804, 69] width 1505 height 41
click at [427, 75] on input "text" at bounding box center [469, 68] width 184 height 24
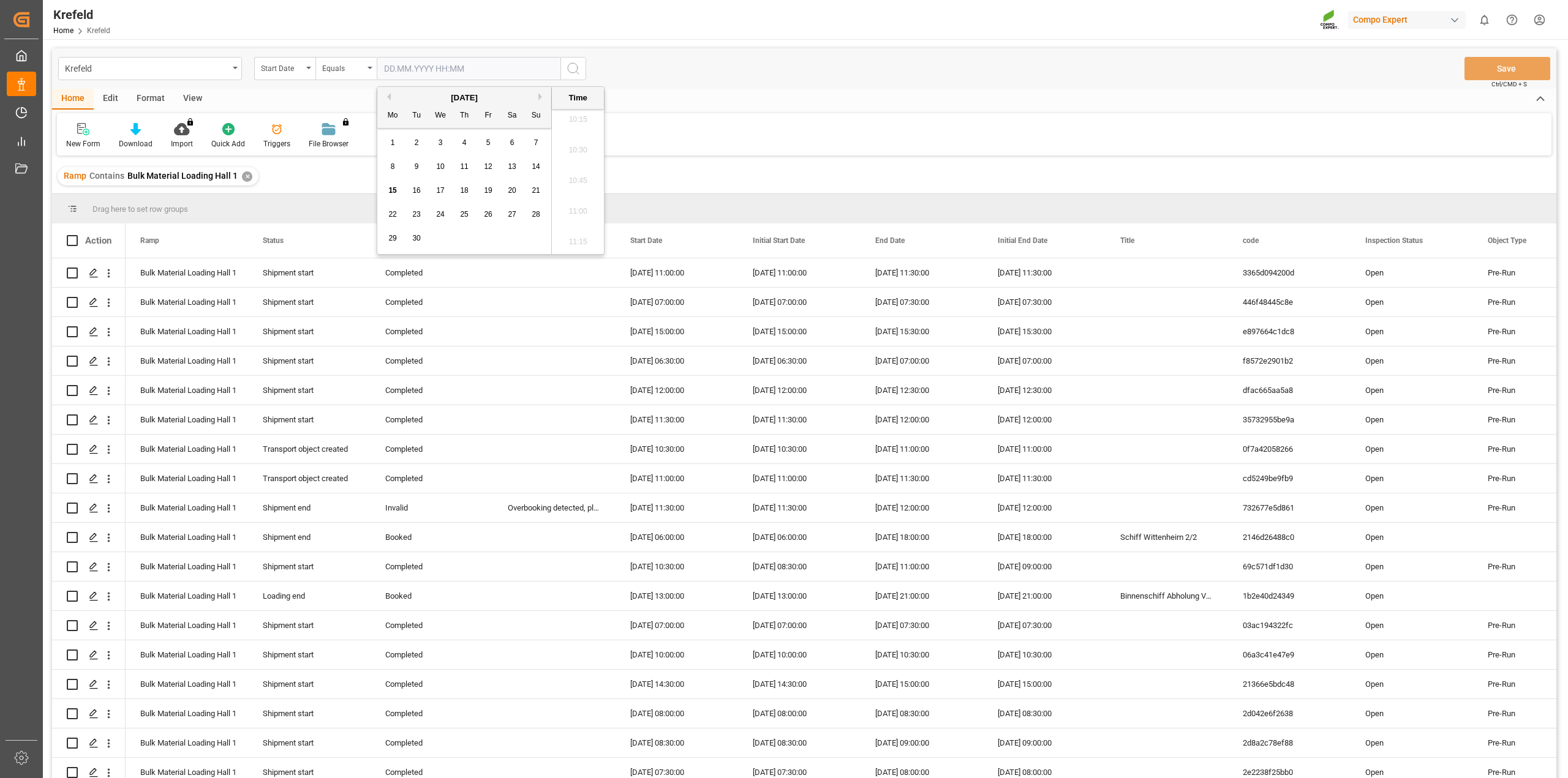
click at [438, 189] on span "17" at bounding box center [440, 190] width 8 height 9
type input "17.09.2025 00:00"
click at [581, 53] on div "Krefeld Start Date Equals 17.09.2025 00:00 Save Ctrl/CMD + S" at bounding box center [804, 69] width 1505 height 41
click at [576, 63] on icon "search button" at bounding box center [574, 68] width 15 height 15
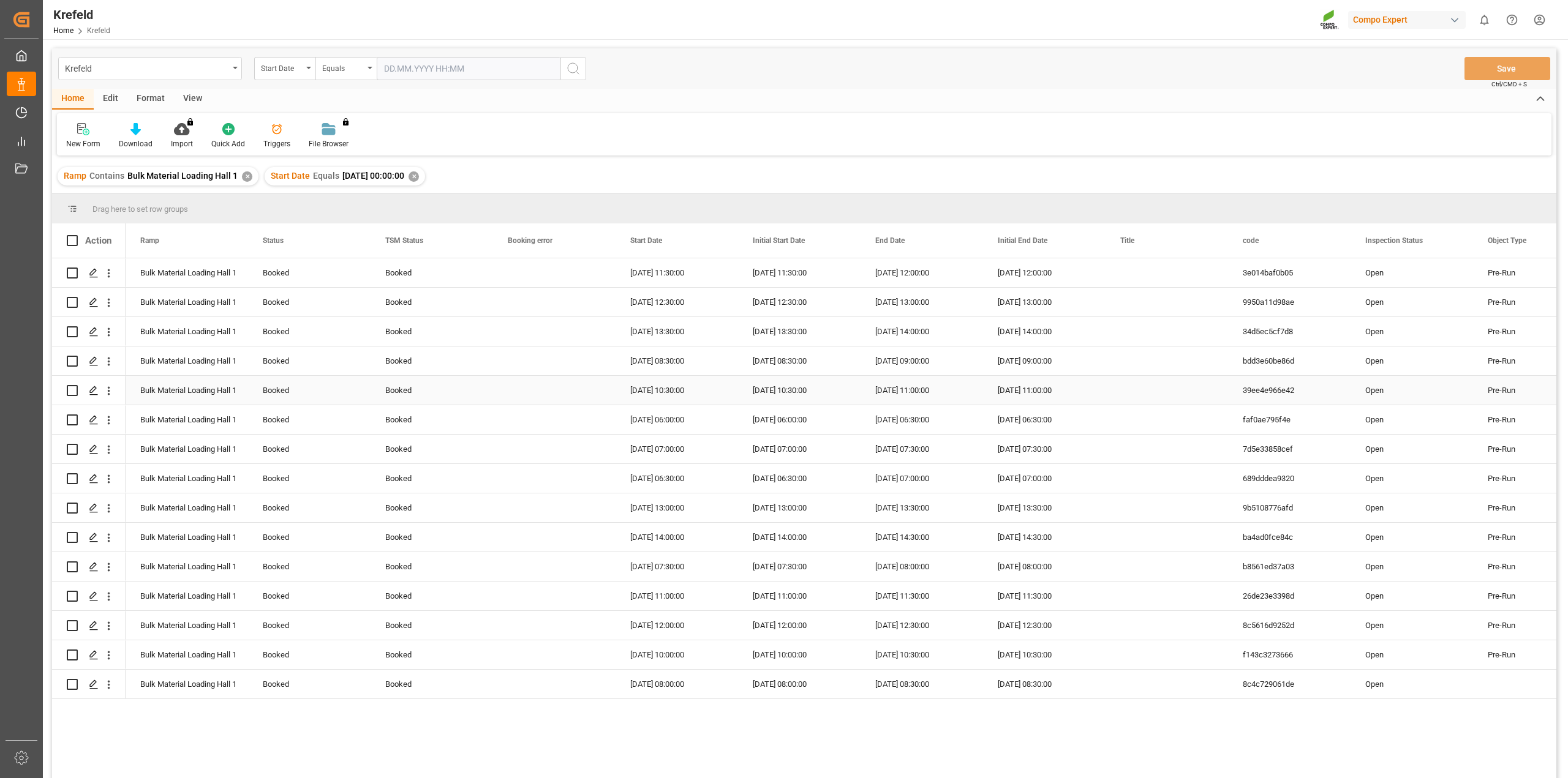
click at [588, 379] on div "Press SPACE to select this row." at bounding box center [554, 390] width 123 height 28
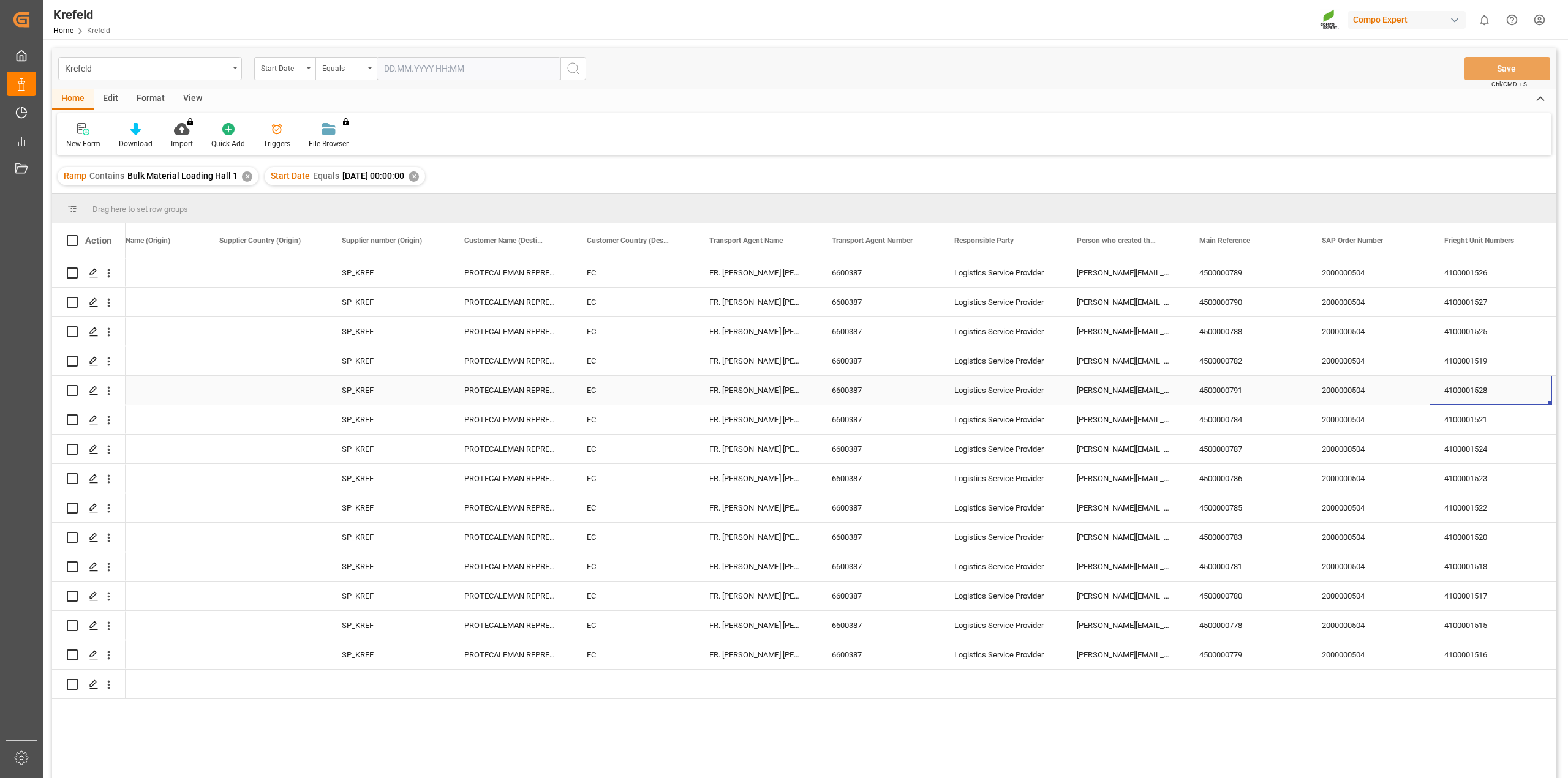
scroll to position [0, 2126]
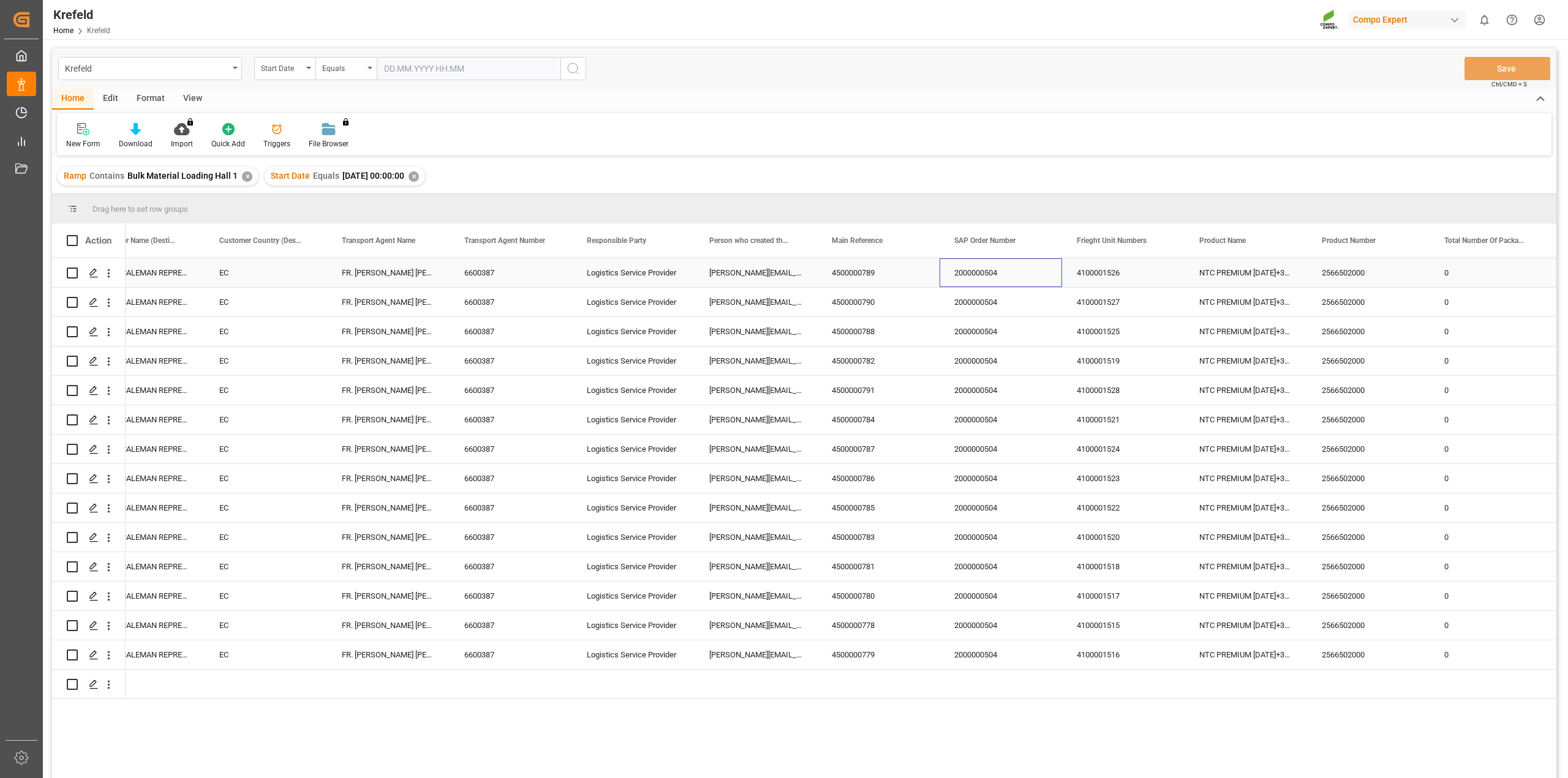
click at [990, 274] on div "2000000504" at bounding box center [1000, 272] width 123 height 28
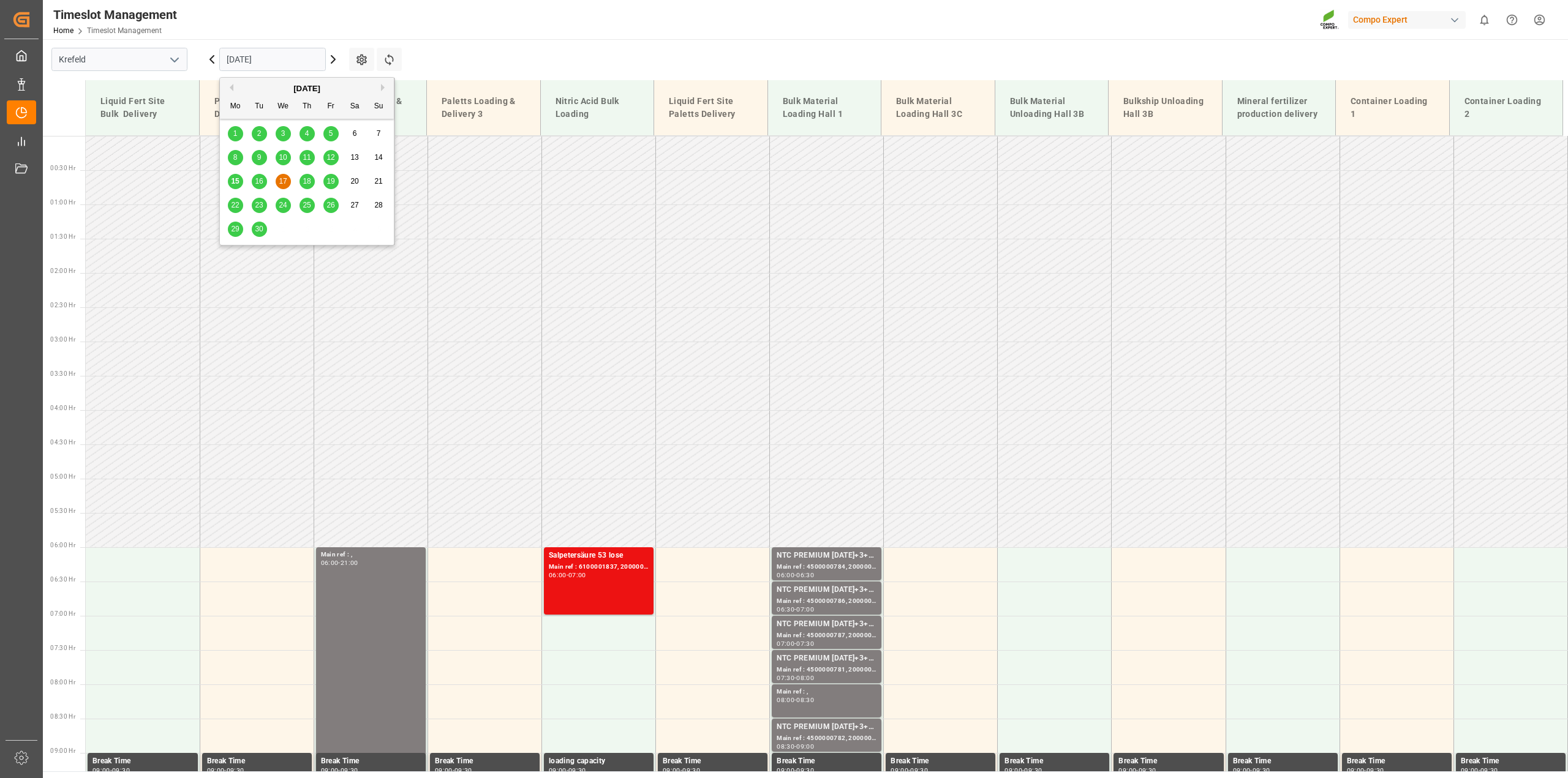
scroll to position [612, 0]
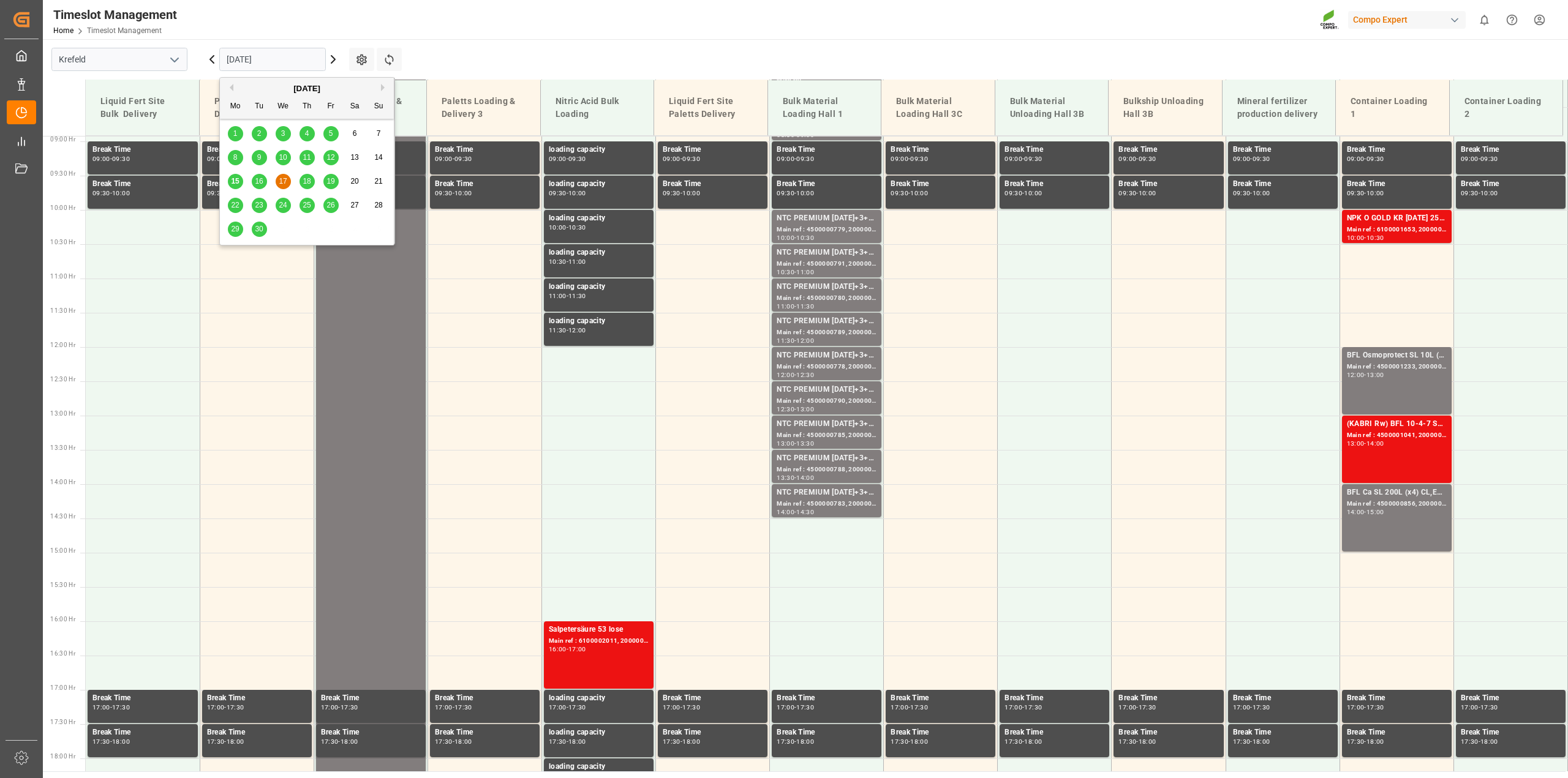
click at [307, 181] on span "18" at bounding box center [306, 181] width 8 height 9
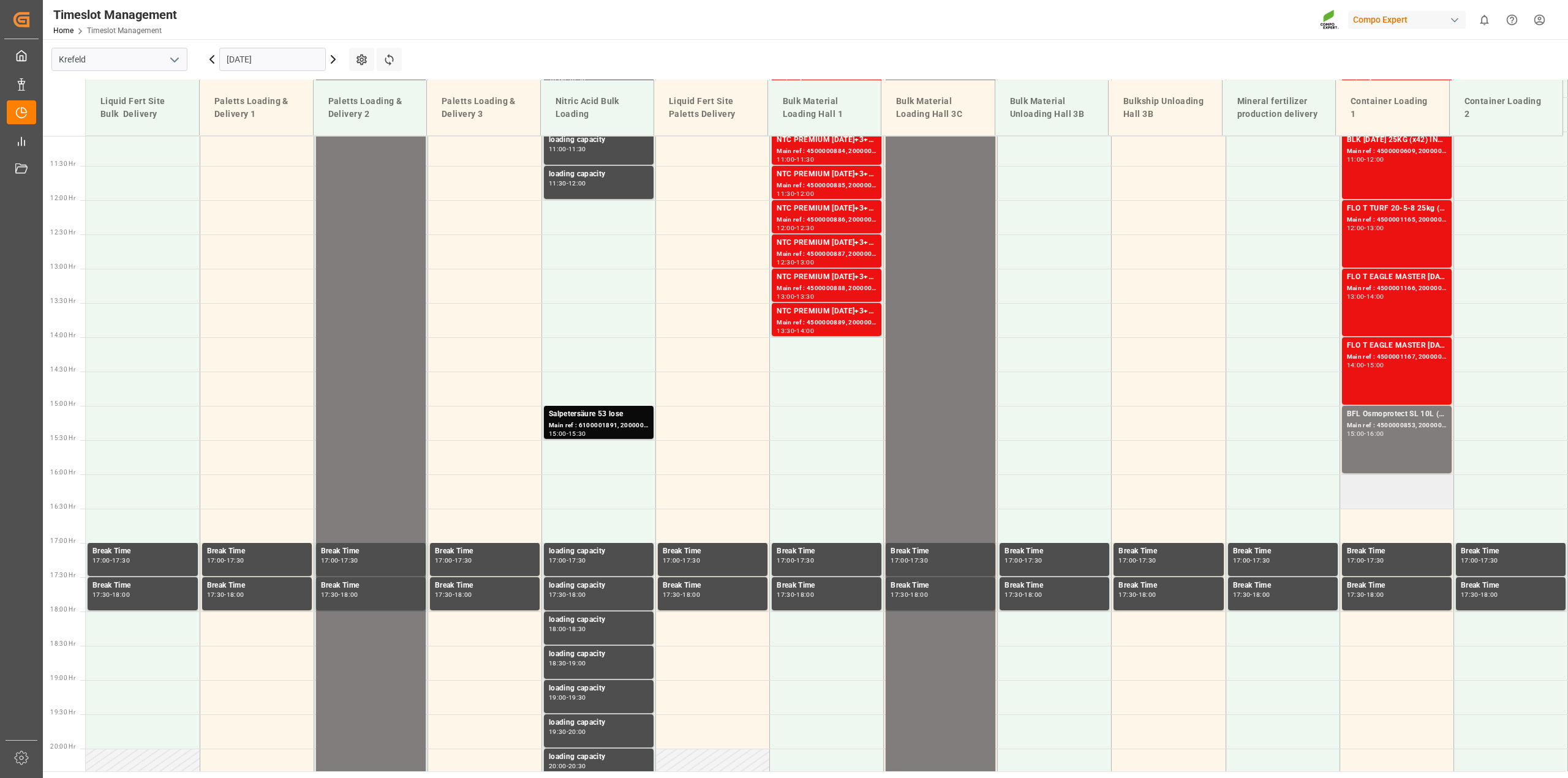
scroll to position [759, 0]
click at [1364, 490] on td at bounding box center [1397, 491] width 114 height 34
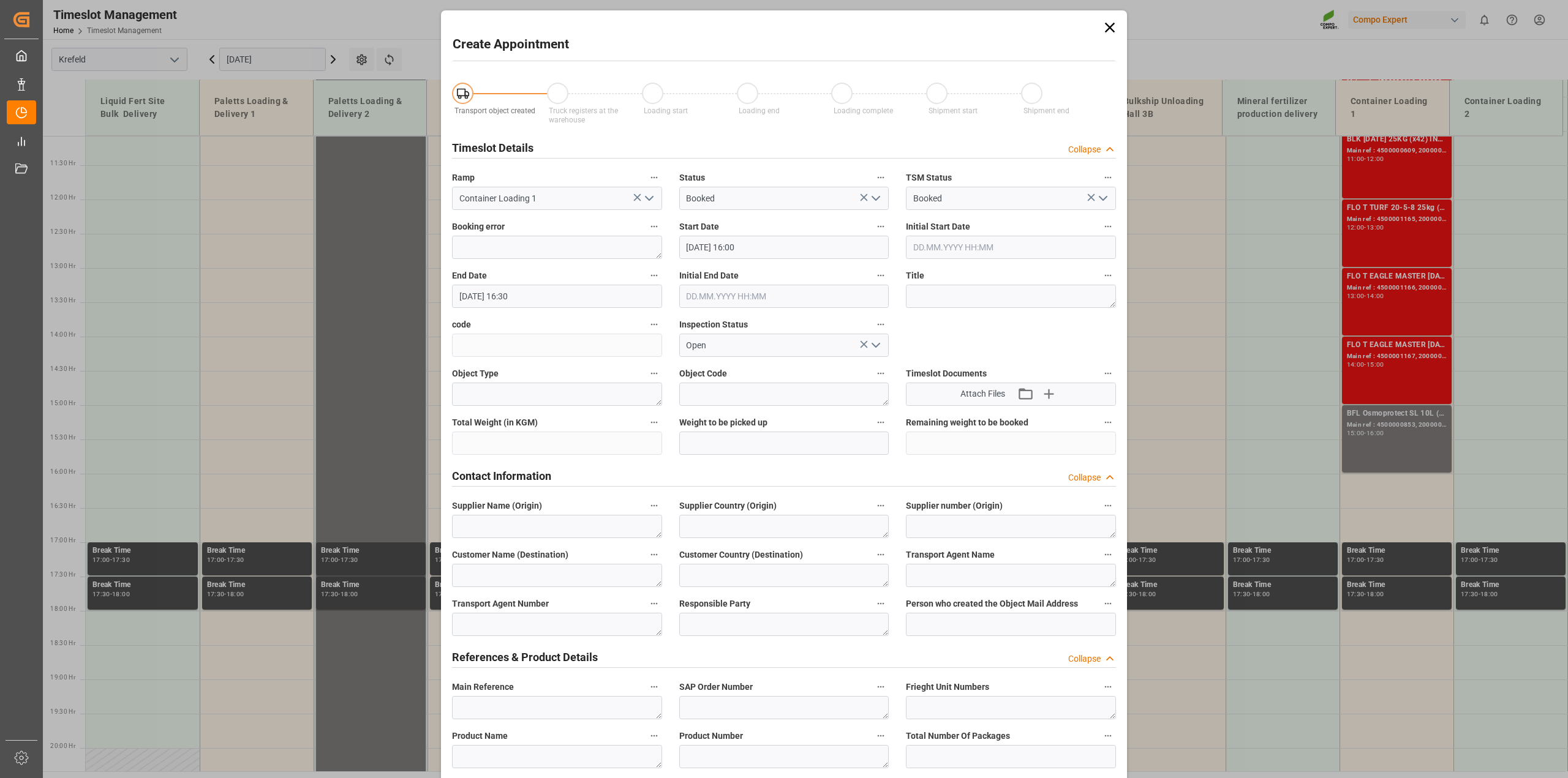
type input "18.09.2025 16:00"
type input "18.09.2025 16:30"
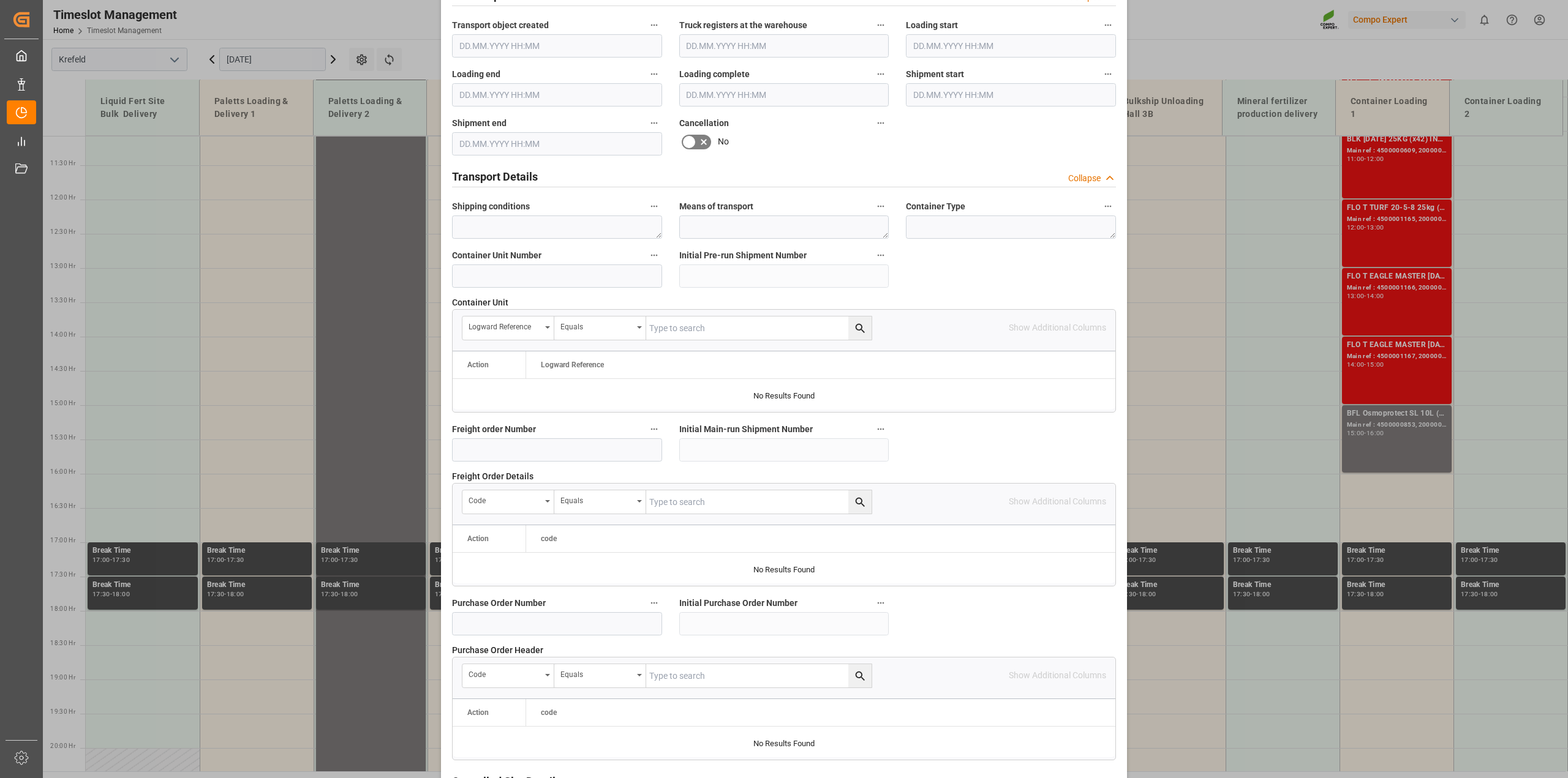
scroll to position [795, 0]
click at [479, 452] on input at bounding box center [557, 448] width 210 height 24
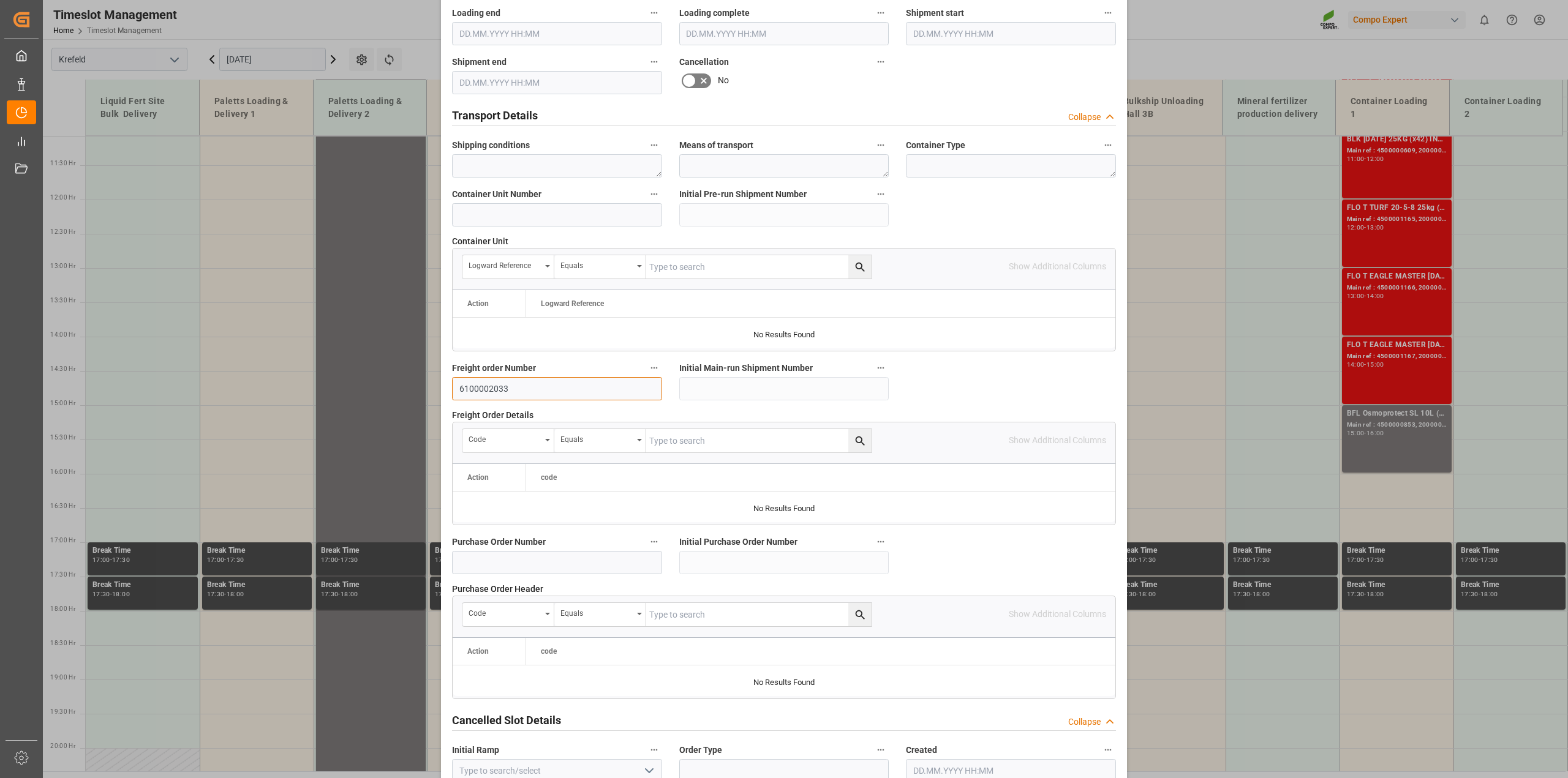
scroll to position [921, 0]
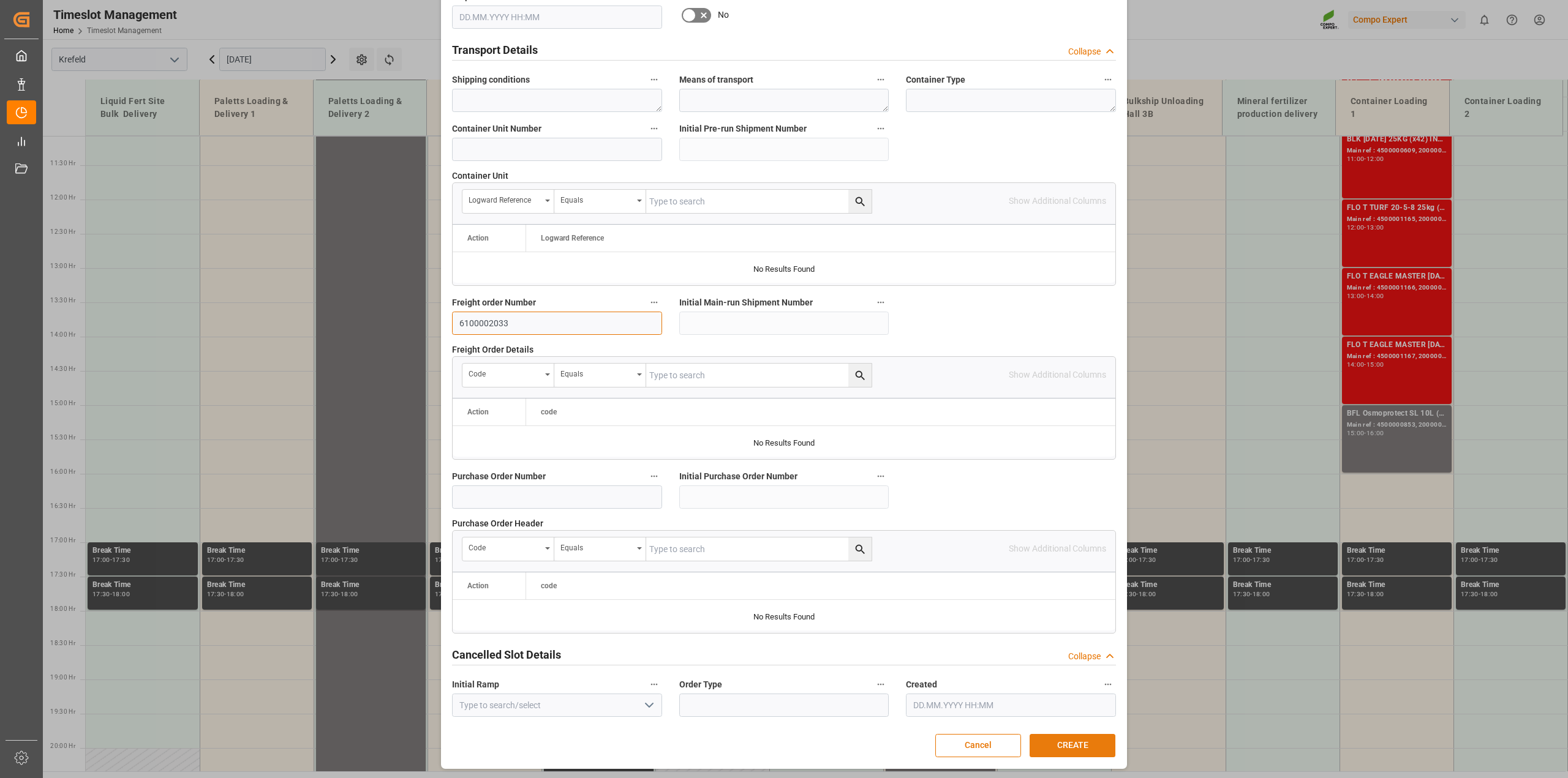
type input "6100002033"
click at [1073, 747] on button "CREATE" at bounding box center [1072, 746] width 86 height 24
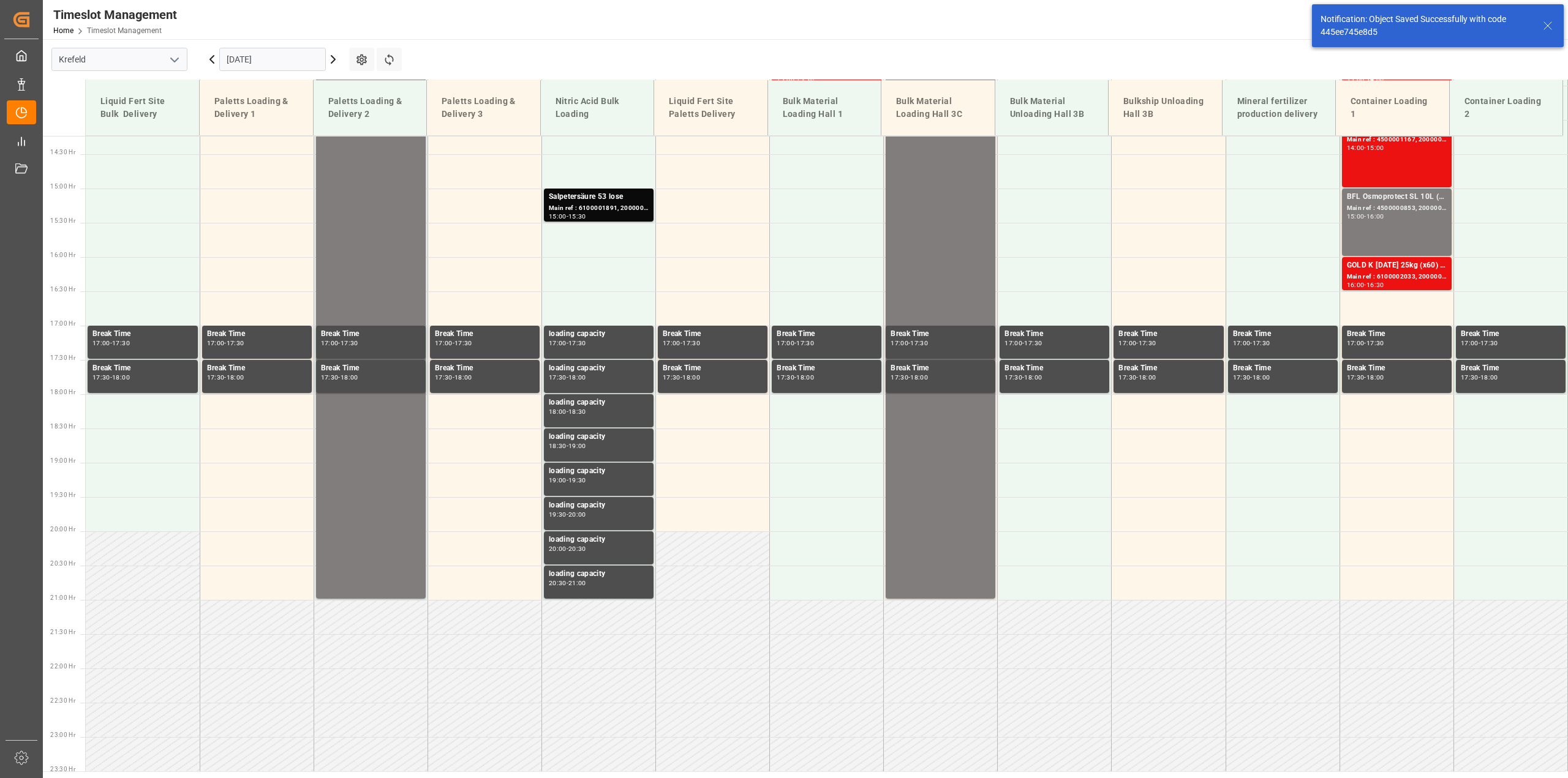
scroll to position [1011, 0]
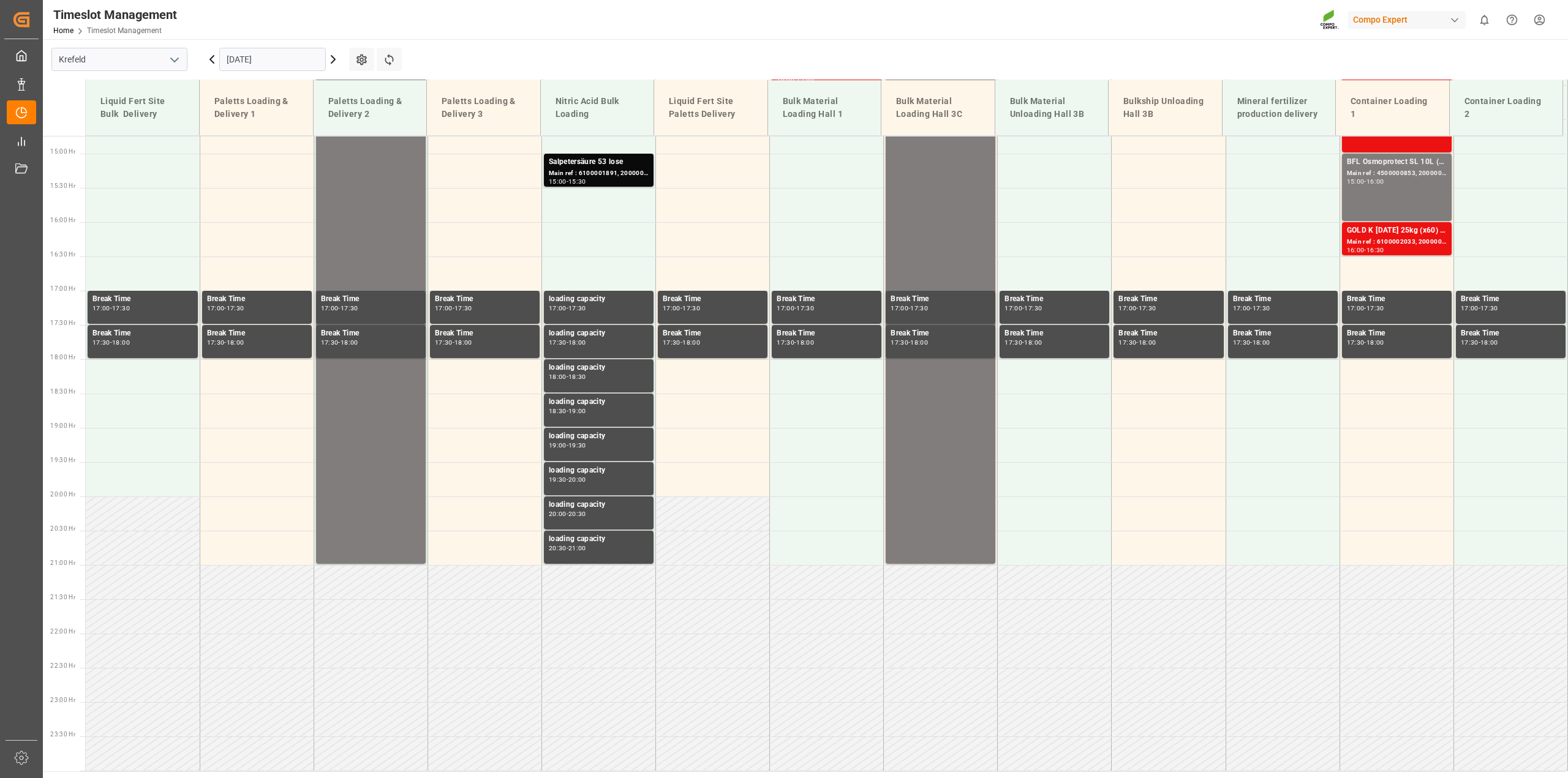
click at [252, 63] on input "[DATE]" at bounding box center [272, 59] width 106 height 24
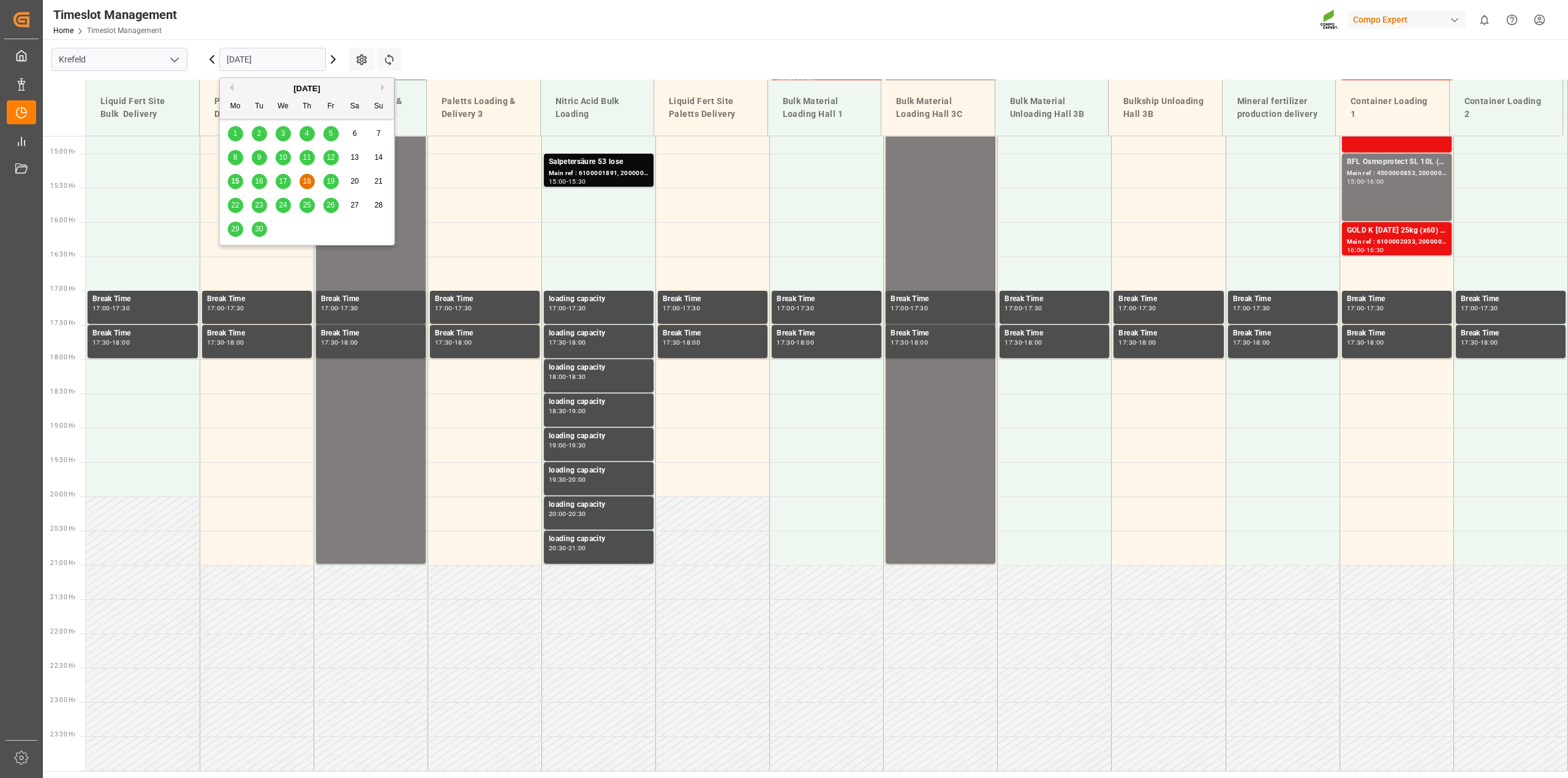
click at [238, 180] on span "15" at bounding box center [235, 181] width 8 height 9
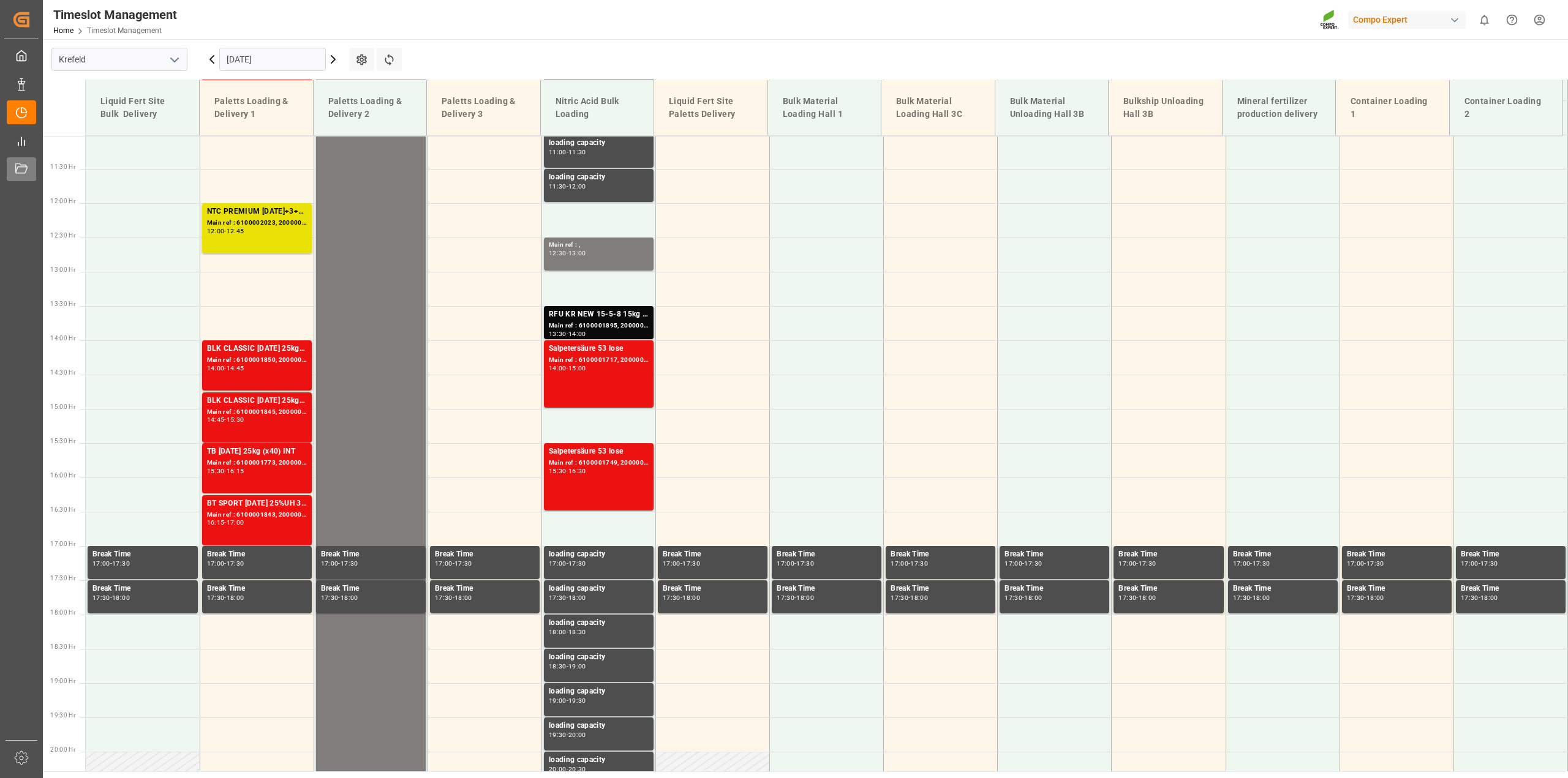
scroll to position [759, 0]
